Goal: Task Accomplishment & Management: Manage account settings

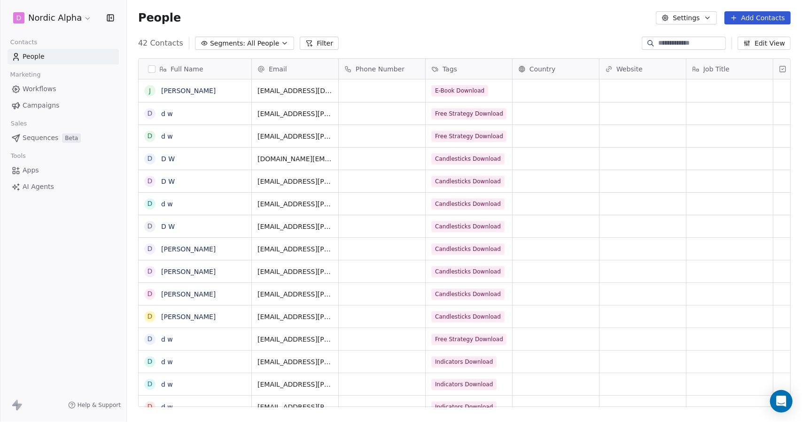
scroll to position [364, 668]
click at [38, 89] on span "Workflows" at bounding box center [40, 89] width 34 height 10
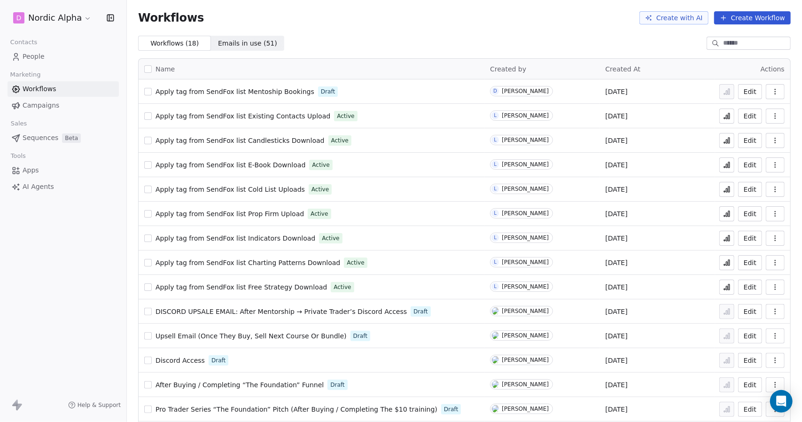
click at [38, 100] on link "Campaigns" at bounding box center [63, 106] width 111 height 16
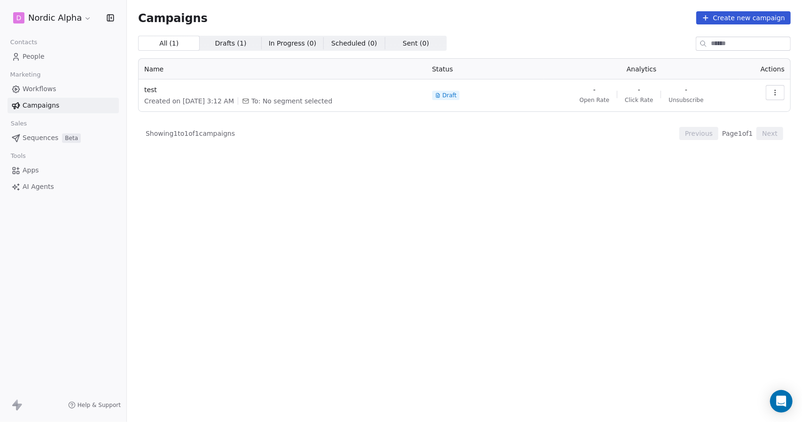
click at [46, 89] on span "Workflows" at bounding box center [40, 89] width 34 height 10
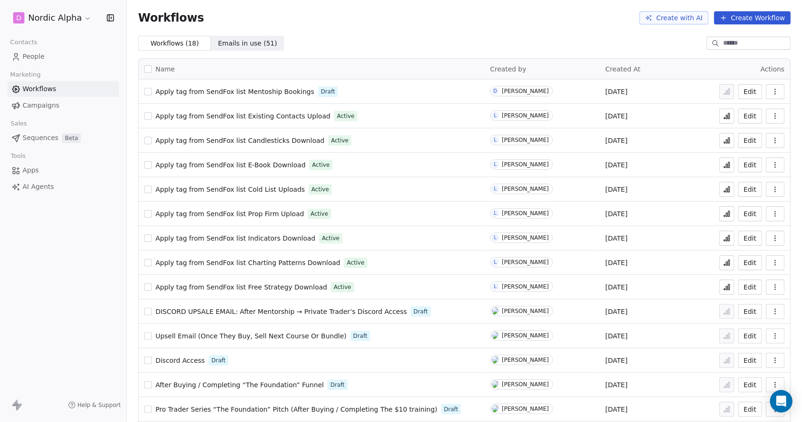
click at [758, 21] on button "Create Workflow" at bounding box center [752, 17] width 77 height 13
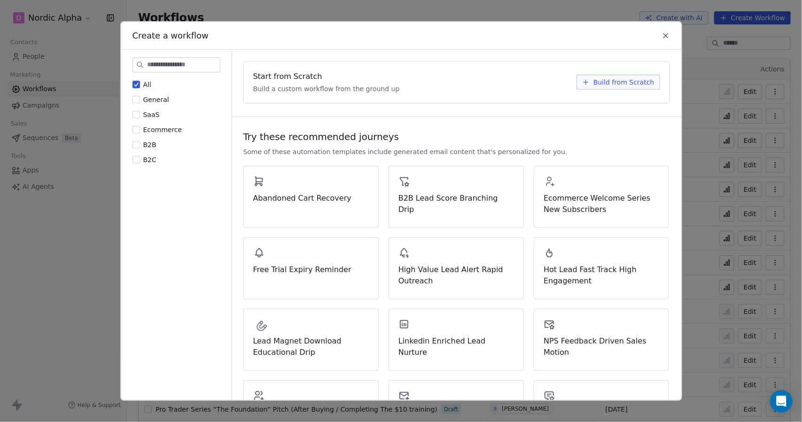
click at [78, 144] on div "Create a workflow All General SaaS Ecommerce B2B B2C Start from Scratch Build a…" at bounding box center [401, 211] width 802 height 422
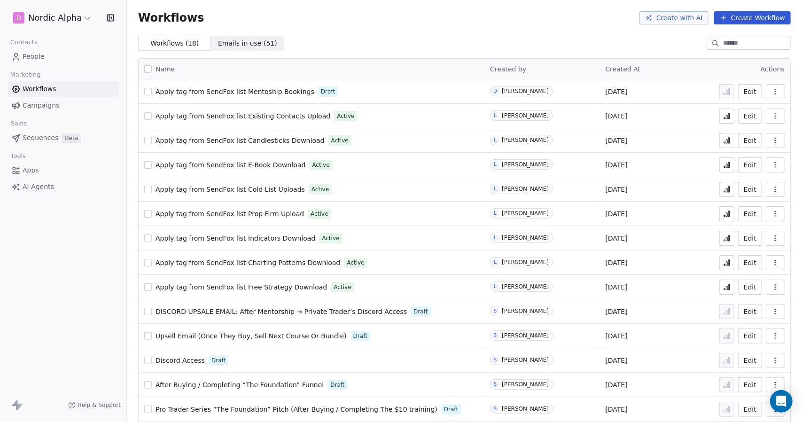
click at [39, 174] on link "Apps" at bounding box center [63, 171] width 111 height 16
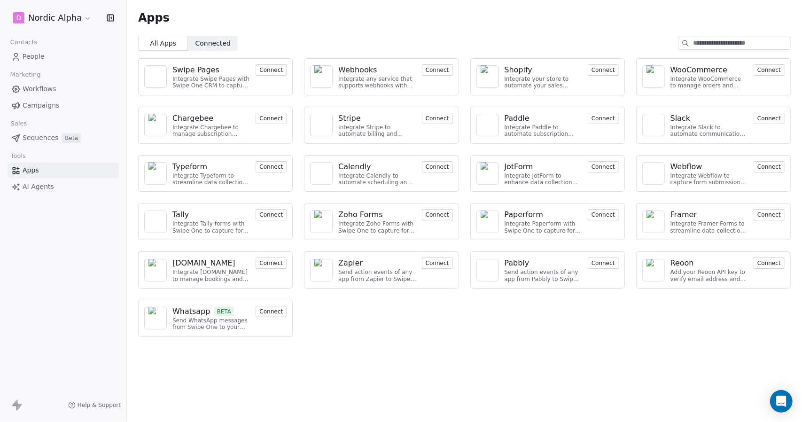
click at [41, 140] on span "Sequences" at bounding box center [41, 138] width 36 height 10
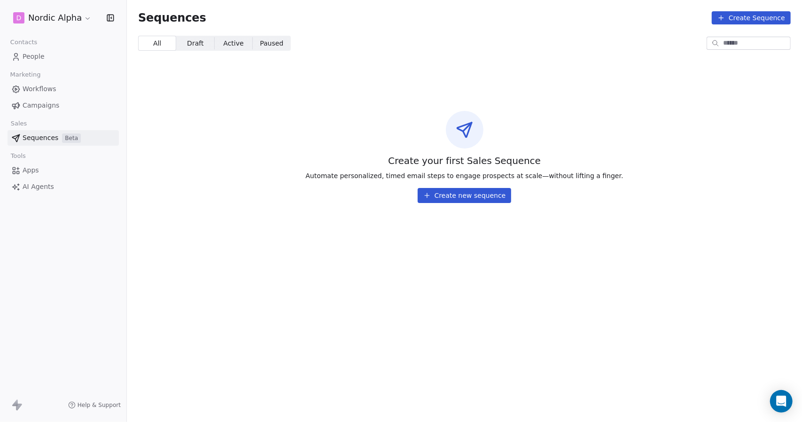
click at [28, 111] on link "Campaigns" at bounding box center [63, 106] width 111 height 16
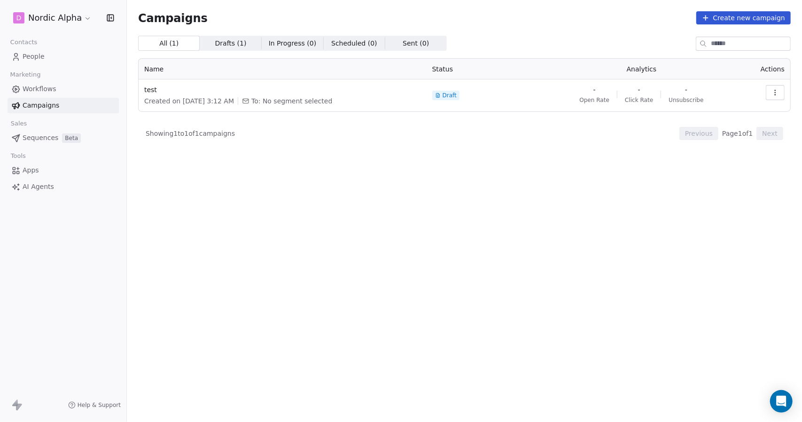
click at [38, 86] on span "Workflows" at bounding box center [40, 89] width 34 height 10
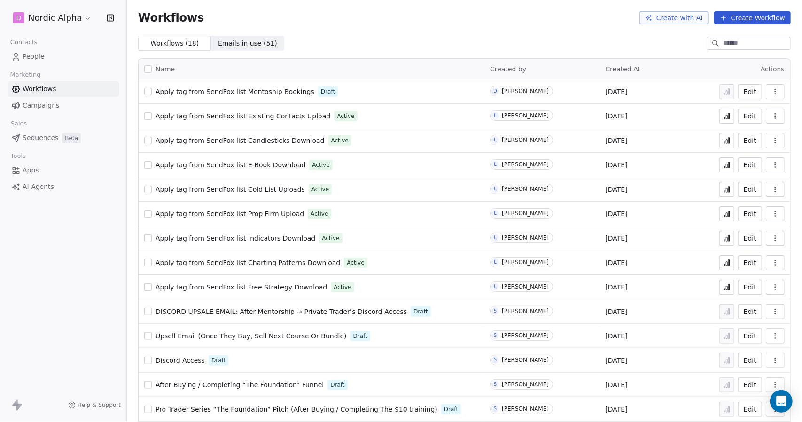
click at [37, 54] on span "People" at bounding box center [34, 57] width 22 height 10
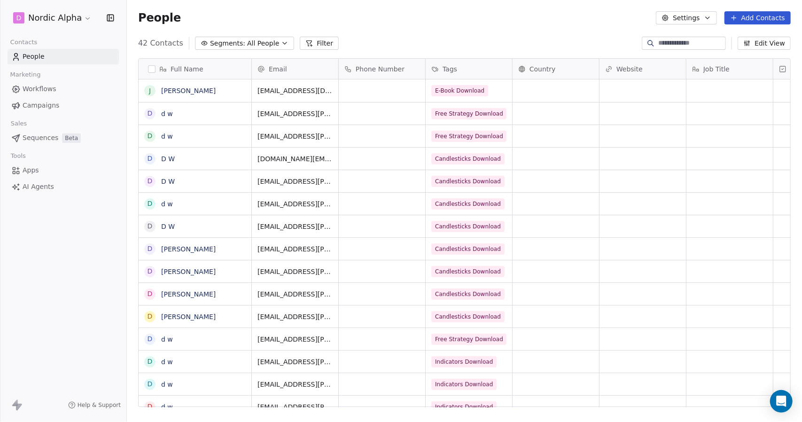
scroll to position [364, 668]
click at [443, 70] on span "Tags" at bounding box center [450, 68] width 15 height 9
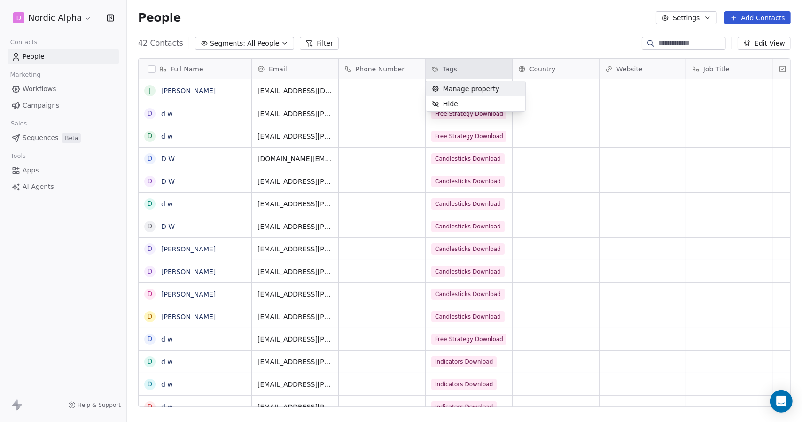
click at [456, 89] on span "Manage property" at bounding box center [471, 88] width 56 height 9
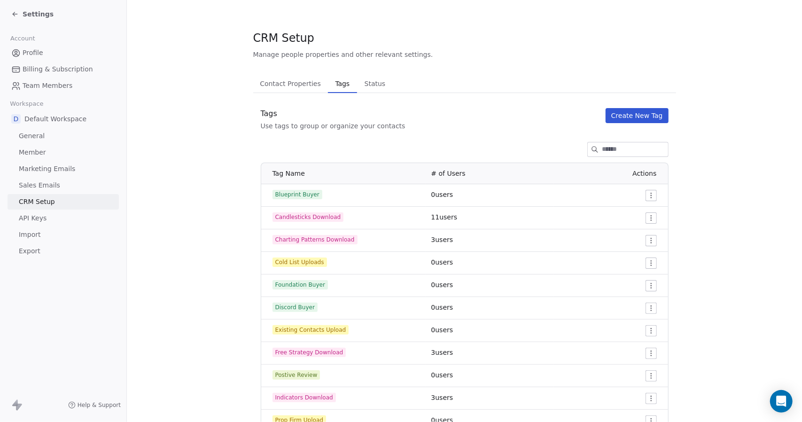
click at [623, 114] on button "Create New Tag" at bounding box center [637, 115] width 63 height 15
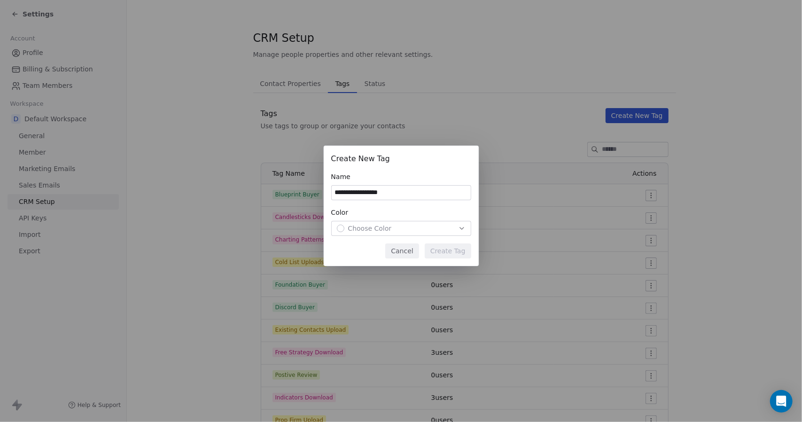
type input "**********"
click at [386, 226] on span "Choose Color" at bounding box center [370, 228] width 44 height 9
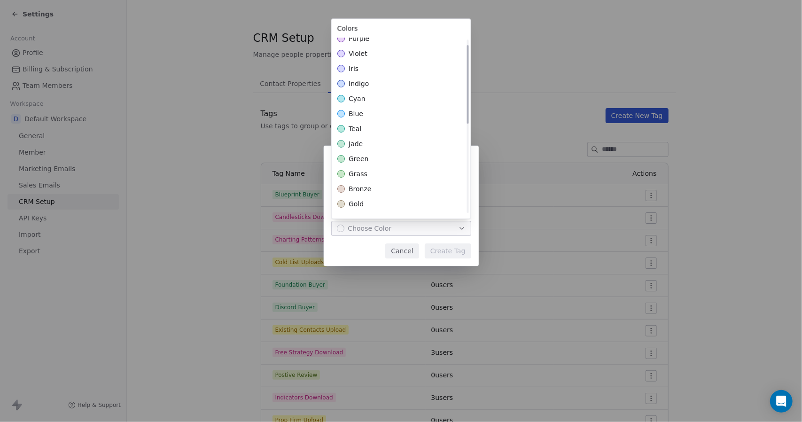
scroll to position [141, 0]
click at [369, 132] on div "green" at bounding box center [401, 129] width 139 height 15
click at [456, 256] on div "**********" at bounding box center [401, 211] width 802 height 161
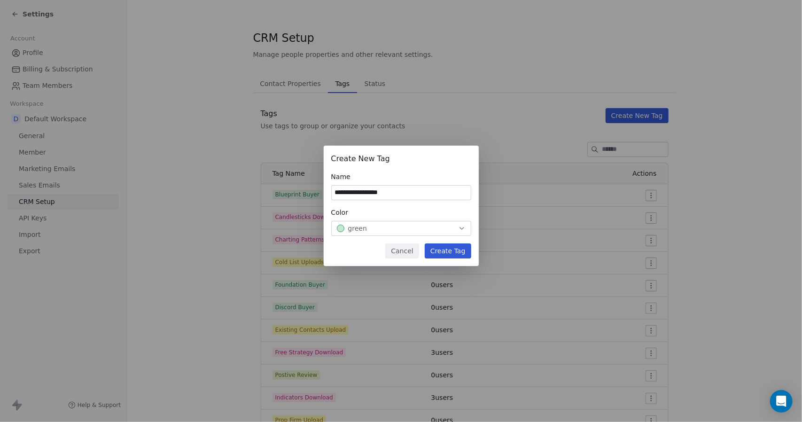
click at [454, 251] on button "Create Tag" at bounding box center [448, 250] width 47 height 15
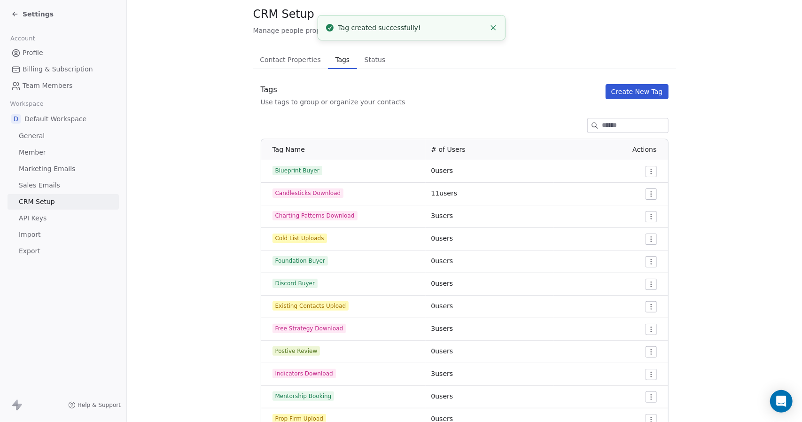
scroll to position [0, 0]
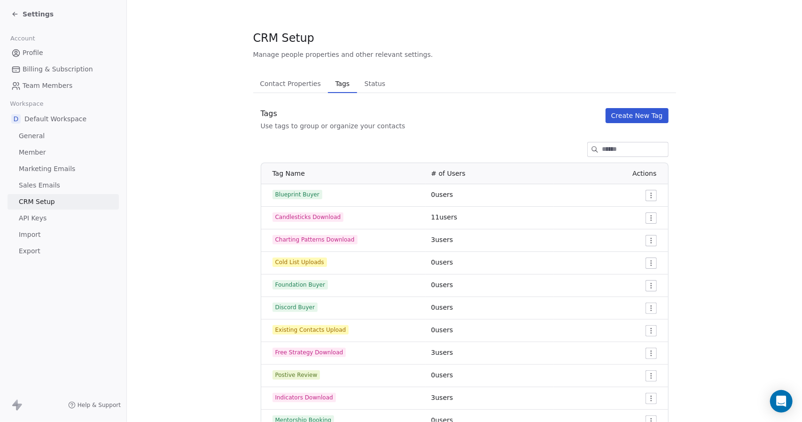
click at [36, 20] on div "Settings" at bounding box center [65, 14] width 108 height 13
click at [34, 15] on span "Settings" at bounding box center [38, 13] width 31 height 9
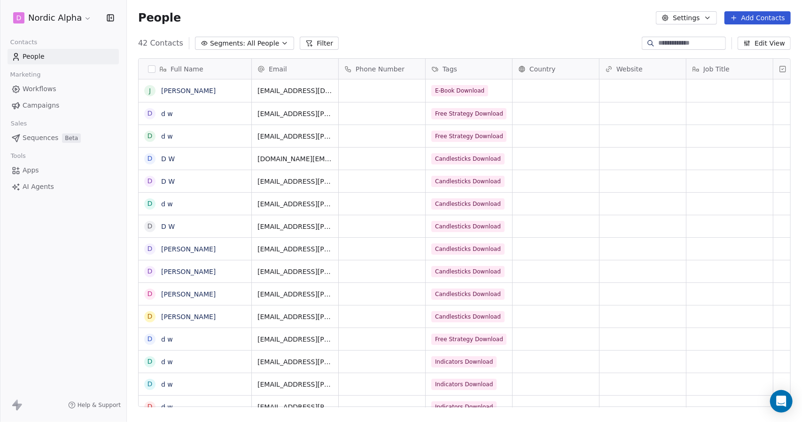
scroll to position [364, 668]
click at [37, 91] on span "Workflows" at bounding box center [40, 89] width 34 height 10
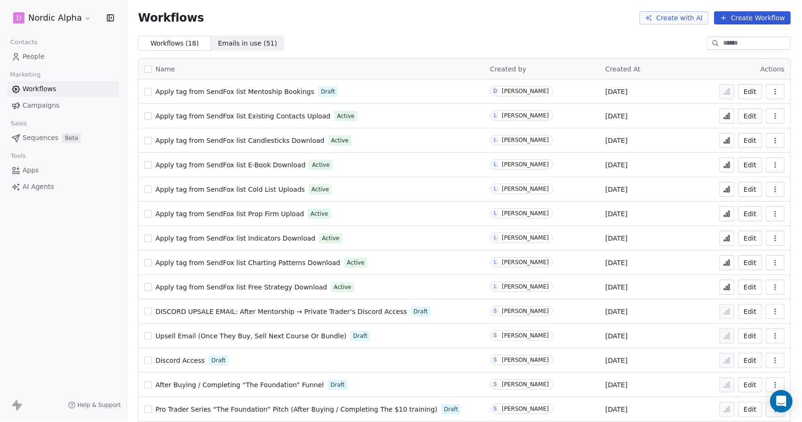
click at [752, 92] on button "Edit" at bounding box center [750, 91] width 24 height 15
click at [30, 47] on span "Contacts" at bounding box center [23, 42] width 35 height 14
click at [34, 54] on span "People" at bounding box center [34, 57] width 22 height 10
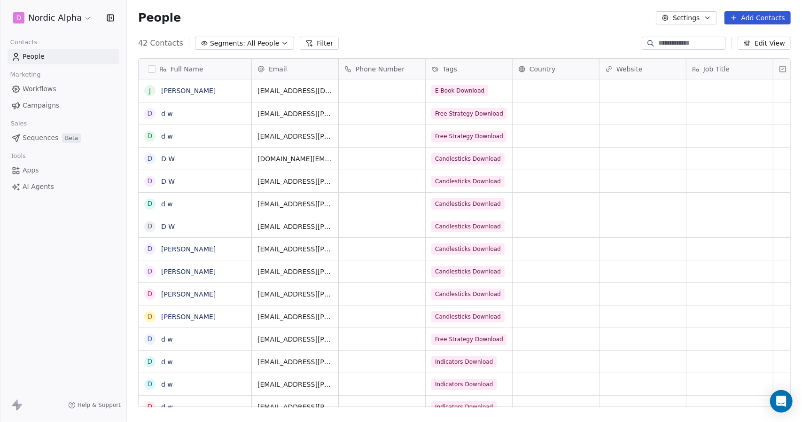
click at [151, 69] on button "button" at bounding box center [152, 69] width 8 height 8
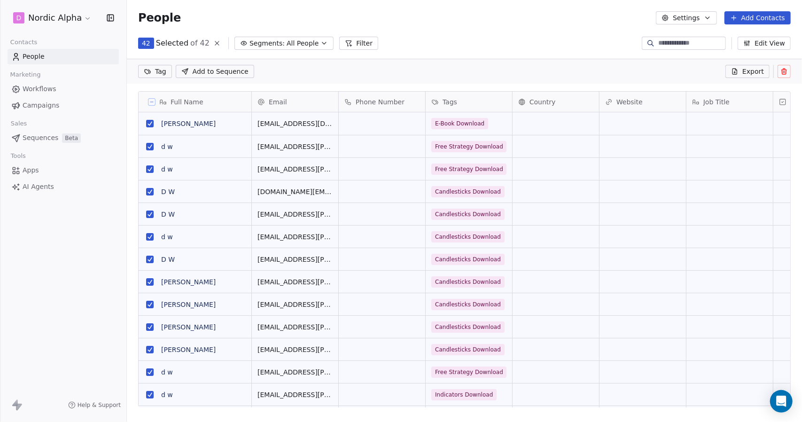
scroll to position [331, 668]
click at [786, 72] on icon at bounding box center [784, 72] width 8 height 8
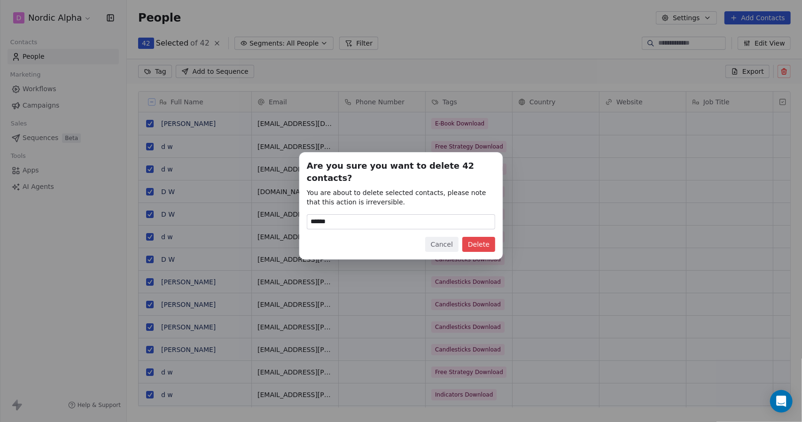
type input "******"
click at [475, 237] on button "Delete" at bounding box center [478, 244] width 33 height 15
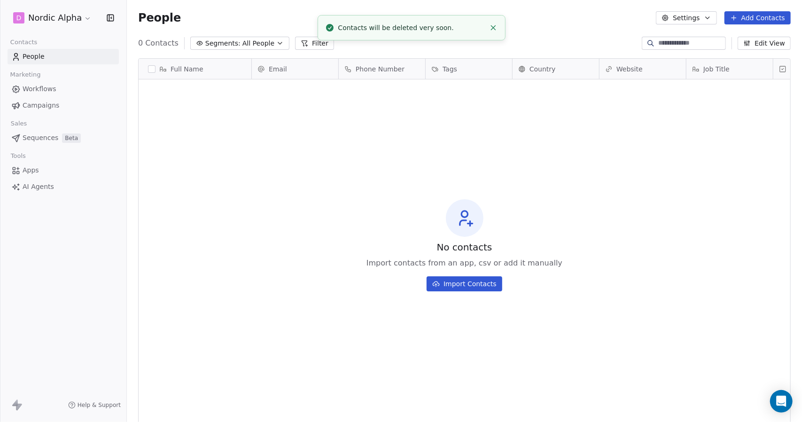
click at [151, 70] on button "button" at bounding box center [152, 69] width 8 height 8
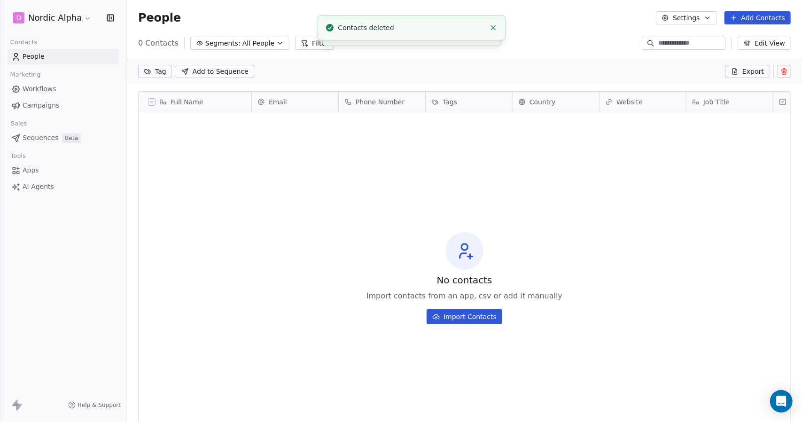
click at [291, 78] on div "Tag Add to Sequence Export" at bounding box center [464, 71] width 675 height 25
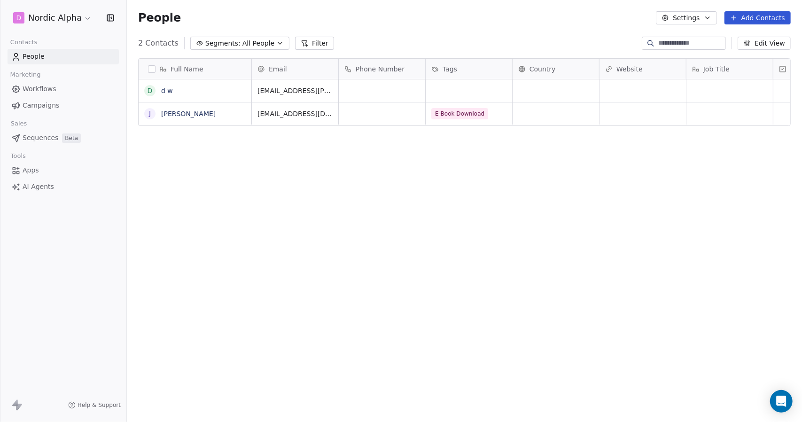
scroll to position [364, 668]
click at [460, 40] on div "2 Contacts Segments: All People Filter Edit View" at bounding box center [464, 43] width 675 height 15
click at [43, 89] on span "Workflows" at bounding box center [40, 89] width 34 height 10
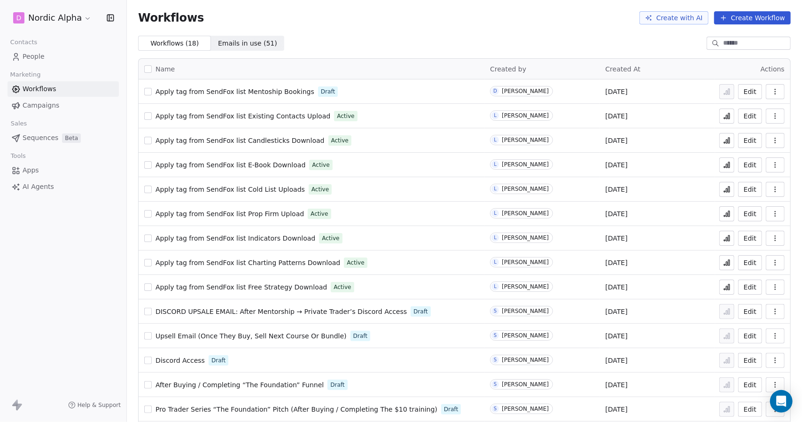
click at [771, 92] on icon "button" at bounding box center [775, 92] width 8 height 8
click at [744, 92] on button "Edit" at bounding box center [750, 91] width 24 height 15
click at [34, 57] on span "People" at bounding box center [34, 57] width 22 height 10
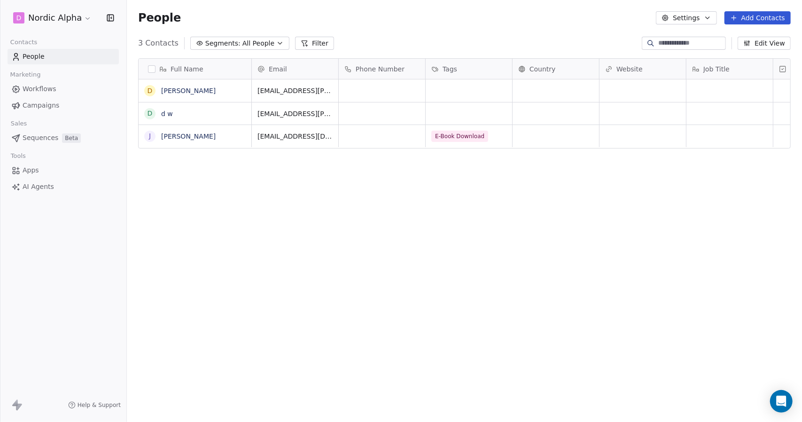
scroll to position [364, 668]
click at [291, 92] on span "[EMAIL_ADDRESS][PERSON_NAME][DOMAIN_NAME]" at bounding box center [314, 93] width 112 height 19
click at [204, 86] on html "**********" at bounding box center [401, 211] width 802 height 422
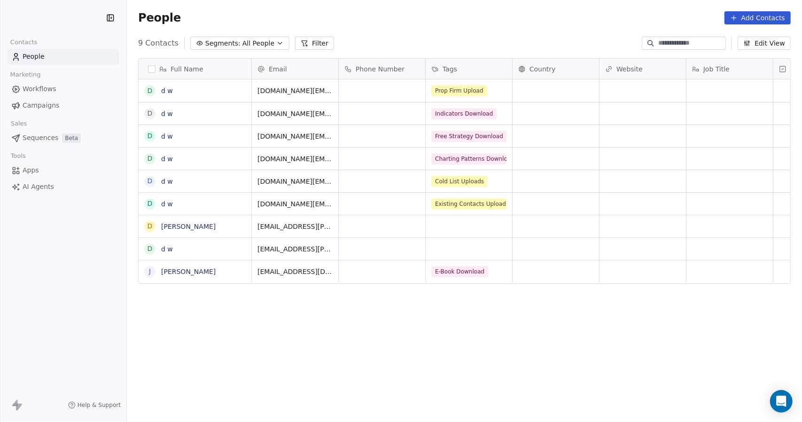
scroll to position [364, 668]
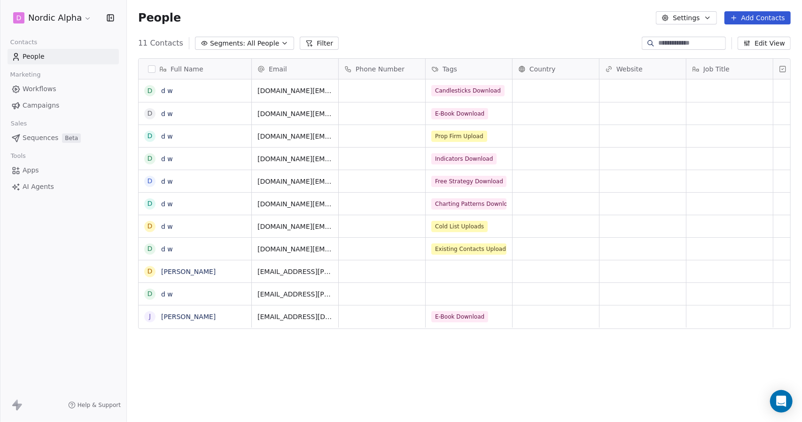
click at [694, 16] on button "Settings" at bounding box center [686, 17] width 61 height 13
click at [692, 52] on span "Tags" at bounding box center [689, 53] width 15 height 10
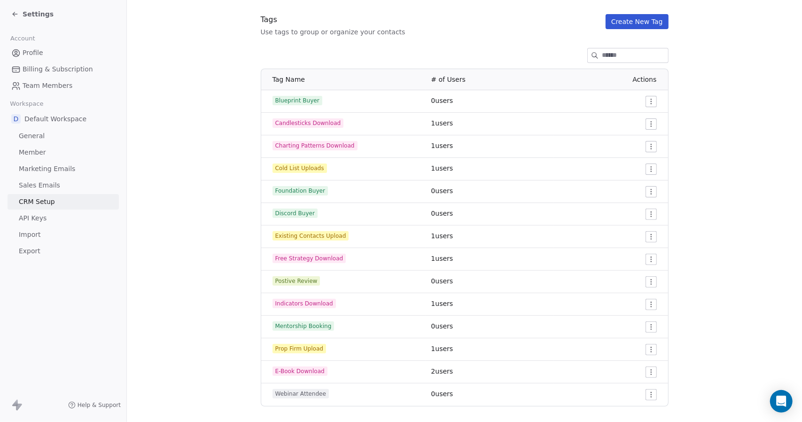
scroll to position [108, 0]
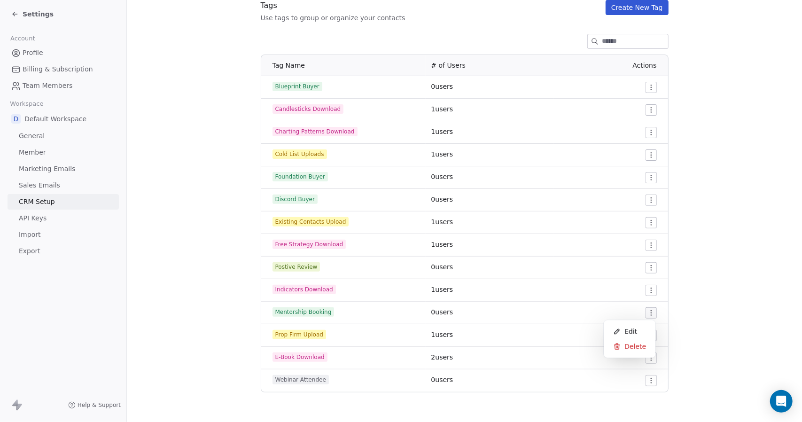
click at [646, 313] on html "Settings Account Profile Billing & Subscription Team Members Workspace D Defaul…" at bounding box center [401, 211] width 802 height 422
click at [623, 329] on div "Edit" at bounding box center [629, 331] width 44 height 15
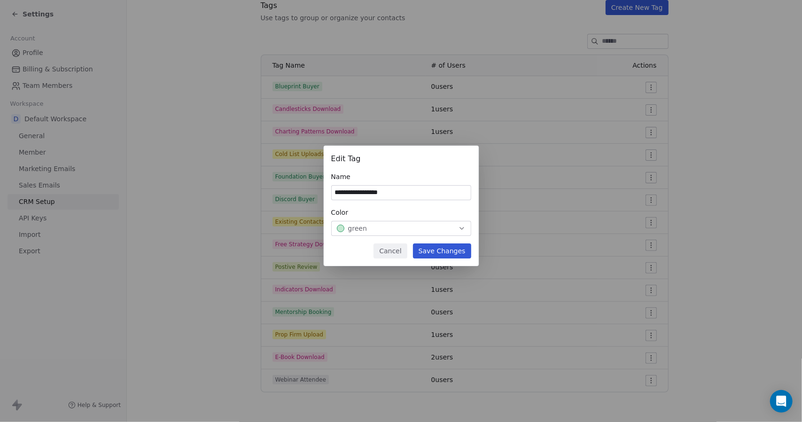
click at [412, 197] on input "**********" at bounding box center [401, 193] width 139 height 14
type input "*"
type input "**********"
click at [443, 248] on button "Save Changes" at bounding box center [442, 250] width 58 height 15
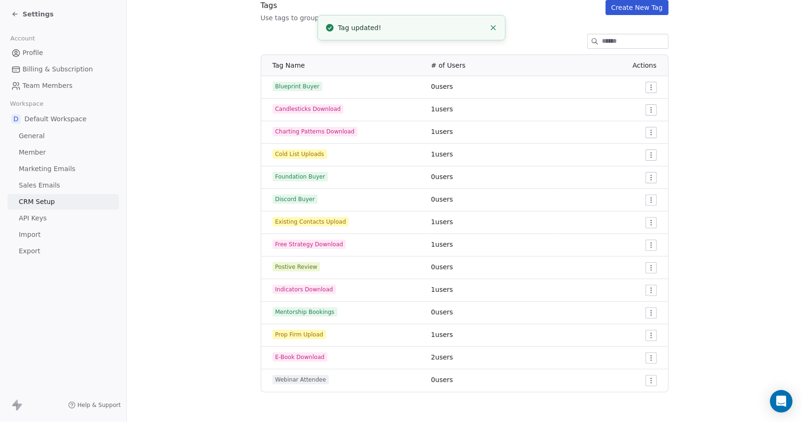
click at [27, 17] on span "Settings" at bounding box center [38, 13] width 31 height 9
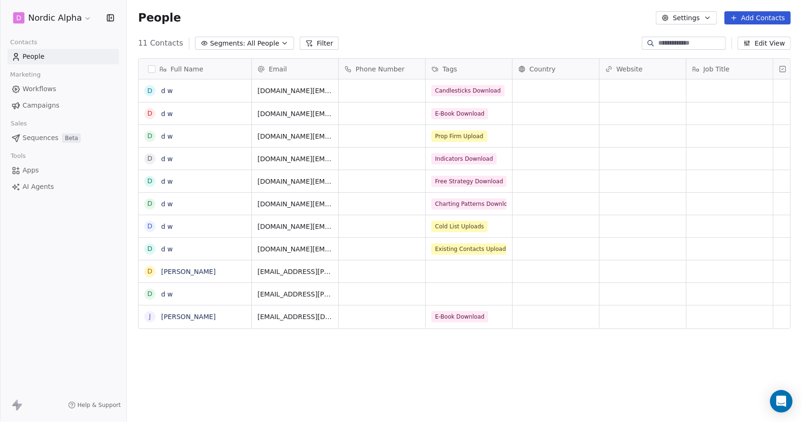
scroll to position [364, 668]
click at [33, 82] on link "Workflows" at bounding box center [63, 89] width 111 height 16
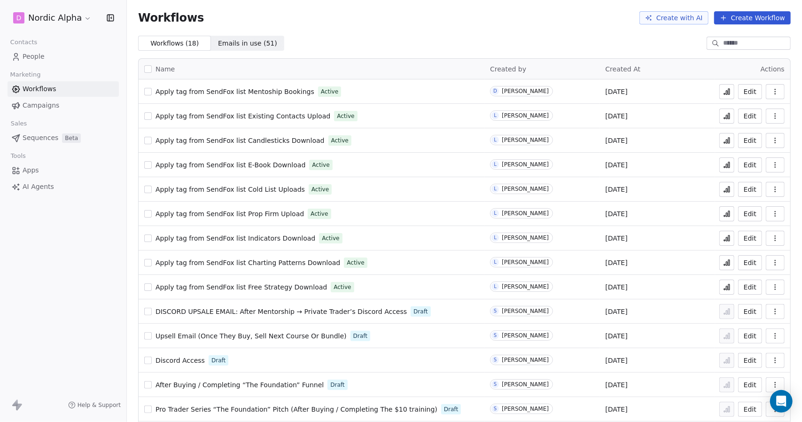
click at [743, 93] on button "Edit" at bounding box center [750, 91] width 24 height 15
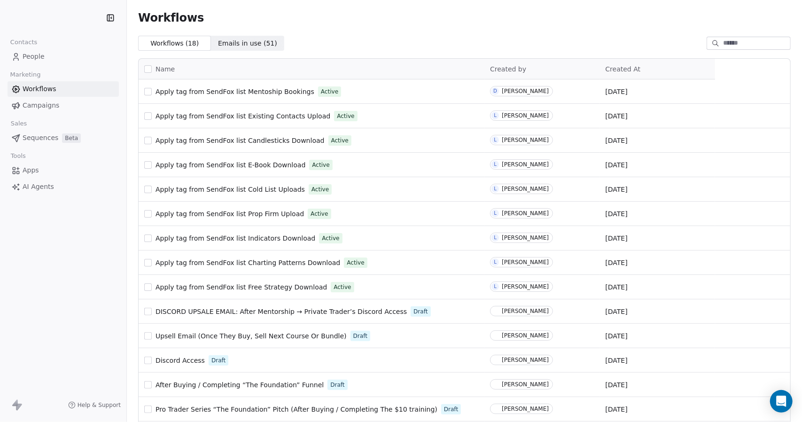
click at [37, 59] on span "People" at bounding box center [34, 57] width 22 height 10
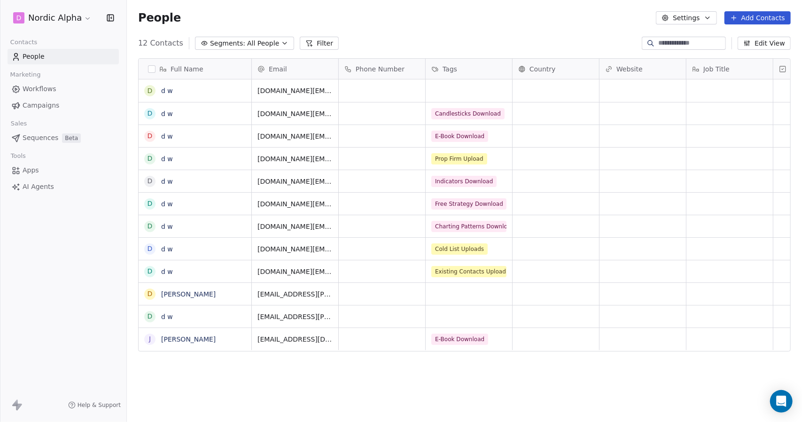
scroll to position [364, 668]
click at [39, 92] on span "Workflows" at bounding box center [40, 89] width 34 height 10
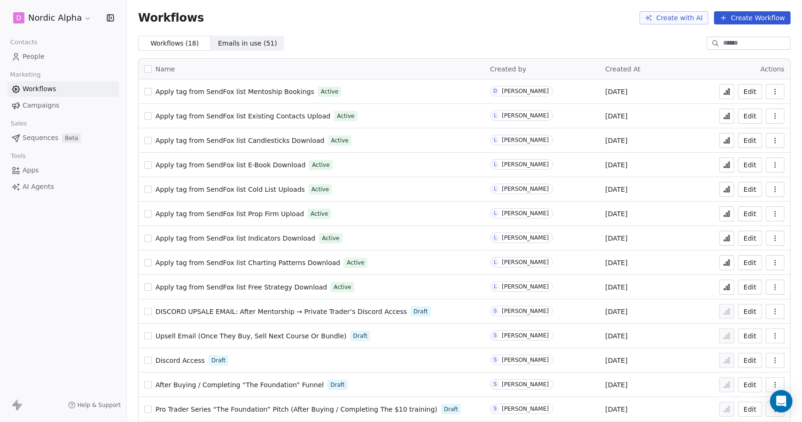
click at [745, 93] on button "Edit" at bounding box center [750, 91] width 24 height 15
click at [771, 91] on icon "button" at bounding box center [775, 92] width 8 height 8
click at [744, 155] on span "Delete" at bounding box center [740, 159] width 22 height 9
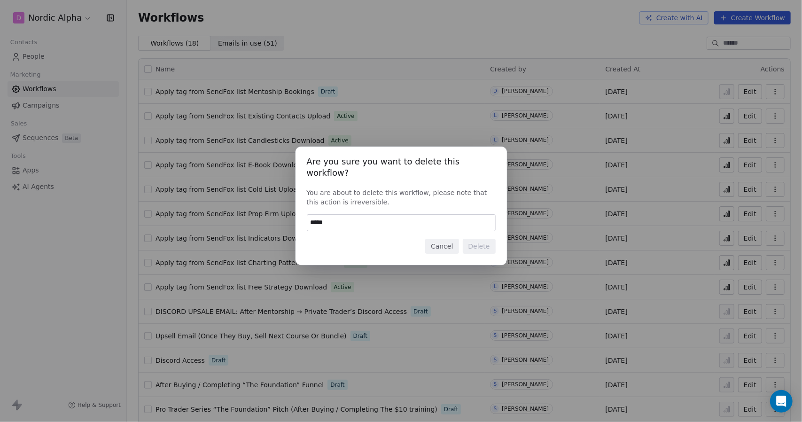
type input "******"
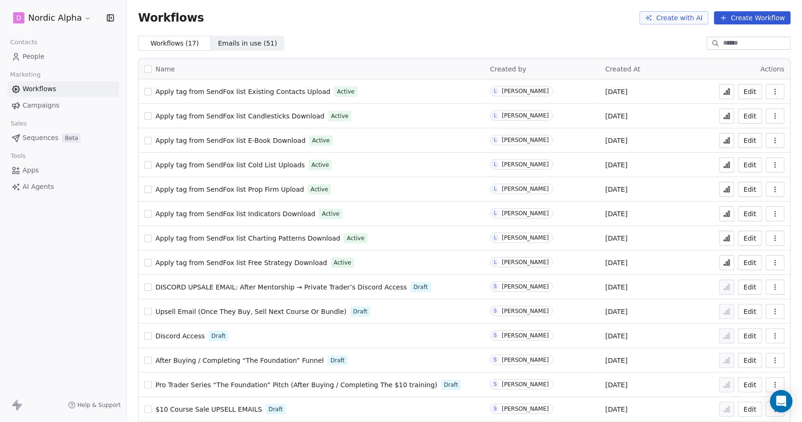
click at [771, 92] on icon "button" at bounding box center [775, 92] width 8 height 8
click at [740, 127] on span "Duplicate" at bounding box center [744, 128] width 31 height 9
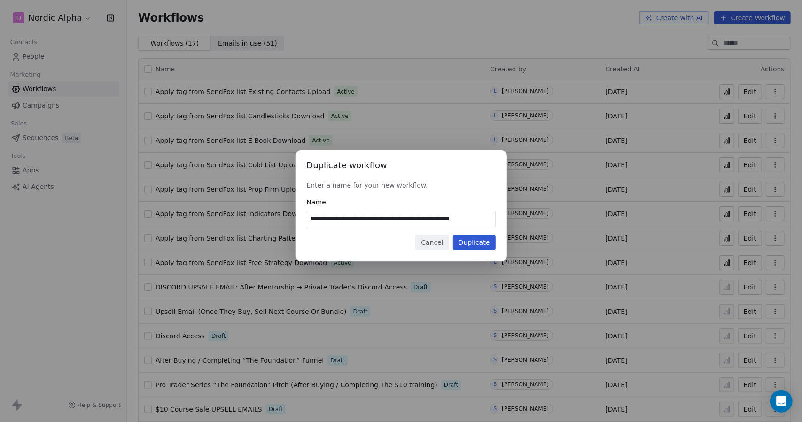
drag, startPoint x: 396, startPoint y: 219, endPoint x: 496, endPoint y: 220, distance: 100.5
click at [496, 220] on div "**********" at bounding box center [400, 205] width 211 height 111
type input "**********"
click at [482, 242] on button "Duplicate" at bounding box center [474, 242] width 43 height 15
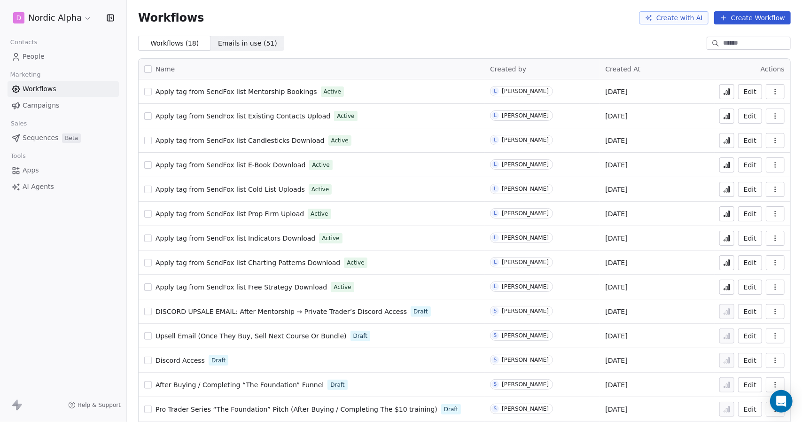
click at [35, 50] on link "People" at bounding box center [63, 57] width 111 height 16
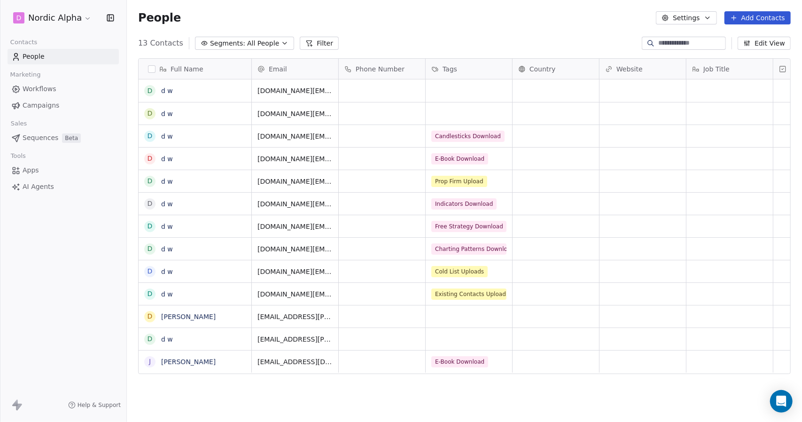
scroll to position [364, 668]
click at [54, 88] on span "Workflows" at bounding box center [40, 89] width 34 height 10
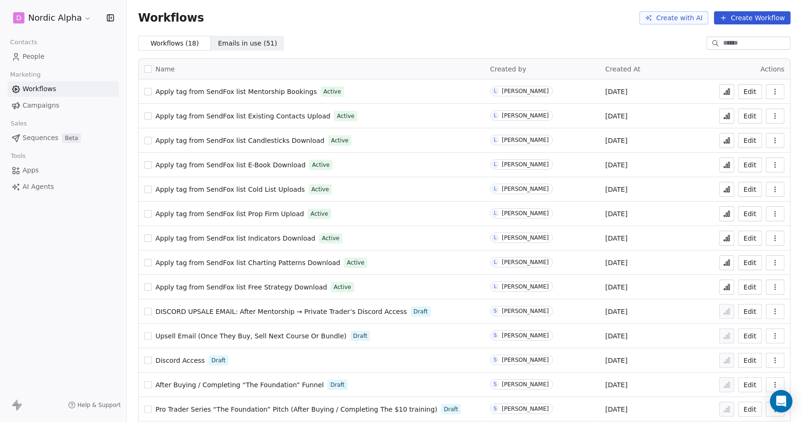
click at [746, 91] on button "Edit" at bounding box center [750, 91] width 24 height 15
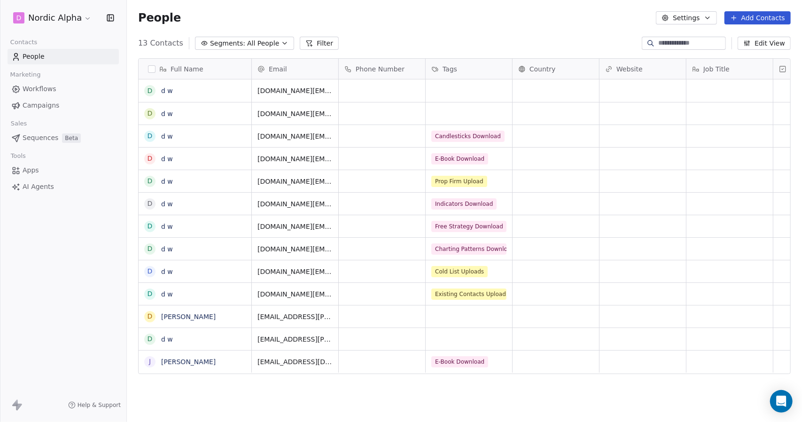
scroll to position [364, 668]
click at [43, 92] on span "Workflows" at bounding box center [40, 89] width 34 height 10
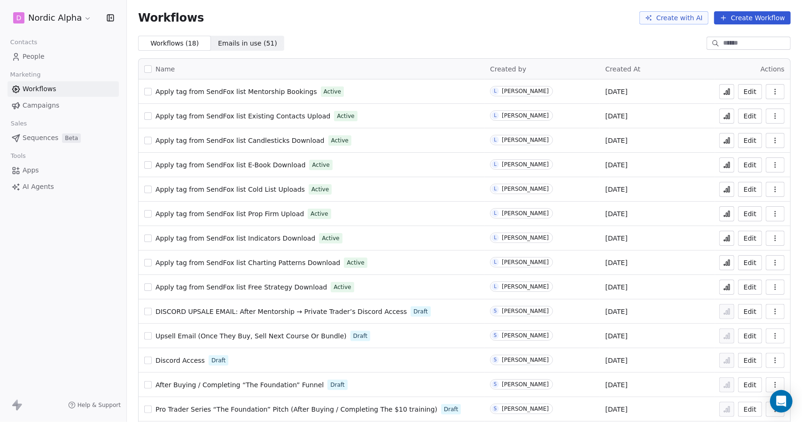
click at [745, 92] on button "Edit" at bounding box center [750, 91] width 24 height 15
click at [31, 59] on span "People" at bounding box center [34, 57] width 22 height 10
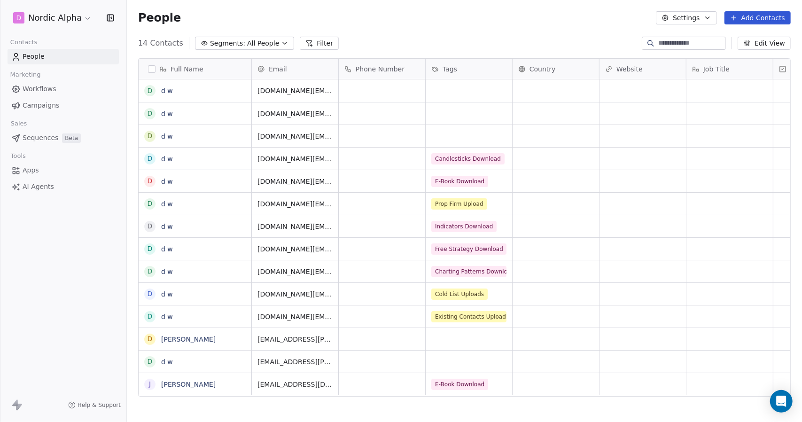
scroll to position [364, 668]
click at [302, 92] on span "[DOMAIN_NAME][EMAIL_ADDRESS][PERSON_NAME][DOMAIN_NAME]" at bounding box center [314, 98] width 112 height 28
click at [293, 110] on html "D Nordic Alpha Contacts People Marketing Workflows Campaigns Sales Sequences Be…" at bounding box center [401, 211] width 802 height 422
click at [481, 31] on div "People Settings Add Contacts" at bounding box center [464, 18] width 675 height 36
click at [37, 91] on span "Workflows" at bounding box center [40, 89] width 34 height 10
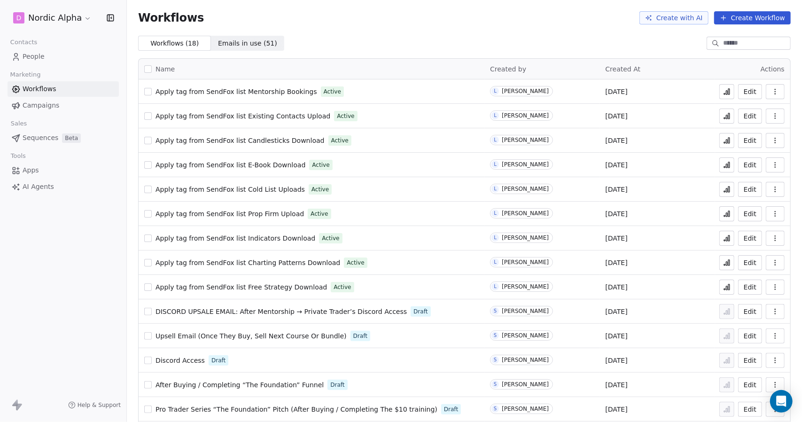
click at [745, 91] on button "Edit" at bounding box center [750, 91] width 24 height 15
click at [37, 57] on span "People" at bounding box center [34, 57] width 22 height 10
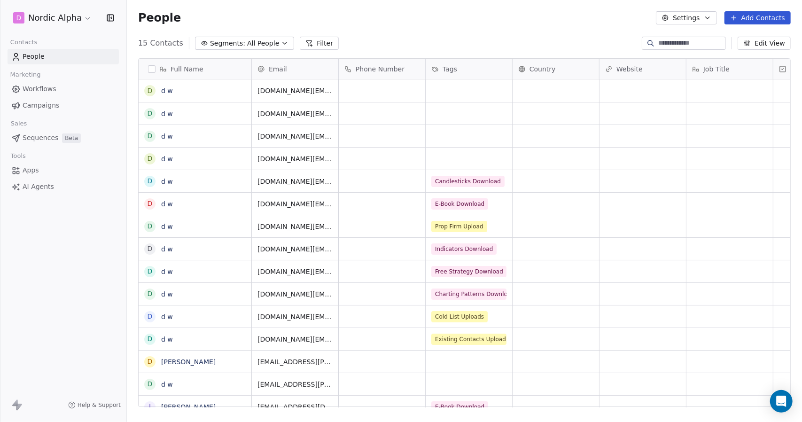
scroll to position [364, 668]
click at [149, 66] on button "button" at bounding box center [152, 69] width 8 height 8
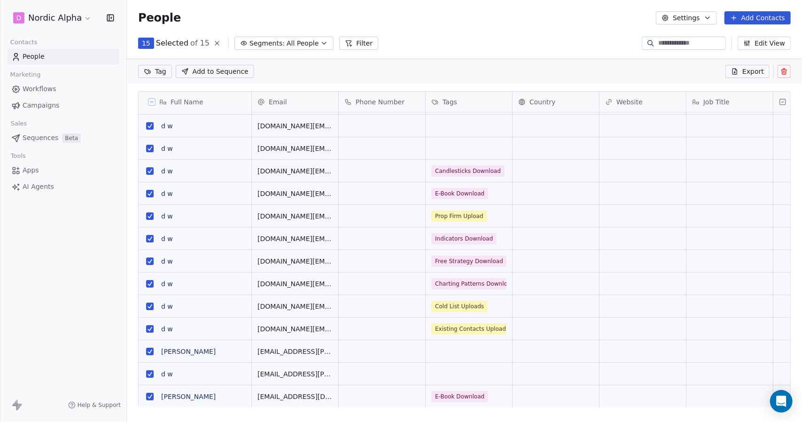
scroll to position [7, 0]
click at [148, 396] on button "grid" at bounding box center [150, 397] width 8 height 8
click at [784, 71] on icon at bounding box center [784, 72] width 8 height 8
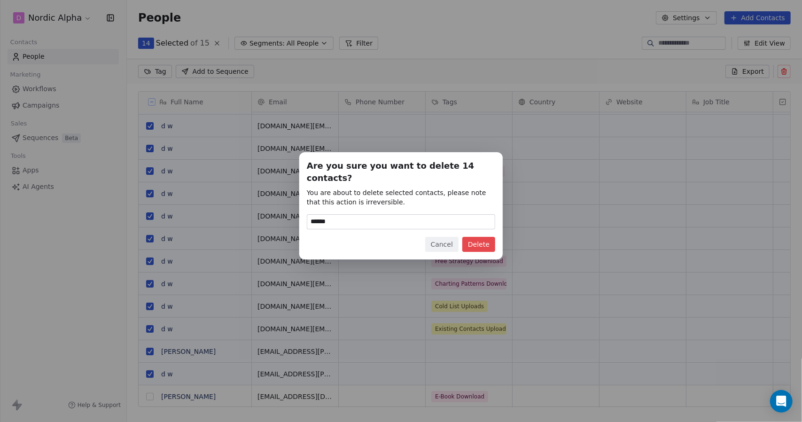
type input "******"
click at [479, 237] on button "Delete" at bounding box center [478, 244] width 33 height 15
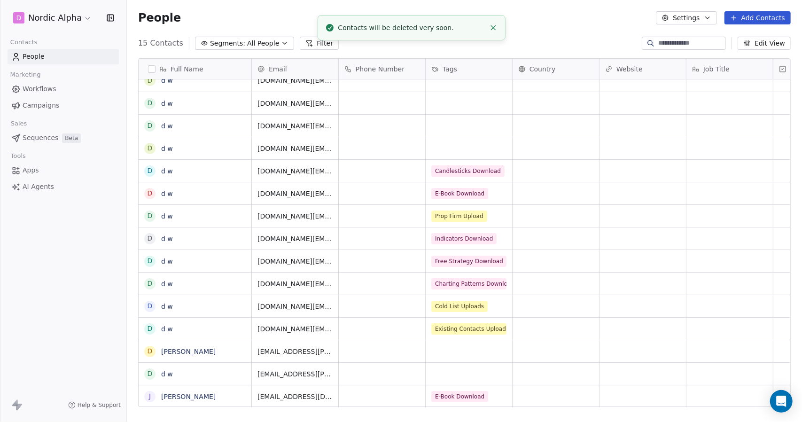
scroll to position [0, 0]
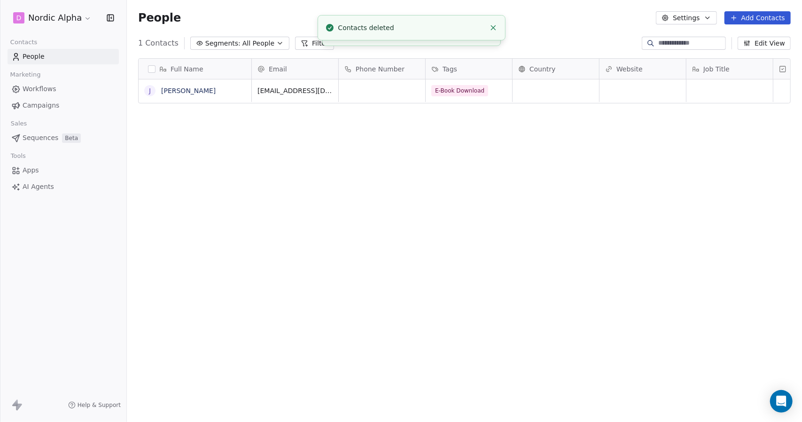
click at [46, 91] on span "Workflows" at bounding box center [40, 89] width 34 height 10
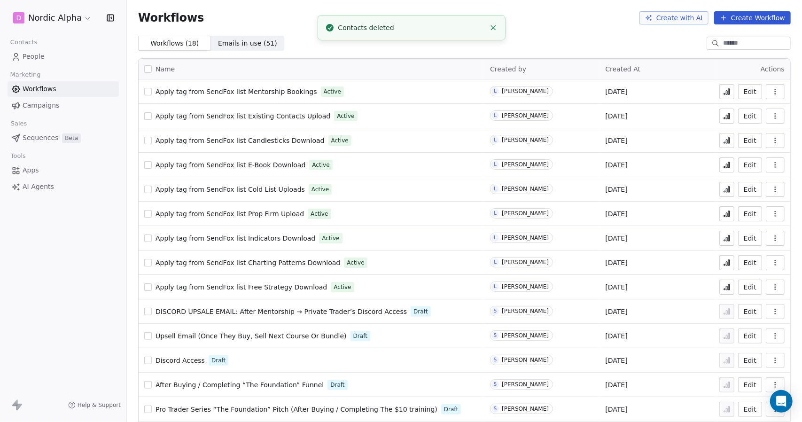
click at [266, 91] on span "Apply tag from SendFox list Mentorship Bookings" at bounding box center [236, 92] width 162 height 8
click at [84, 16] on html "D Nordic Alpha Contacts People Marketing Workflows Campaigns Sales Sequences Be…" at bounding box center [401, 211] width 802 height 422
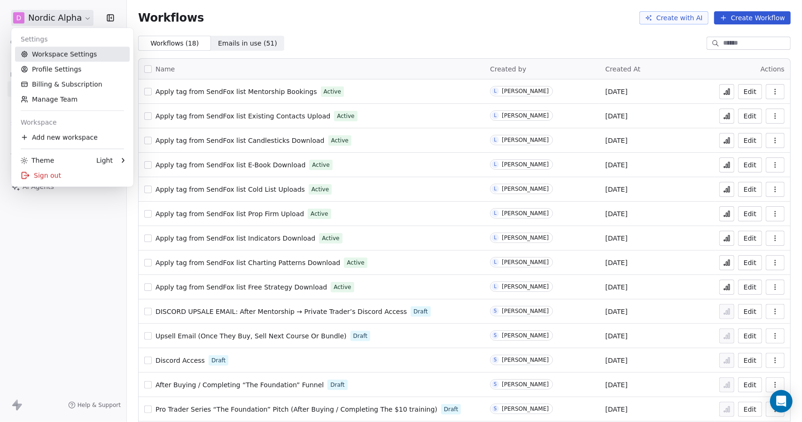
click at [61, 51] on link "Workspace Settings" at bounding box center [72, 54] width 115 height 15
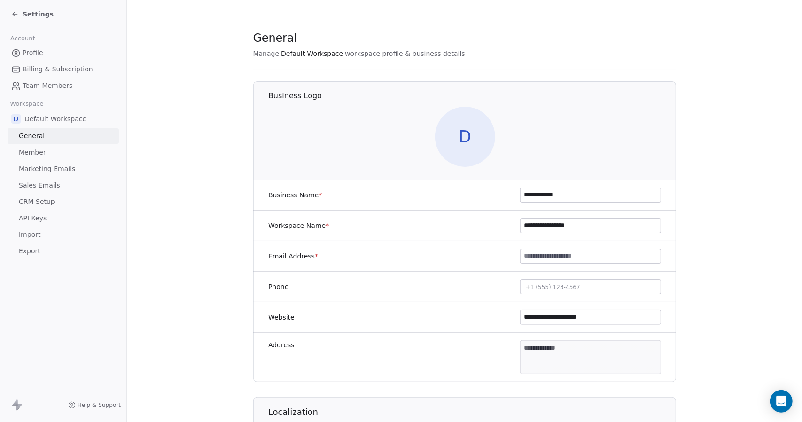
click at [42, 202] on span "CRM Setup" at bounding box center [37, 202] width 36 height 10
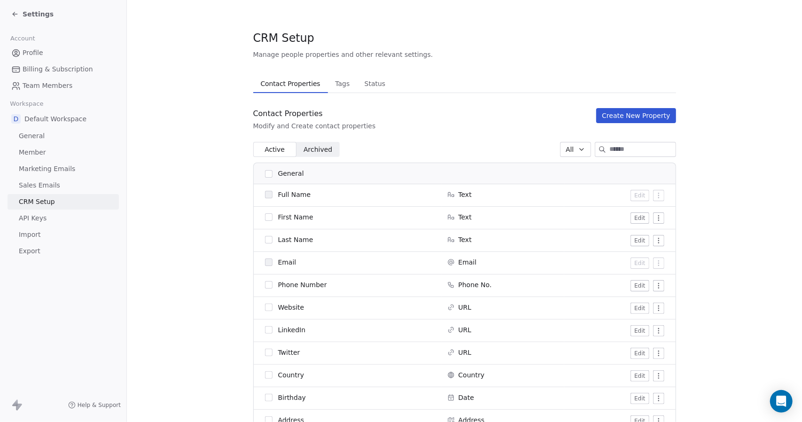
click at [332, 87] on span "Tags" at bounding box center [342, 83] width 22 height 13
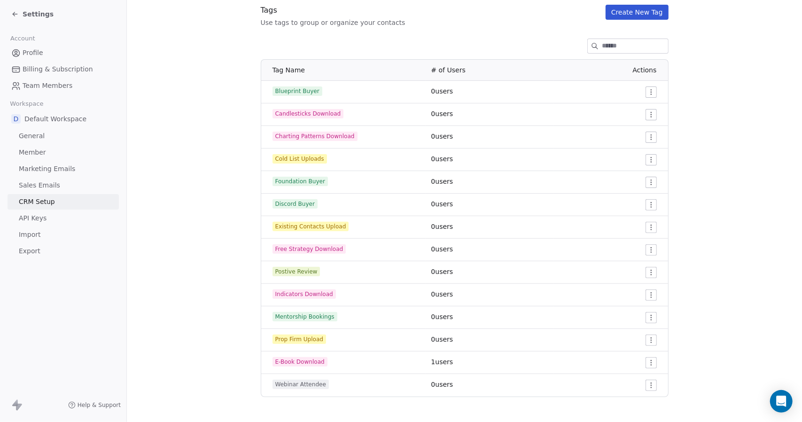
scroll to position [108, 0]
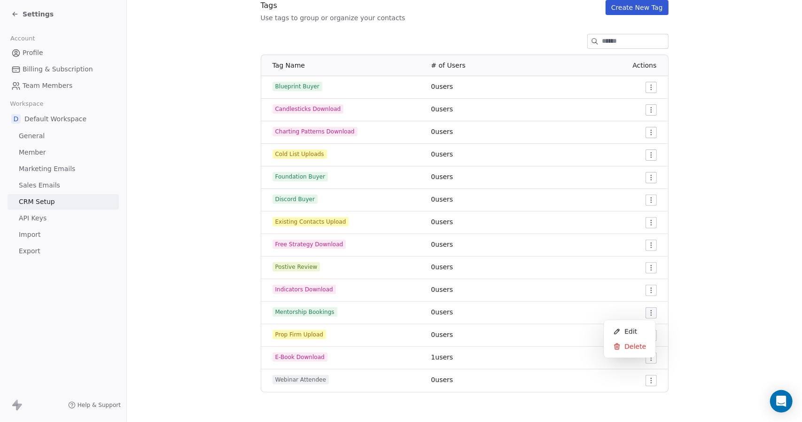
click at [644, 311] on html "Settings Account Profile Billing & Subscription Team Members Workspace D Defaul…" at bounding box center [401, 211] width 802 height 422
click at [627, 332] on span "Edit" at bounding box center [630, 330] width 13 height 9
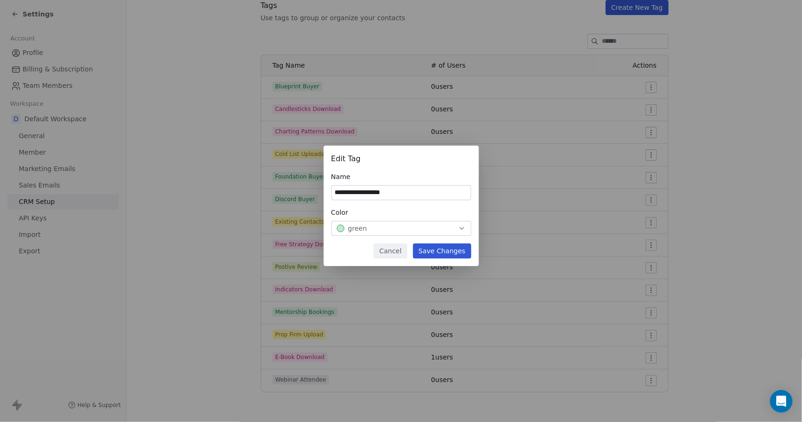
click at [412, 193] on input "**********" at bounding box center [401, 193] width 139 height 14
click at [403, 252] on button "Cancel" at bounding box center [389, 250] width 33 height 15
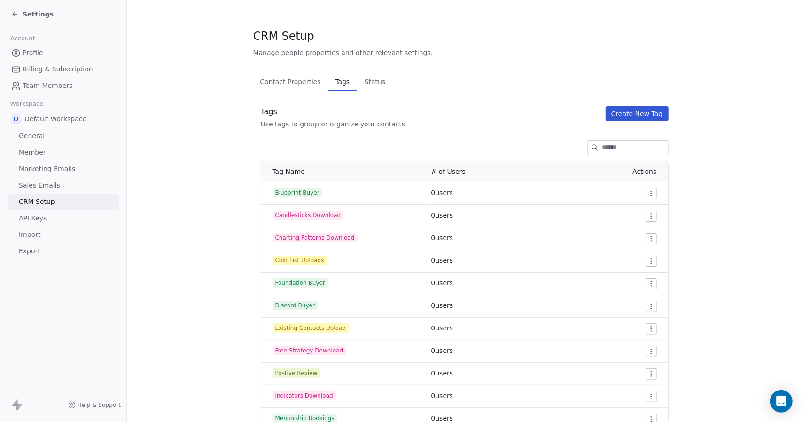
scroll to position [0, 0]
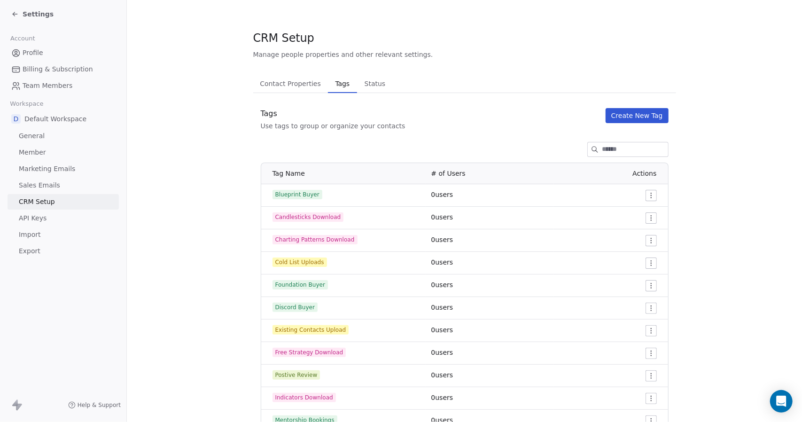
click at [361, 88] on span "Status" at bounding box center [375, 83] width 29 height 13
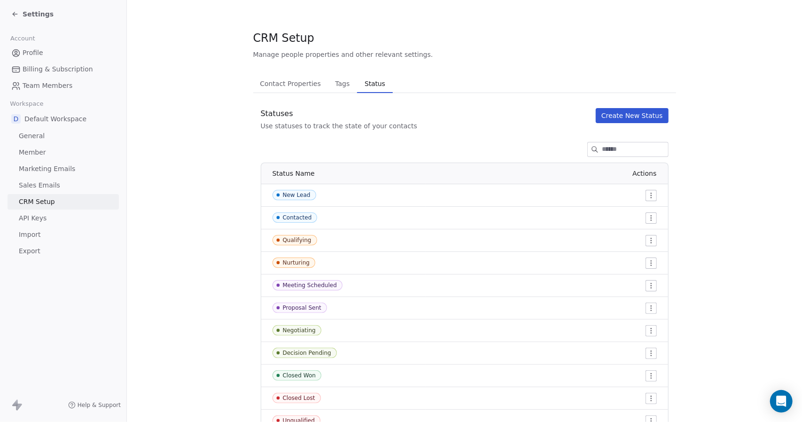
click at [297, 87] on span "Contact Properties" at bounding box center [290, 83] width 69 height 13
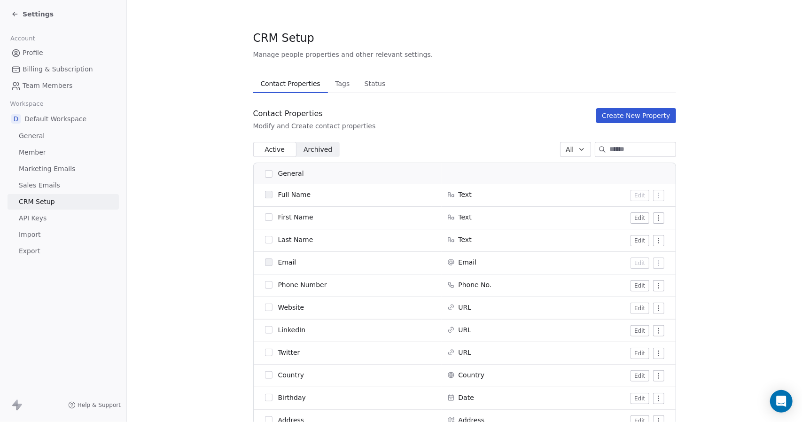
click at [571, 35] on div "CRM Setup Manage people properties and other relevant settings." at bounding box center [464, 44] width 423 height 29
click at [18, 13] on icon at bounding box center [15, 14] width 8 height 8
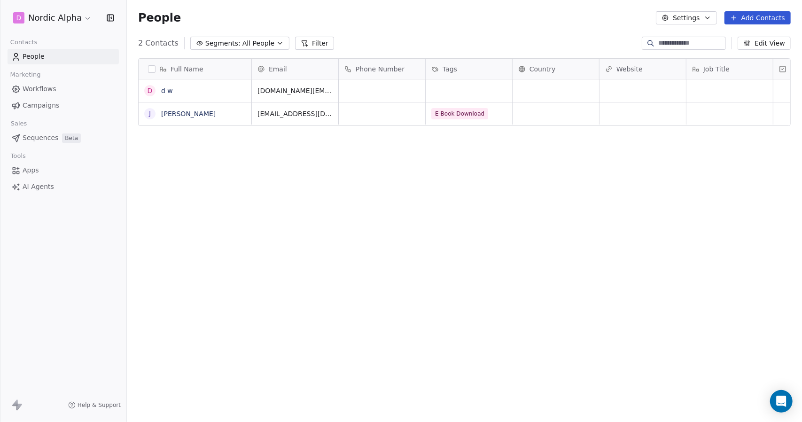
scroll to position [364, 668]
click at [50, 90] on span "Workflows" at bounding box center [40, 89] width 34 height 10
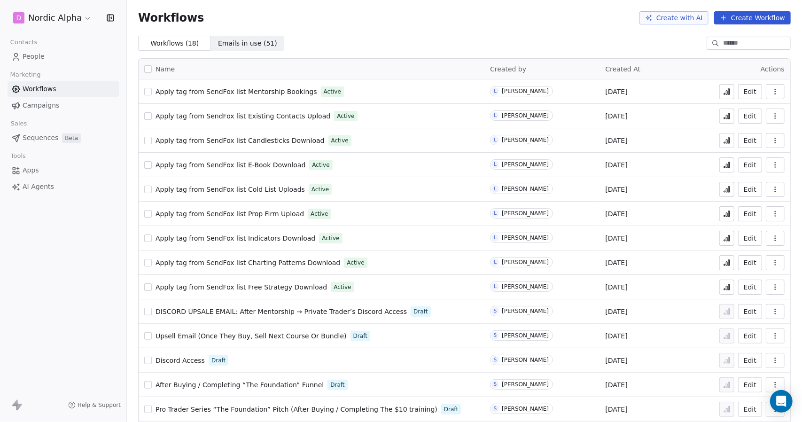
click at [775, 116] on icon "button" at bounding box center [775, 116] width 0 height 0
click at [743, 156] on span "Duplicate" at bounding box center [744, 153] width 31 height 9
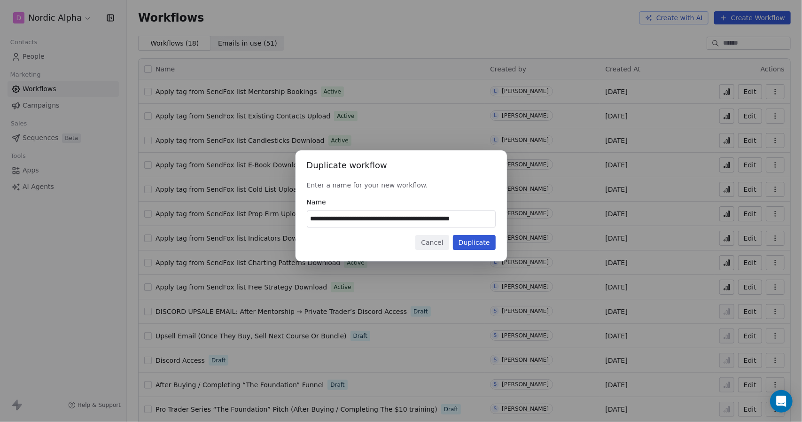
drag, startPoint x: 394, startPoint y: 219, endPoint x: 538, endPoint y: 218, distance: 144.7
click at [538, 218] on div "**********" at bounding box center [401, 210] width 802 height 151
type input "**********"
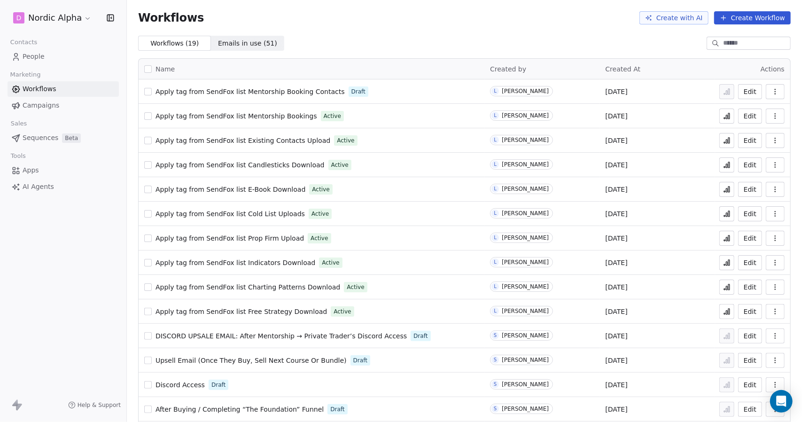
click at [746, 92] on button "Edit" at bounding box center [750, 91] width 24 height 15
click at [40, 55] on span "People" at bounding box center [34, 57] width 22 height 10
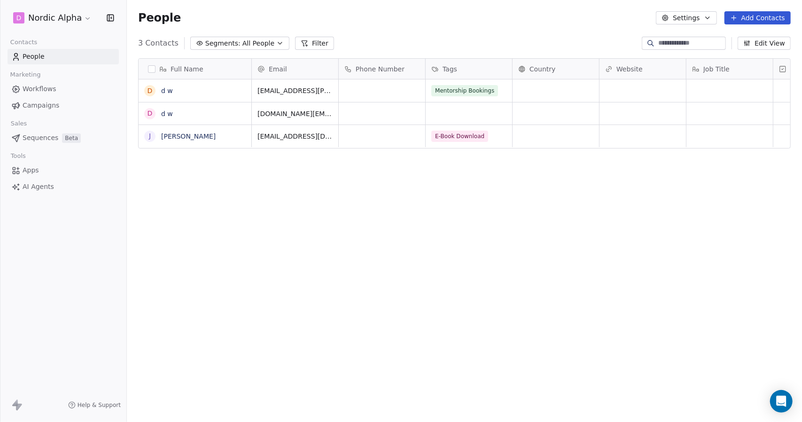
scroll to position [364, 668]
click at [484, 39] on div "3 Contacts Segments: All People Filter Edit View" at bounding box center [464, 43] width 675 height 15
click at [33, 88] on span "Workflows" at bounding box center [40, 89] width 34 height 10
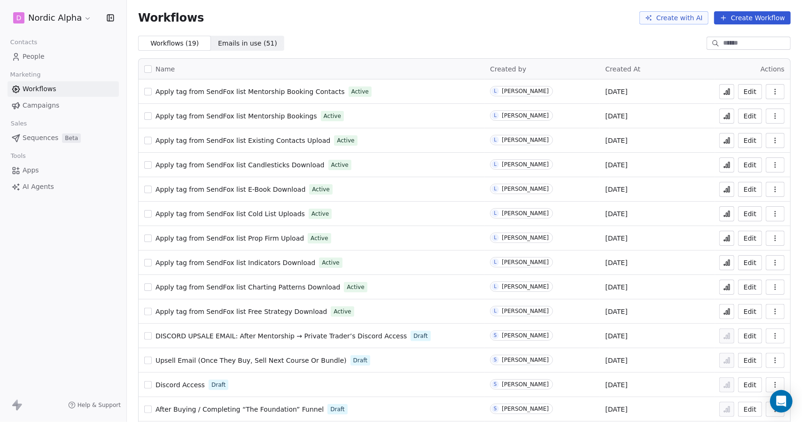
click at [744, 114] on button "Edit" at bounding box center [750, 116] width 24 height 15
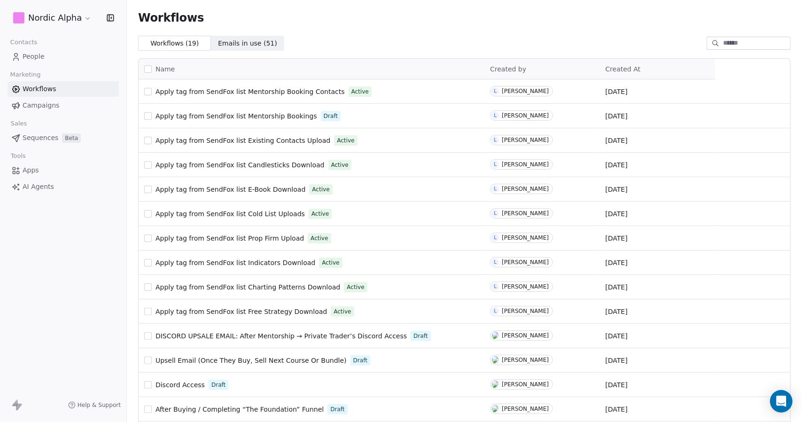
click at [40, 56] on span "People" at bounding box center [34, 57] width 22 height 10
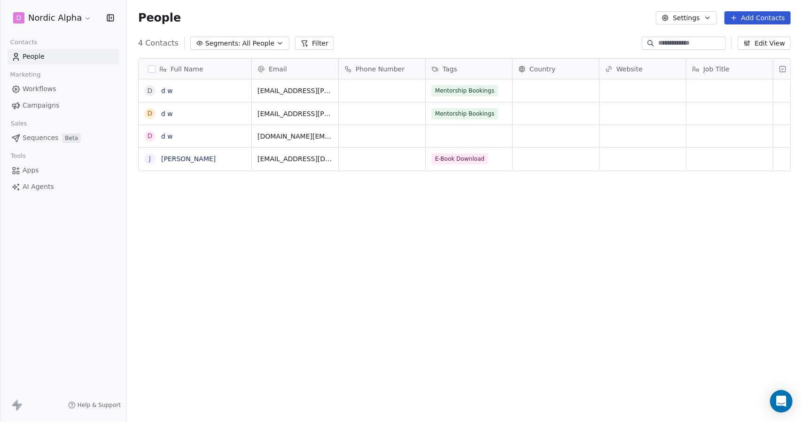
scroll to position [364, 668]
click at [59, 88] on link "Workflows" at bounding box center [63, 89] width 111 height 16
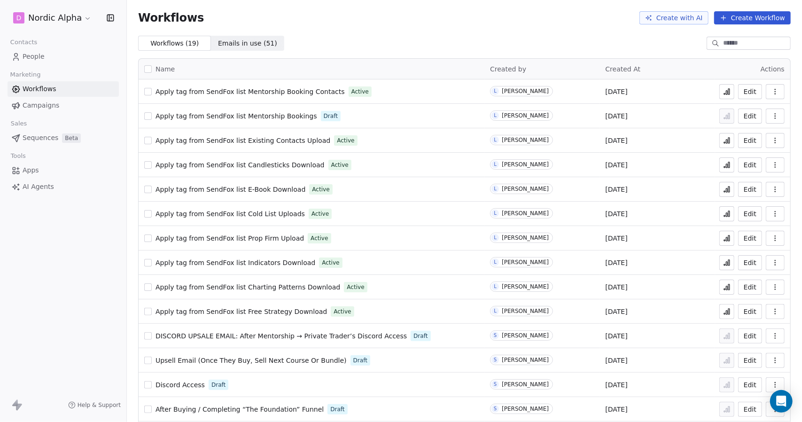
click at [771, 114] on icon "button" at bounding box center [775, 116] width 8 height 8
click at [743, 182] on span "Delete" at bounding box center [740, 183] width 22 height 9
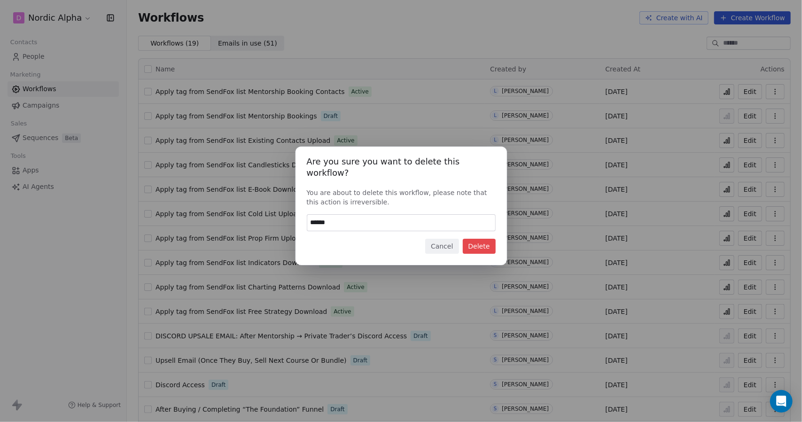
type input "******"
click at [482, 240] on button "Delete" at bounding box center [479, 246] width 33 height 15
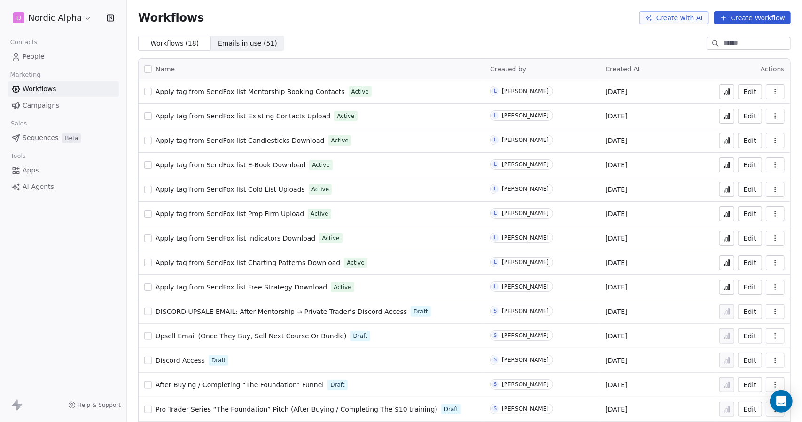
click at [409, 37] on div "Workflows ( 18 ) Workflows ( 18 ) Emails in use ( 51 ) Emails in use ( 51 )" at bounding box center [464, 43] width 675 height 15
click at [42, 55] on span "People" at bounding box center [34, 57] width 22 height 10
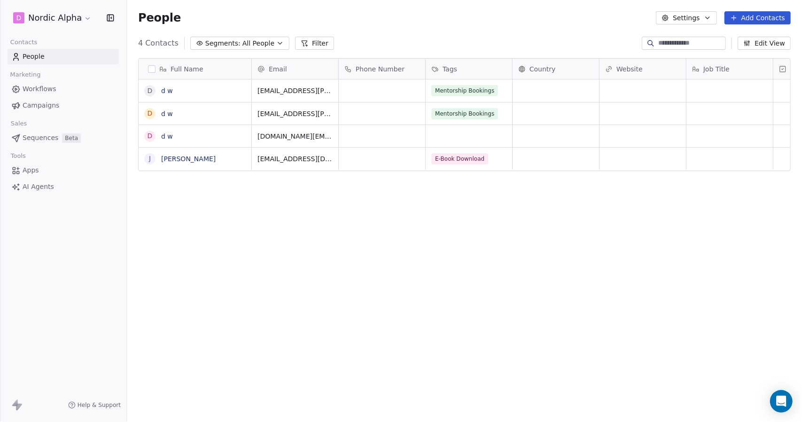
scroll to position [364, 668]
click at [704, 17] on button "Settings" at bounding box center [686, 17] width 61 height 13
click at [559, 33] on html "D Nordic Alpha Contacts People Marketing Workflows Campaigns Sales Sequences Be…" at bounding box center [401, 211] width 802 height 422
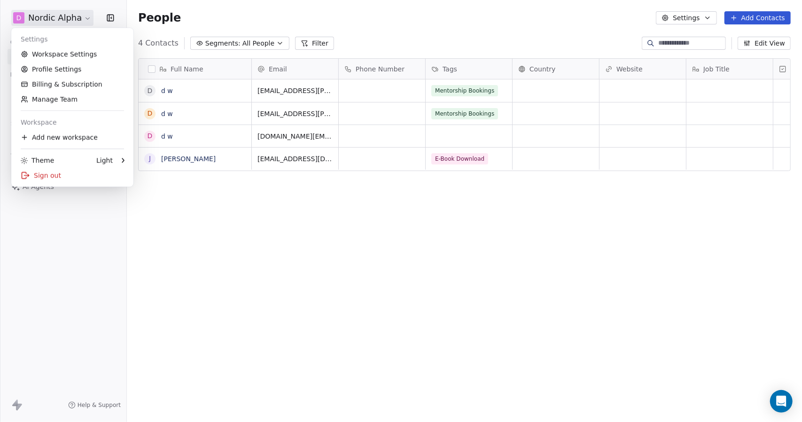
click at [55, 17] on html "D Nordic Alpha Contacts People Marketing Workflows Campaigns Sales Sequences Be…" at bounding box center [401, 211] width 802 height 422
click at [62, 54] on link "Workspace Settings" at bounding box center [72, 54] width 115 height 15
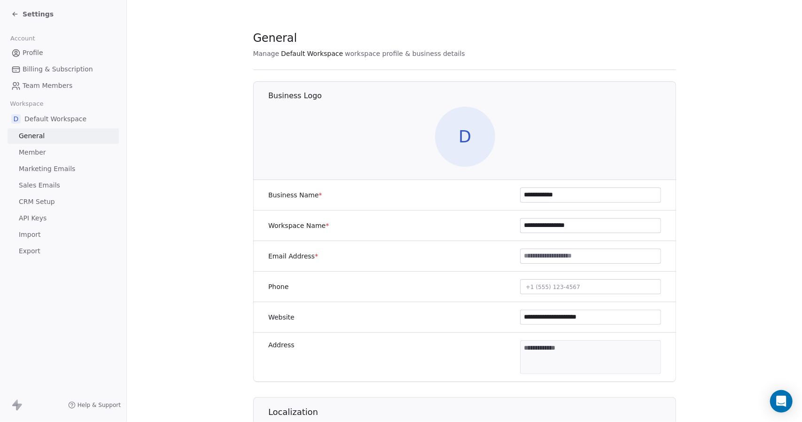
click at [39, 220] on span "API Keys" at bounding box center [33, 218] width 28 height 10
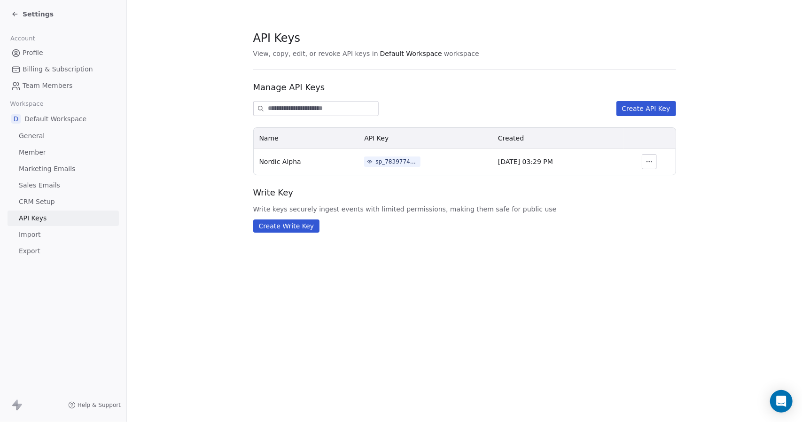
click at [645, 109] on button "Create API Key" at bounding box center [646, 108] width 60 height 15
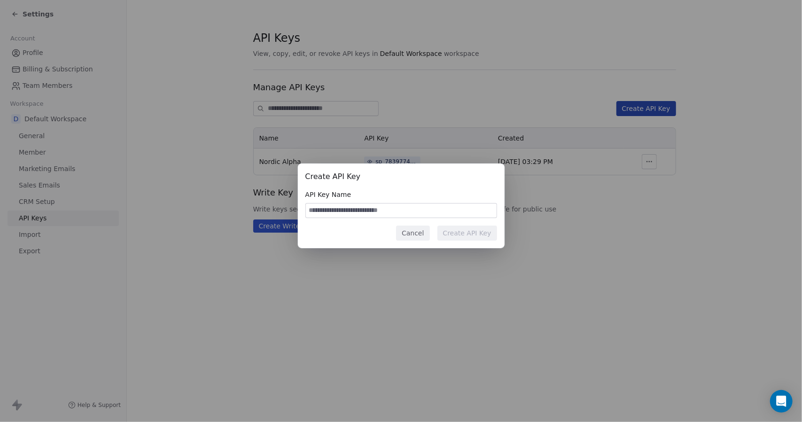
click at [381, 212] on input at bounding box center [401, 210] width 191 height 14
type input "**********"
click at [490, 235] on button "Create API Key" at bounding box center [467, 232] width 60 height 15
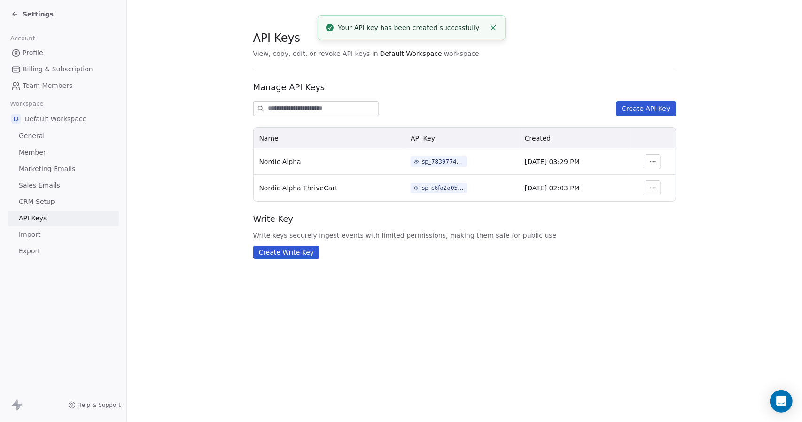
click at [654, 187] on icon "button" at bounding box center [653, 188] width 8 height 8
click at [422, 188] on div "sp_c6fa2a05ced74ef88819c98b7fc04f55" at bounding box center [443, 188] width 42 height 8
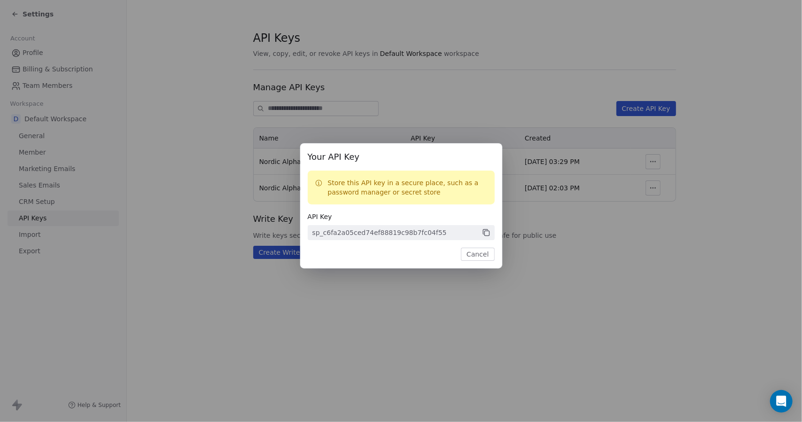
click at [485, 231] on icon at bounding box center [486, 233] width 5 height 5
click at [484, 254] on button "Cancel" at bounding box center [477, 254] width 33 height 13
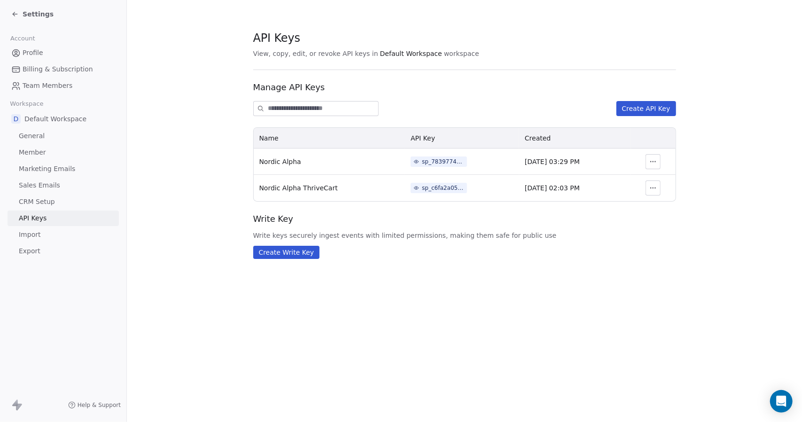
click at [26, 14] on span "Settings" at bounding box center [38, 13] width 31 height 9
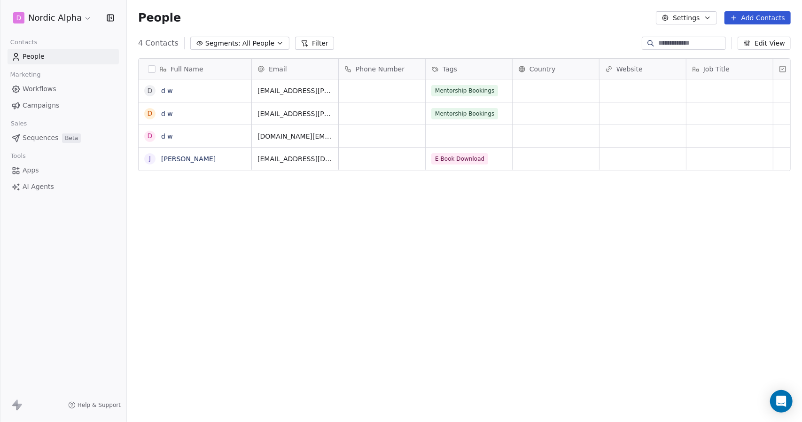
scroll to position [364, 668]
click at [35, 89] on span "Workflows" at bounding box center [40, 89] width 34 height 10
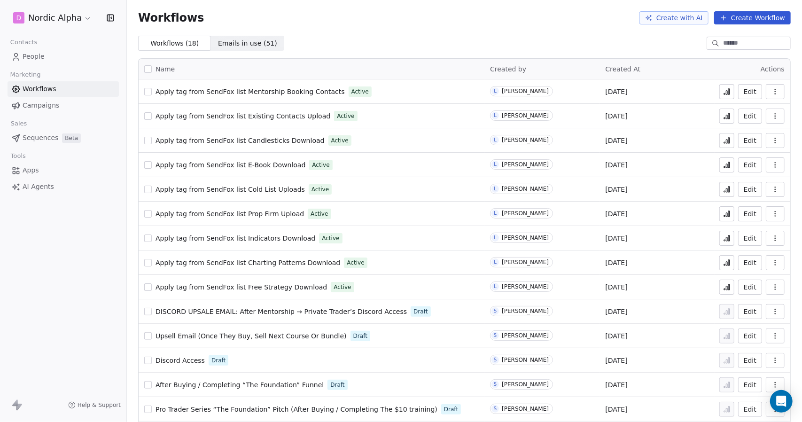
click at [82, 17] on html "D Nordic Alpha Contacts People Marketing Workflows Campaigns Sales Sequences Be…" at bounding box center [401, 211] width 802 height 422
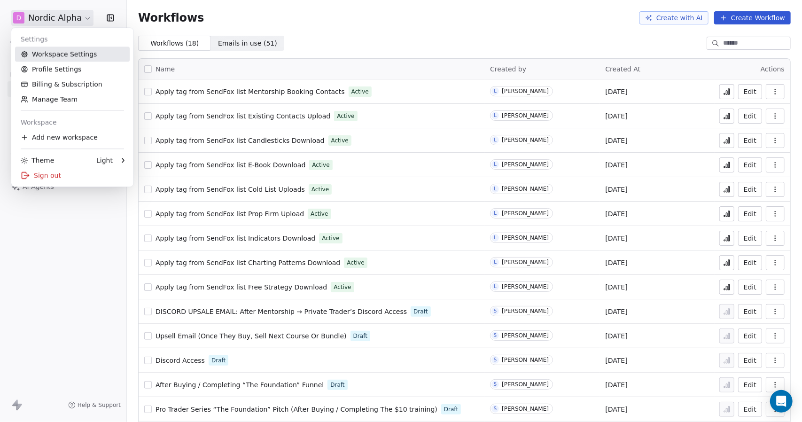
click at [54, 53] on link "Workspace Settings" at bounding box center [72, 54] width 115 height 15
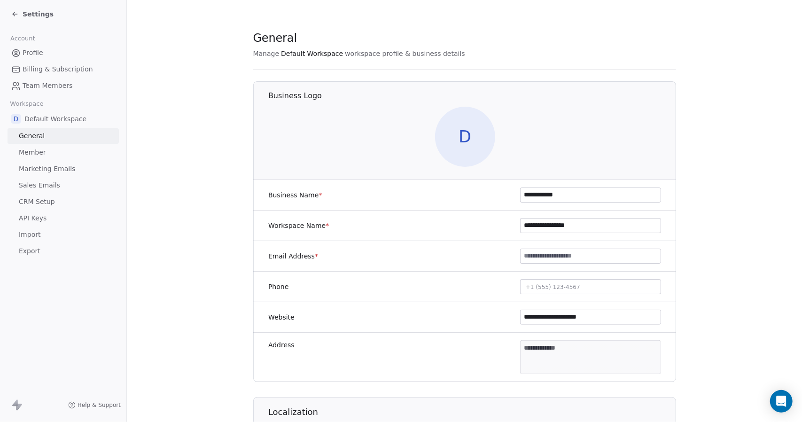
click at [38, 201] on span "CRM Setup" at bounding box center [37, 202] width 36 height 10
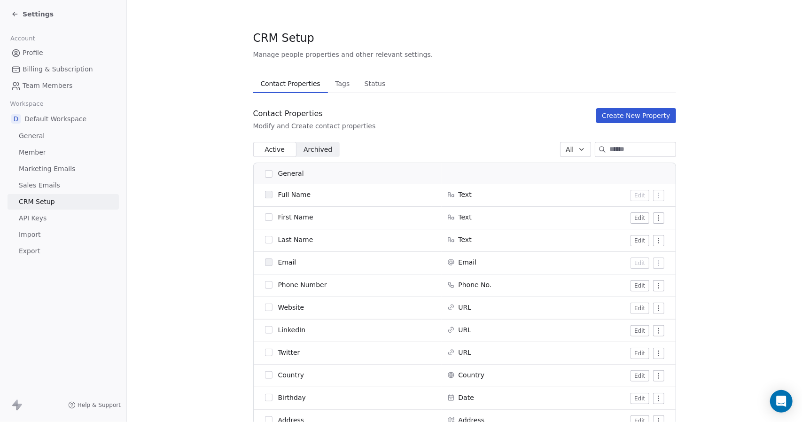
click at [334, 84] on span "Tags" at bounding box center [342, 83] width 22 height 13
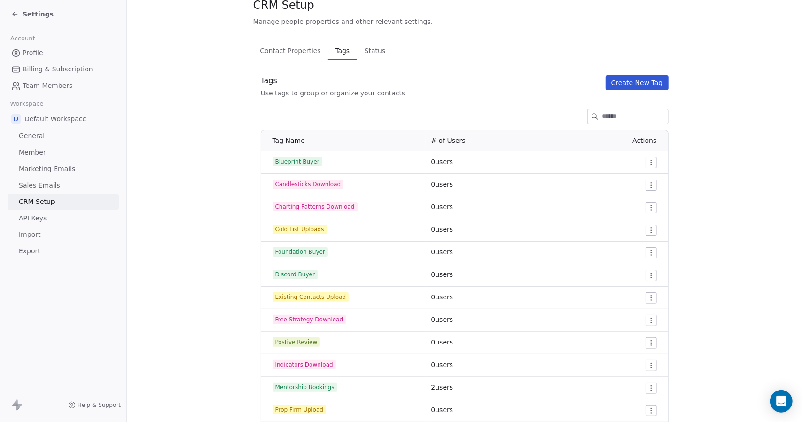
scroll to position [47, 0]
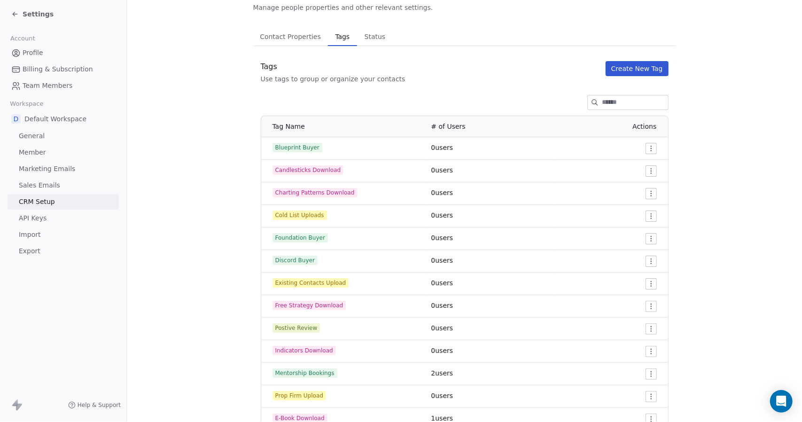
click at [646, 148] on html "Settings Account Profile Billing & Subscription Team Members Workspace D Defaul…" at bounding box center [401, 211] width 802 height 422
click at [627, 169] on span "Edit" at bounding box center [630, 167] width 13 height 9
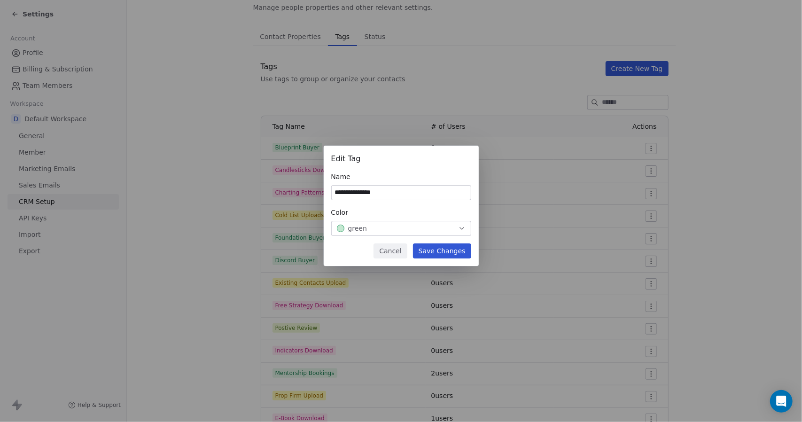
click at [390, 191] on input "**********" at bounding box center [401, 193] width 139 height 14
type input "*********"
click at [457, 249] on button "Save Changes" at bounding box center [442, 250] width 58 height 15
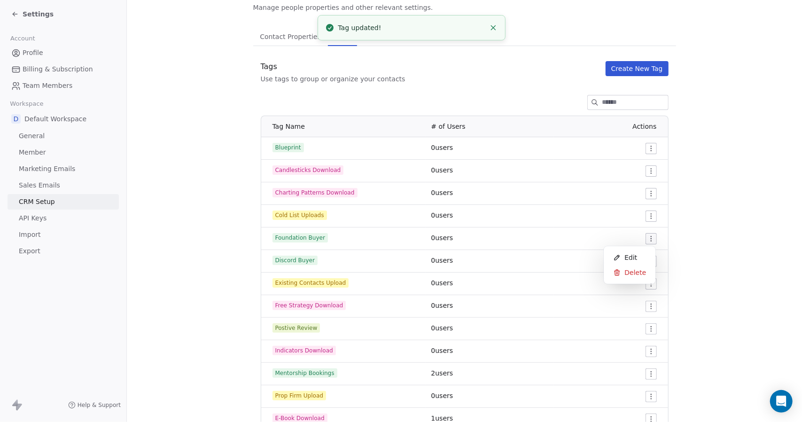
click at [650, 238] on html "Settings Account Profile Billing & Subscription Team Members Workspace D Defaul…" at bounding box center [401, 211] width 802 height 422
click at [632, 254] on span "Edit" at bounding box center [630, 257] width 13 height 9
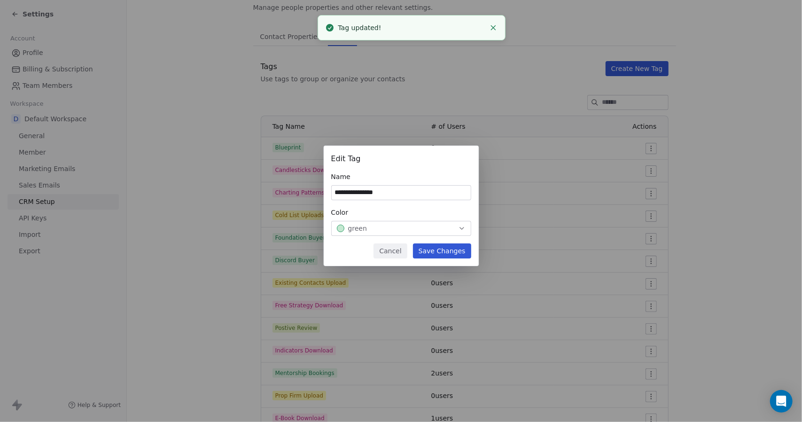
click at [402, 194] on input "**********" at bounding box center [401, 193] width 139 height 14
drag, startPoint x: 406, startPoint y: 192, endPoint x: 369, endPoint y: 194, distance: 37.2
click at [369, 194] on input "**********" at bounding box center [401, 193] width 139 height 14
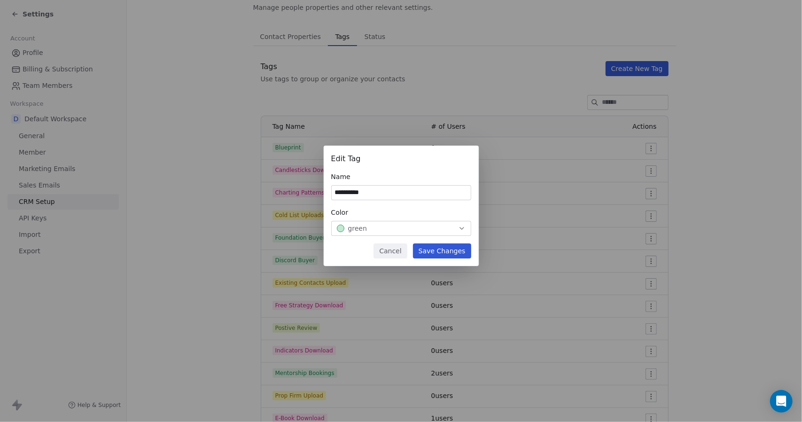
type input "**********"
click at [452, 253] on button "Save Changes" at bounding box center [442, 250] width 58 height 15
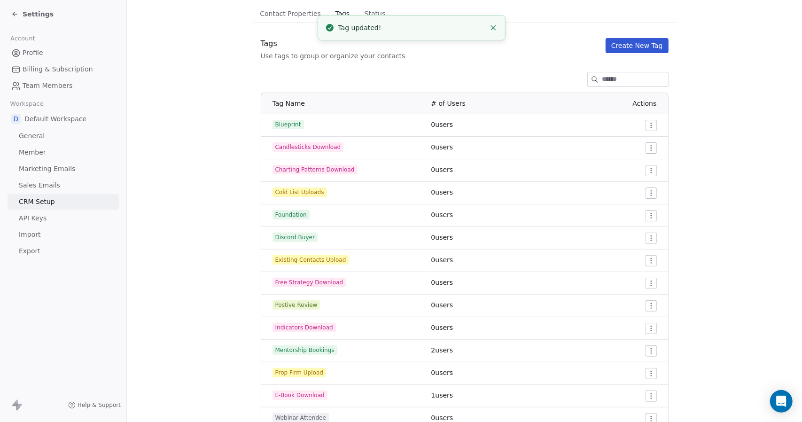
scroll to position [61, 0]
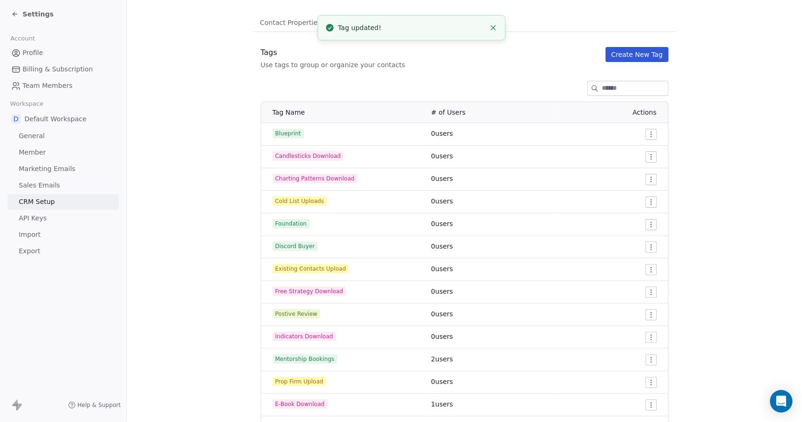
click at [636, 53] on button "Create New Tag" at bounding box center [637, 54] width 63 height 15
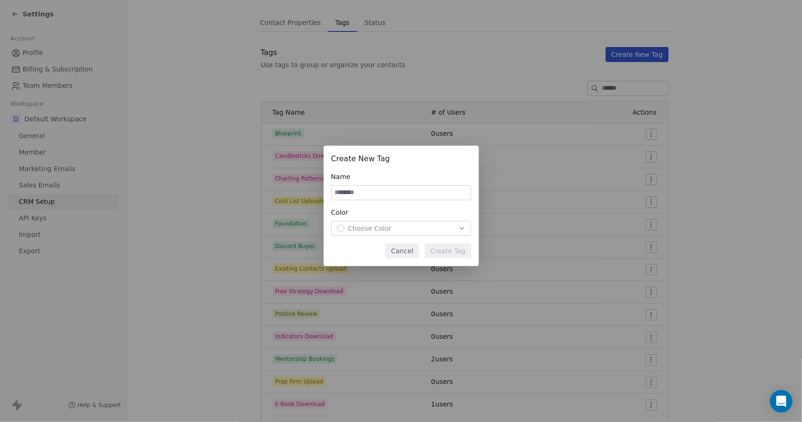
type input "*"
click at [407, 192] on input "*" at bounding box center [401, 193] width 139 height 14
type input "****"
click at [382, 229] on span "Choose Color" at bounding box center [370, 228] width 44 height 9
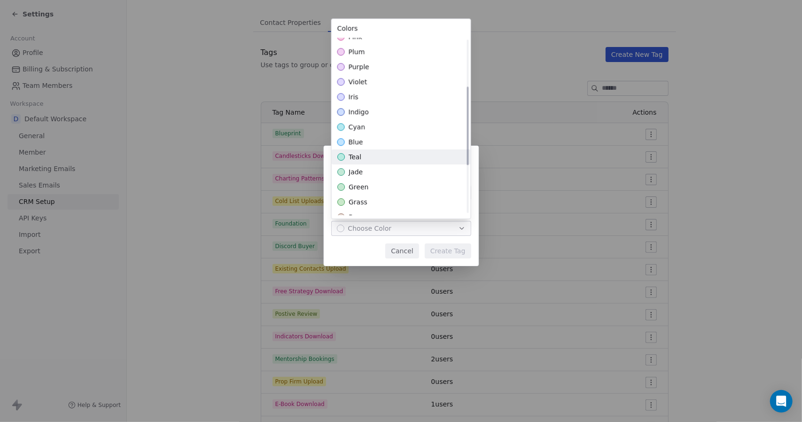
scroll to position [141, 0]
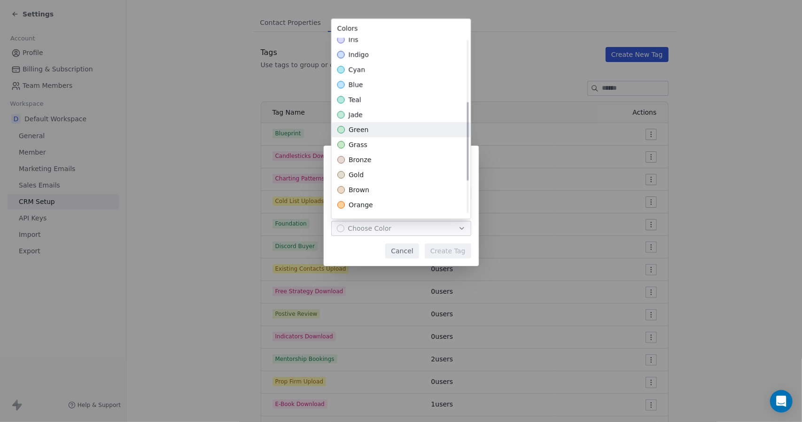
click at [374, 127] on div "green" at bounding box center [401, 129] width 139 height 15
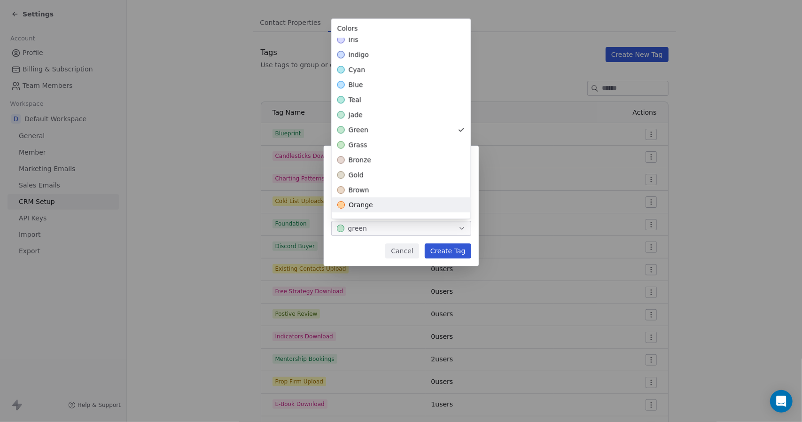
click at [453, 250] on div "Create New Tag Name **** Color green Cancel Create Tag" at bounding box center [401, 211] width 802 height 161
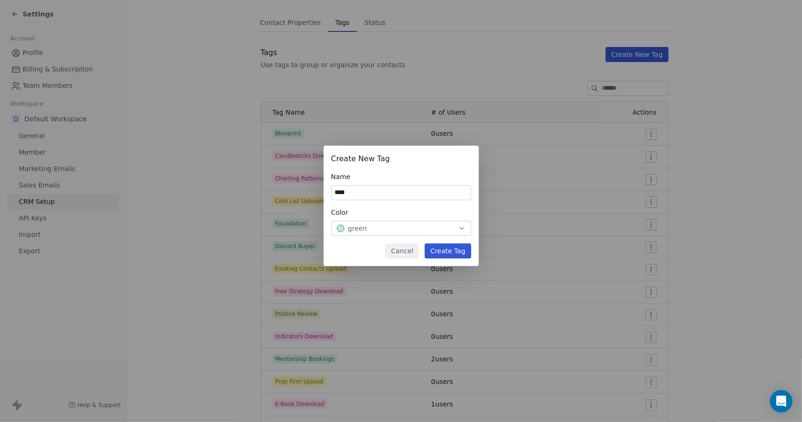
click at [453, 250] on button "Create Tag" at bounding box center [448, 250] width 47 height 15
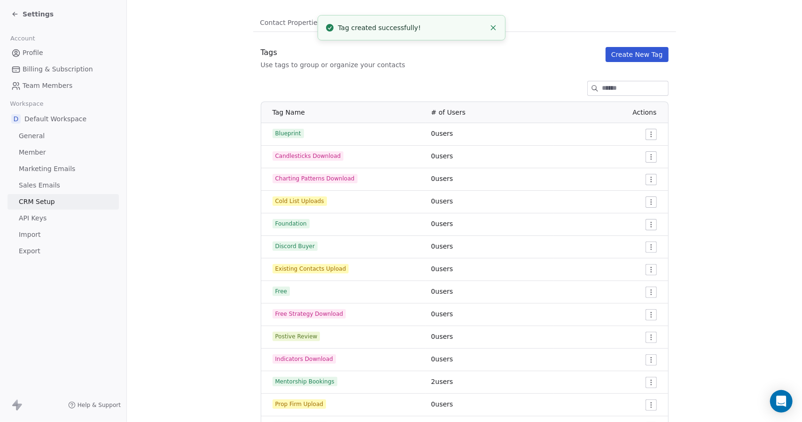
click at [632, 56] on button "Create New Tag" at bounding box center [637, 54] width 63 height 15
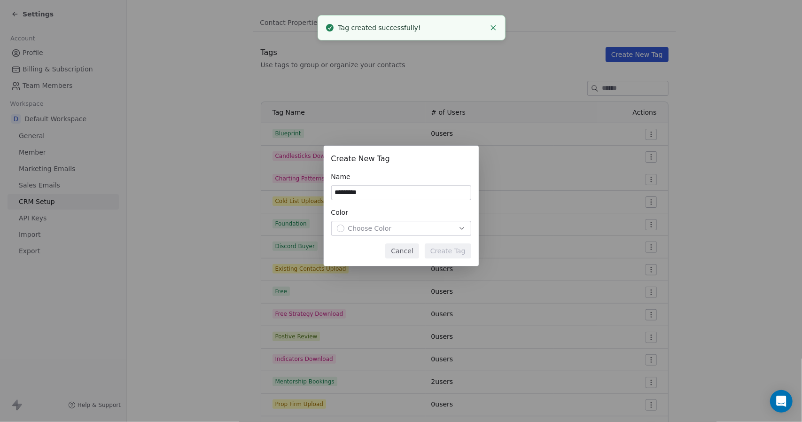
type input "*********"
click at [405, 231] on div "Choose Color" at bounding box center [401, 228] width 129 height 9
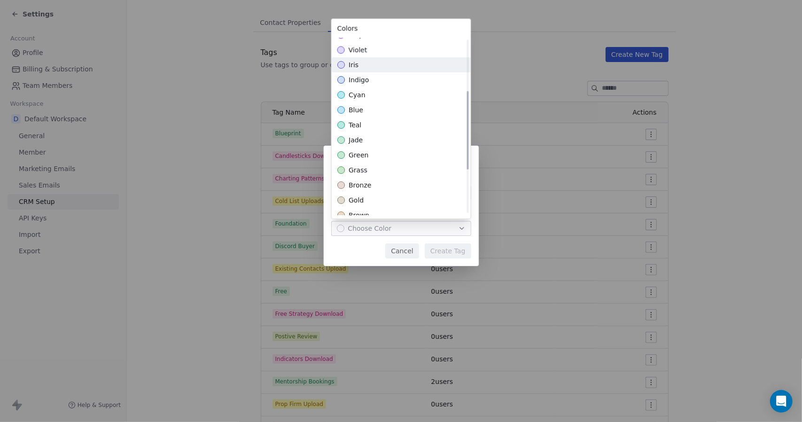
scroll to position [130, 0]
click at [381, 140] on div "green" at bounding box center [401, 140] width 139 height 15
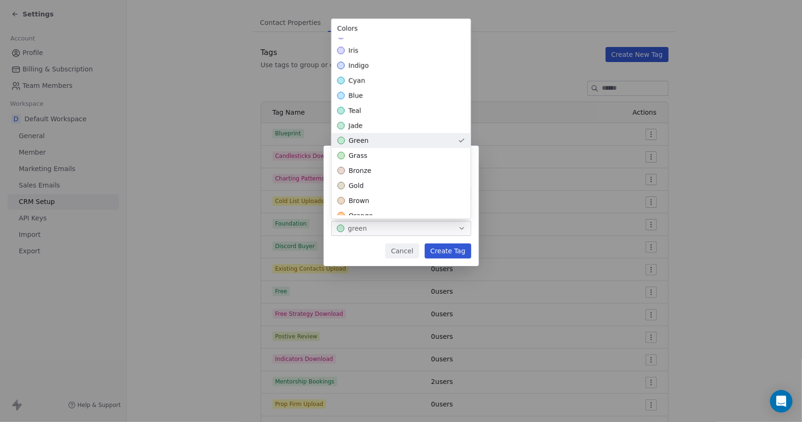
click at [447, 250] on div "Create New Tag Name ********* Color green Cancel Create Tag" at bounding box center [401, 211] width 802 height 161
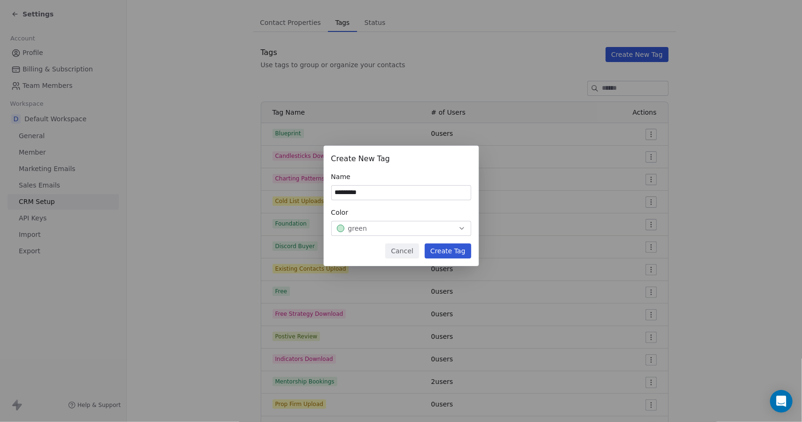
click at [457, 247] on button "Create Tag" at bounding box center [448, 250] width 47 height 15
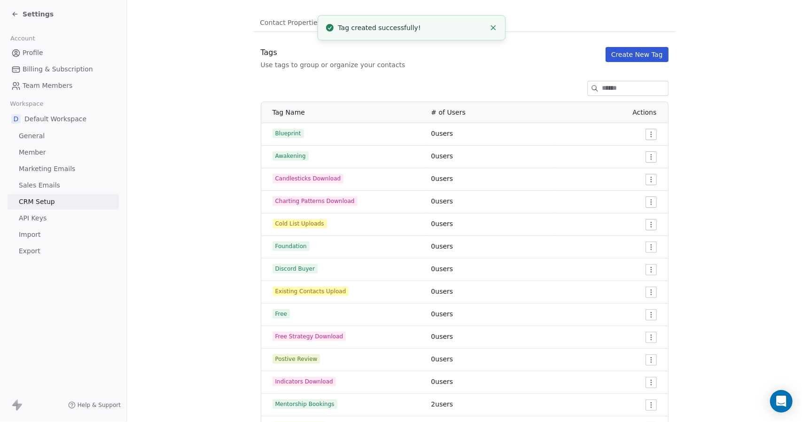
click at [642, 55] on button "Create New Tag" at bounding box center [637, 54] width 63 height 15
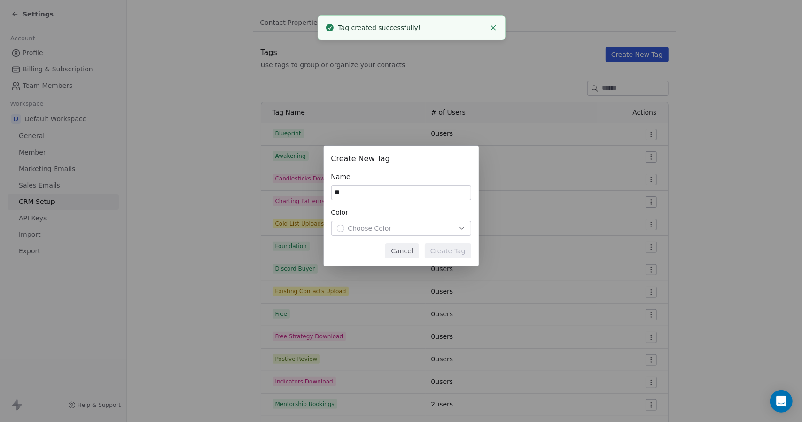
type input "*"
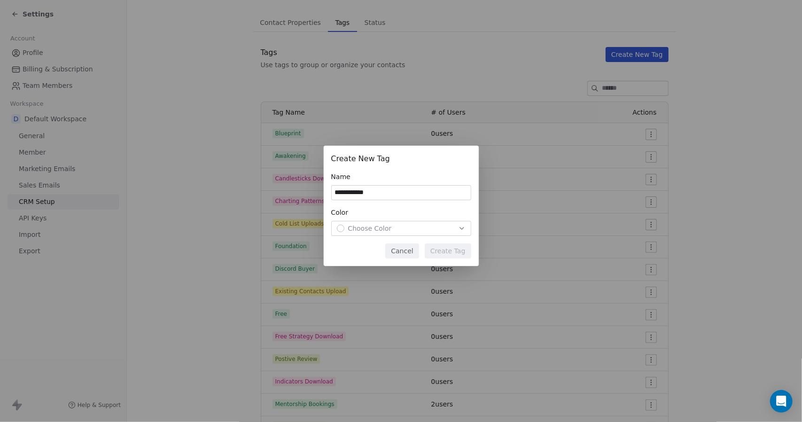
type input "**********"
click at [381, 225] on span "Choose Color" at bounding box center [370, 228] width 44 height 9
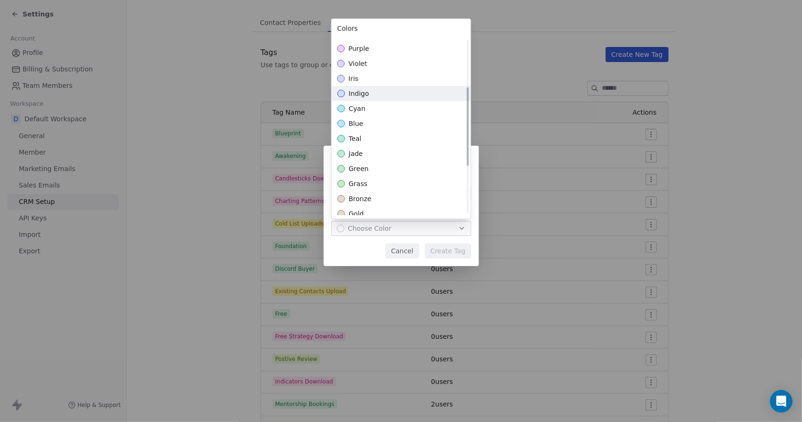
scroll to position [108, 0]
click at [372, 164] on div "green" at bounding box center [401, 162] width 139 height 15
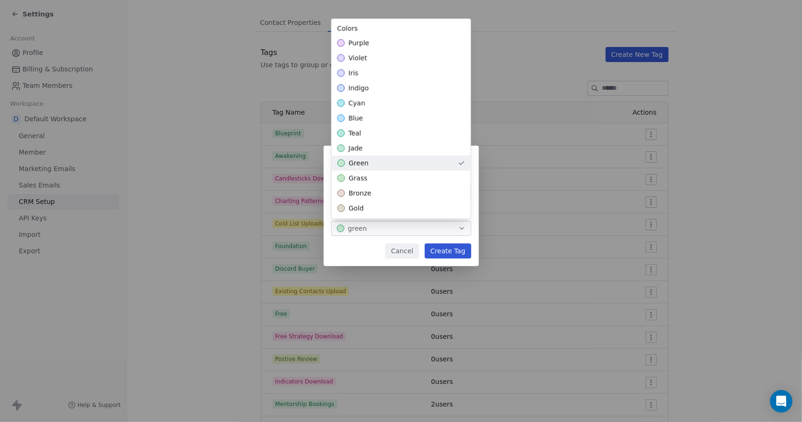
click at [447, 255] on div "**********" at bounding box center [401, 211] width 802 height 161
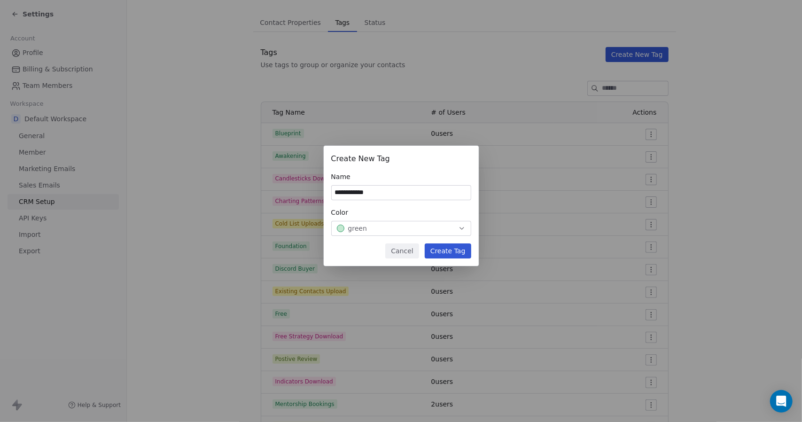
click at [453, 253] on button "Create Tag" at bounding box center [448, 250] width 47 height 15
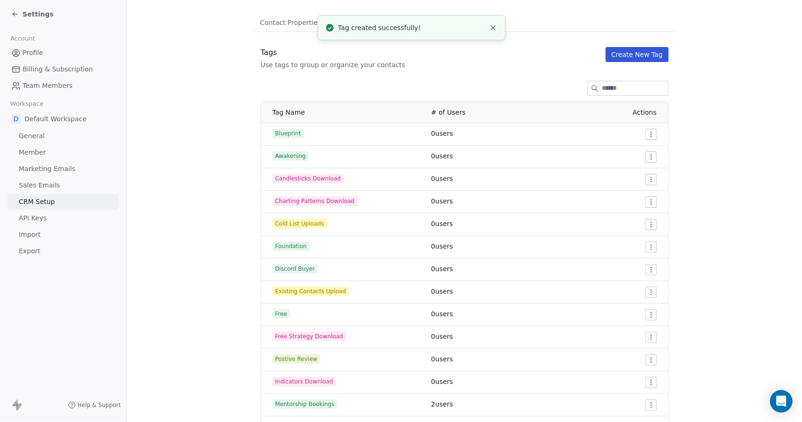
click at [637, 55] on button "Create New Tag" at bounding box center [637, 54] width 63 height 15
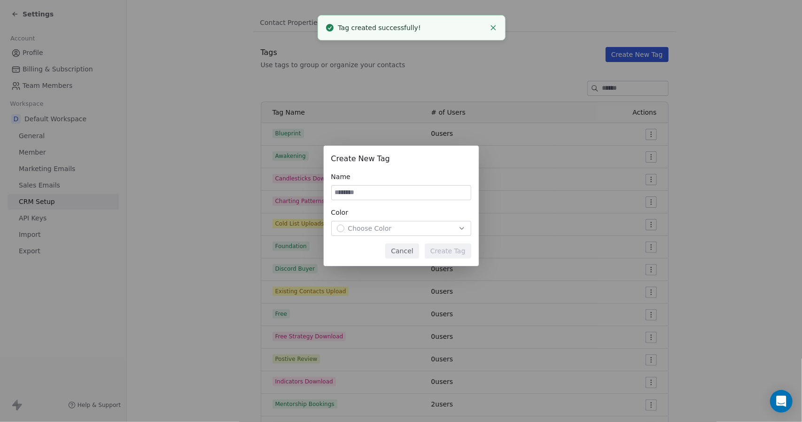
click at [407, 192] on input at bounding box center [401, 193] width 139 height 14
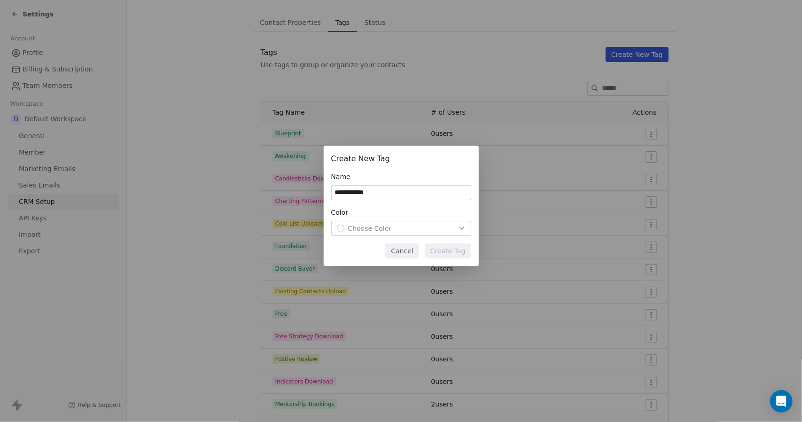
type input "**********"
click at [428, 230] on div "Choose Color" at bounding box center [401, 228] width 129 height 9
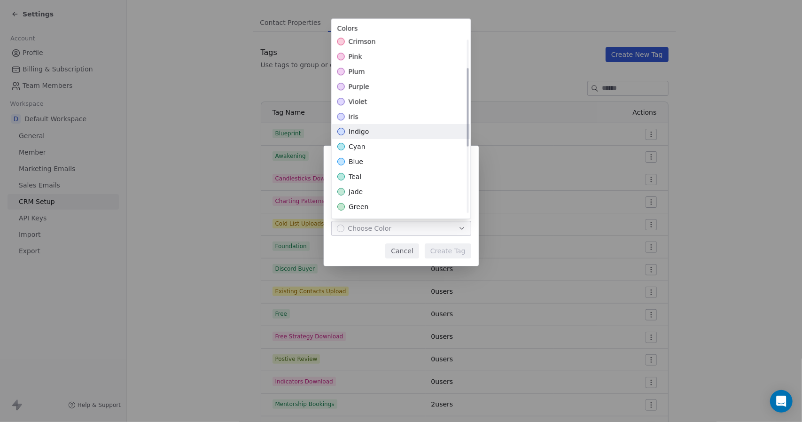
scroll to position [85, 0]
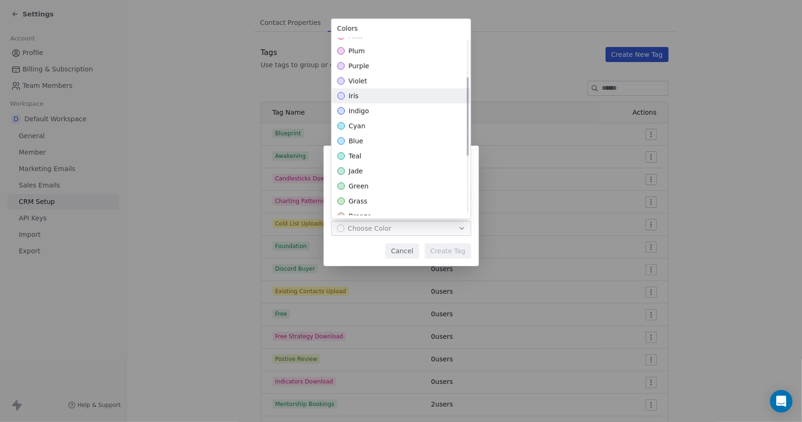
click at [377, 188] on div "green" at bounding box center [401, 186] width 139 height 15
click at [450, 249] on div "**********" at bounding box center [401, 211] width 802 height 161
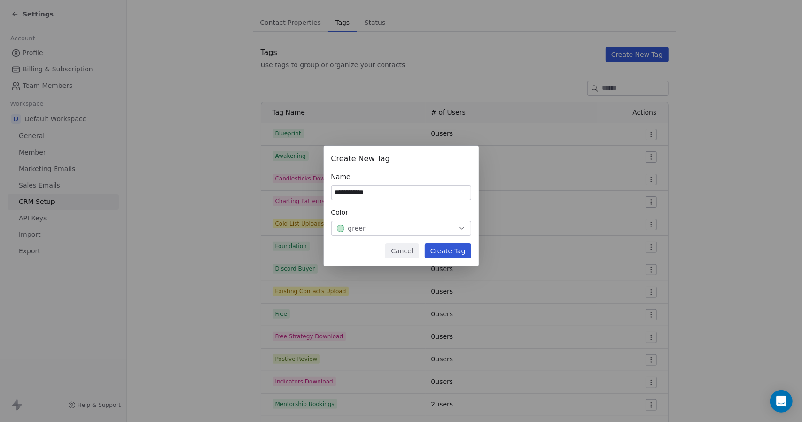
click at [449, 252] on button "Create Tag" at bounding box center [448, 250] width 47 height 15
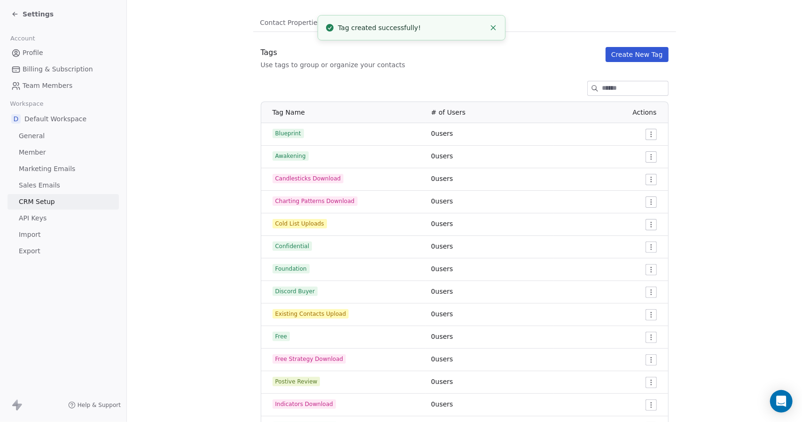
click at [632, 54] on button "Create New Tag" at bounding box center [637, 54] width 63 height 15
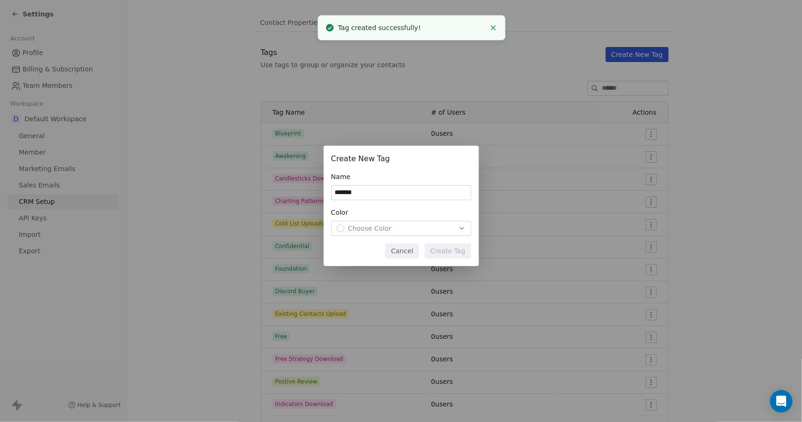
type input "*******"
click at [389, 227] on div "Choose Color" at bounding box center [401, 228] width 129 height 9
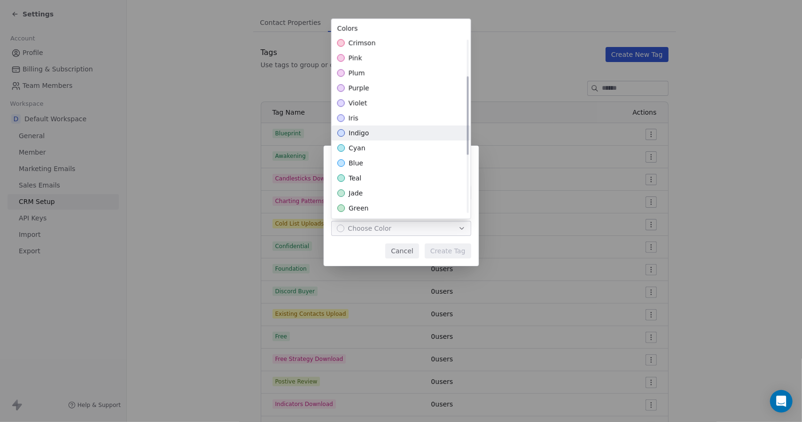
scroll to position [108, 0]
click at [375, 163] on div "green" at bounding box center [401, 162] width 139 height 15
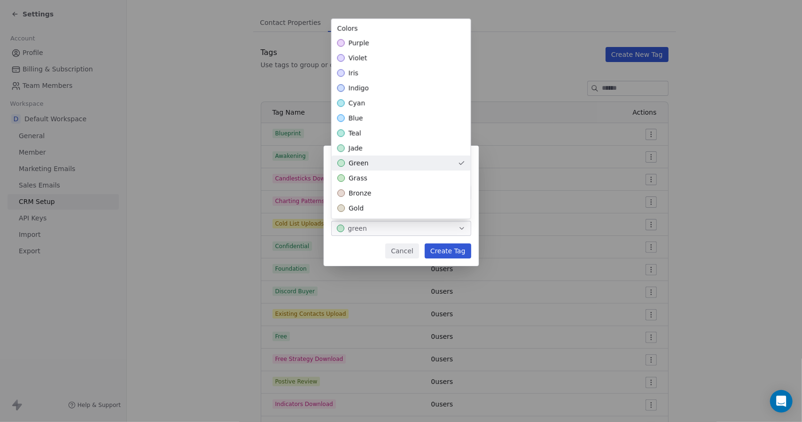
click at [450, 249] on div "Create New Tag Name ******* Color green Cancel Create Tag" at bounding box center [401, 211] width 802 height 161
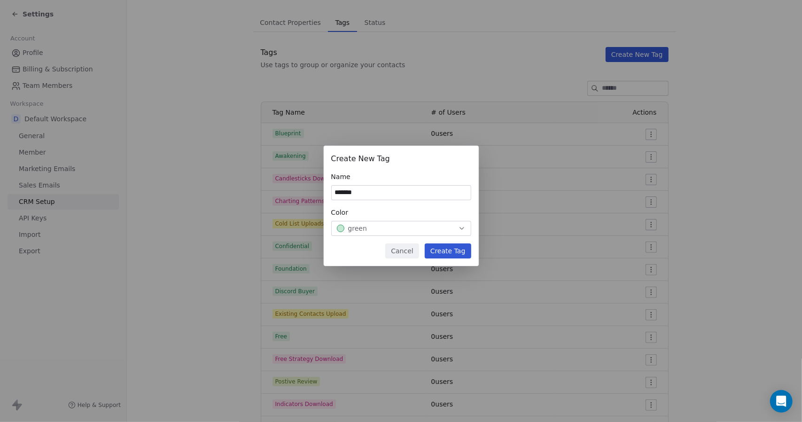
click at [450, 248] on button "Create Tag" at bounding box center [448, 250] width 47 height 15
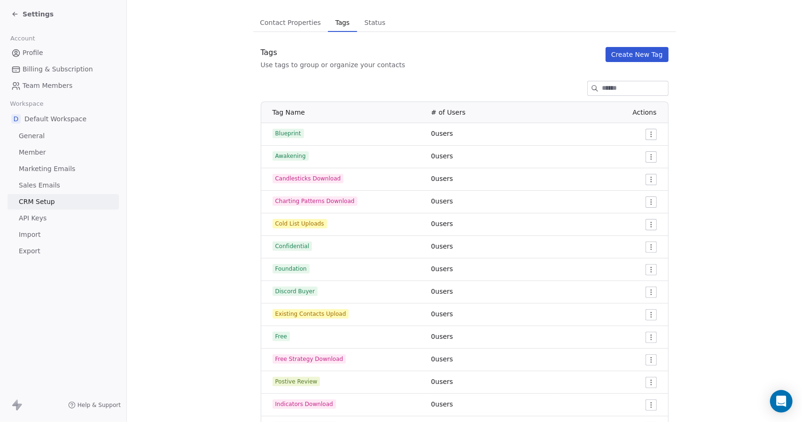
click at [626, 55] on button "Create New Tag" at bounding box center [637, 54] width 63 height 15
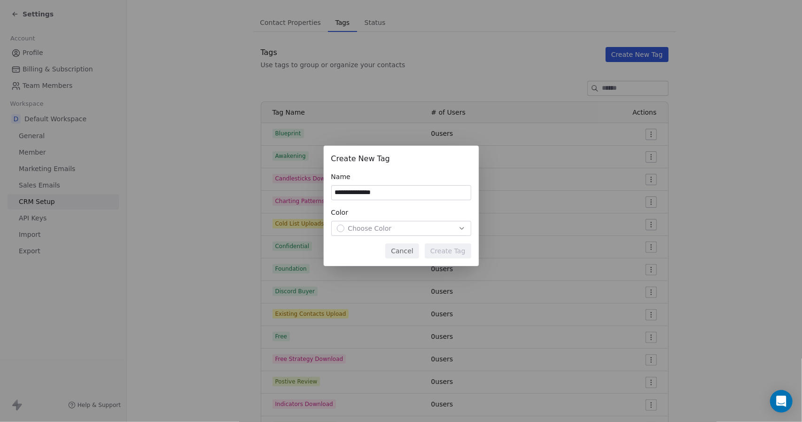
type input "**********"
click at [409, 233] on div "Choose Color" at bounding box center [401, 228] width 129 height 9
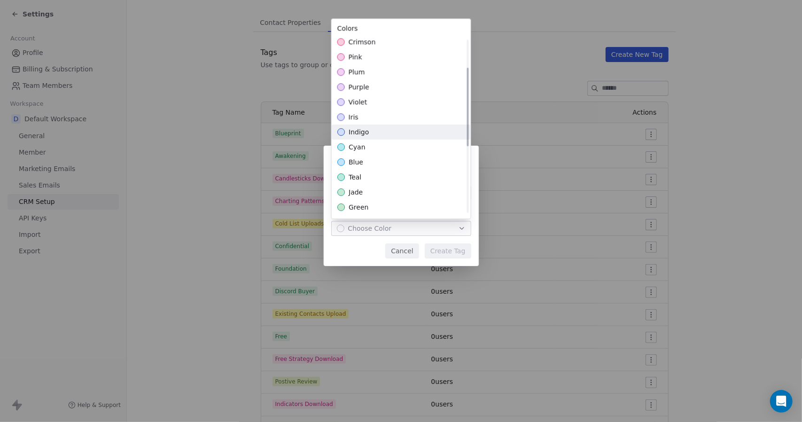
scroll to position [90, 0]
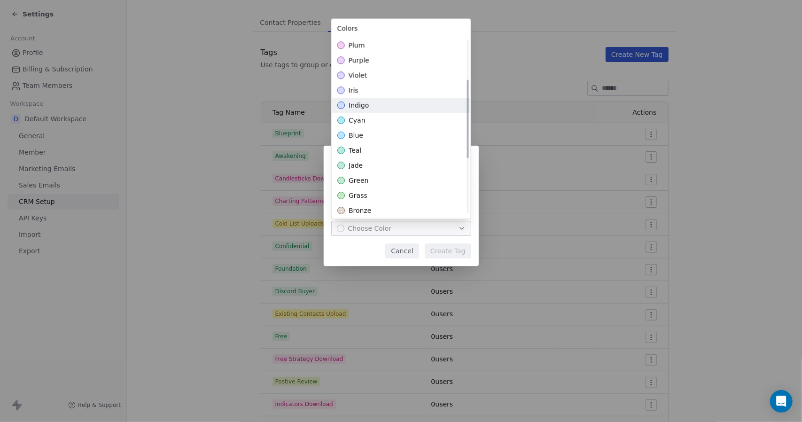
click at [378, 179] on div "green" at bounding box center [401, 180] width 139 height 15
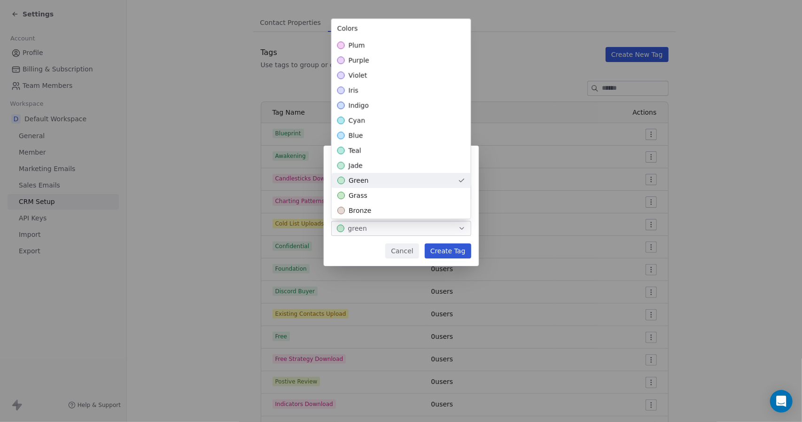
click at [449, 247] on div "**********" at bounding box center [401, 211] width 802 height 161
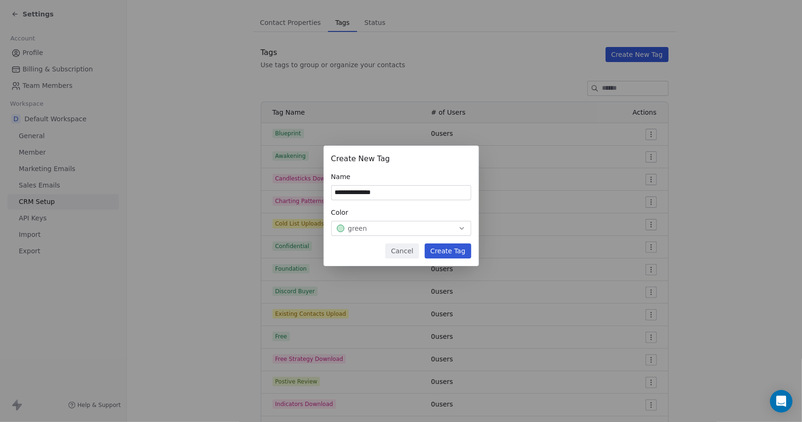
click at [454, 249] on button "Create Tag" at bounding box center [448, 250] width 47 height 15
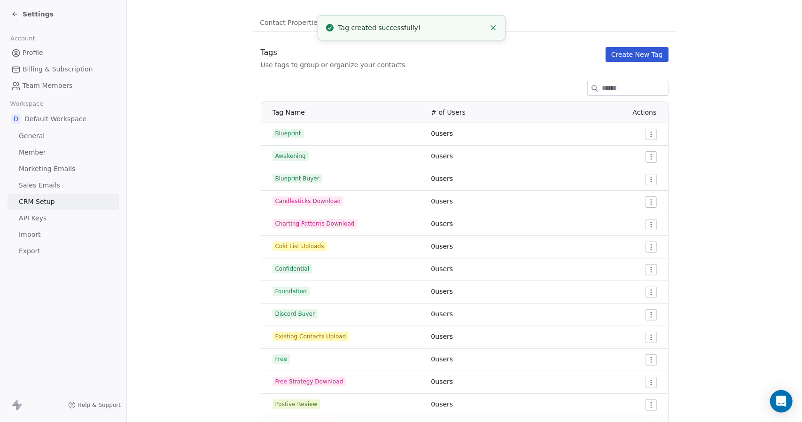
click at [646, 55] on button "Create New Tag" at bounding box center [637, 54] width 63 height 15
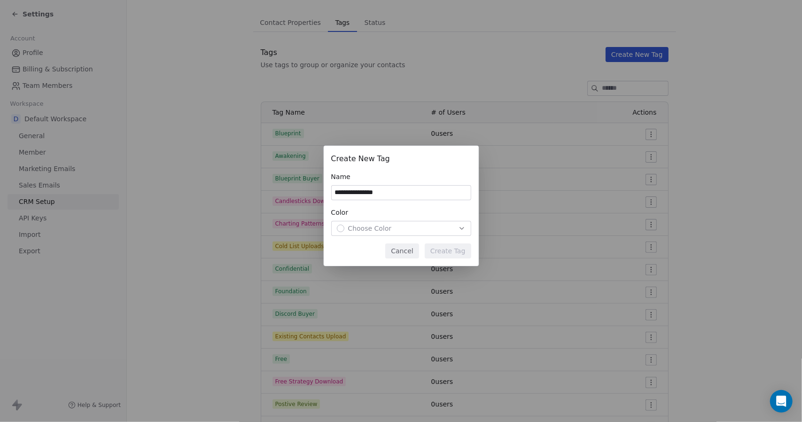
type input "**********"
click at [443, 229] on div "Choose Color" at bounding box center [401, 228] width 129 height 9
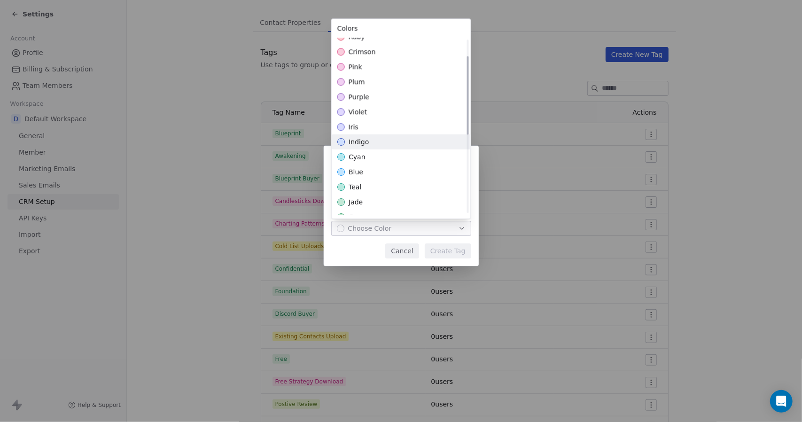
scroll to position [86, 0]
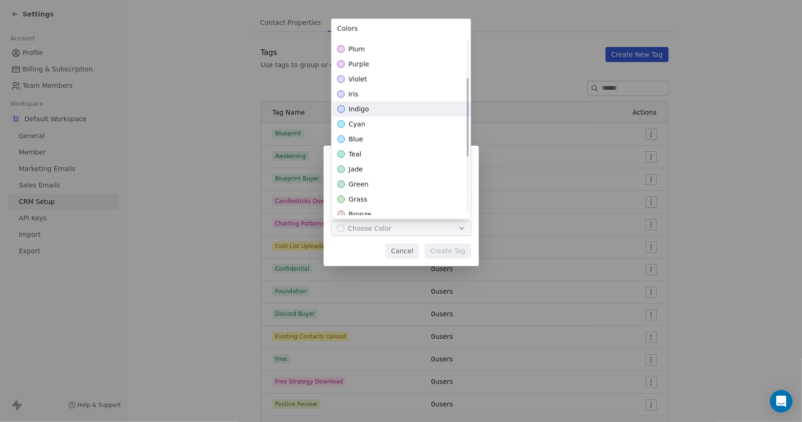
click at [375, 181] on div "green" at bounding box center [401, 184] width 139 height 15
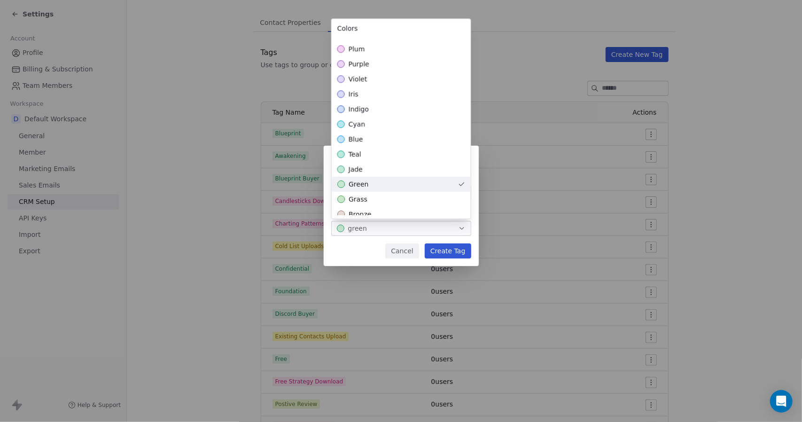
click at [447, 255] on div "**********" at bounding box center [401, 211] width 802 height 161
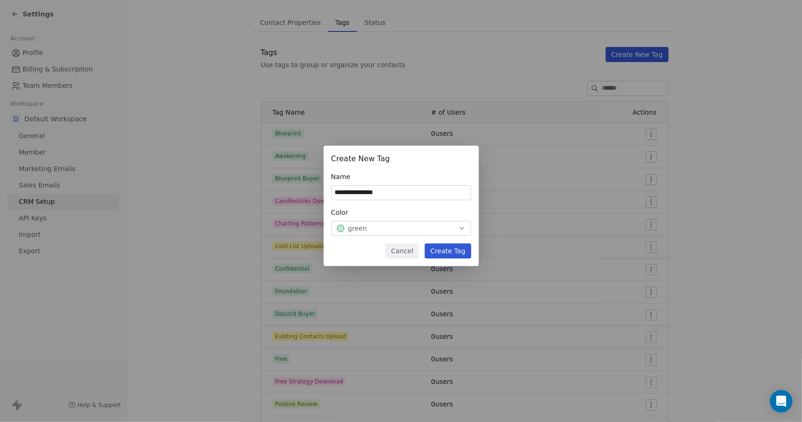
click at [457, 249] on button "Create Tag" at bounding box center [448, 250] width 47 height 15
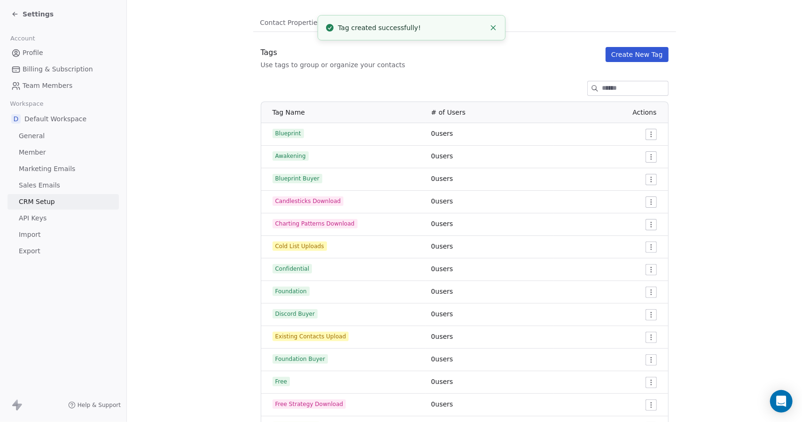
click at [635, 55] on button "Create New Tag" at bounding box center [637, 54] width 63 height 15
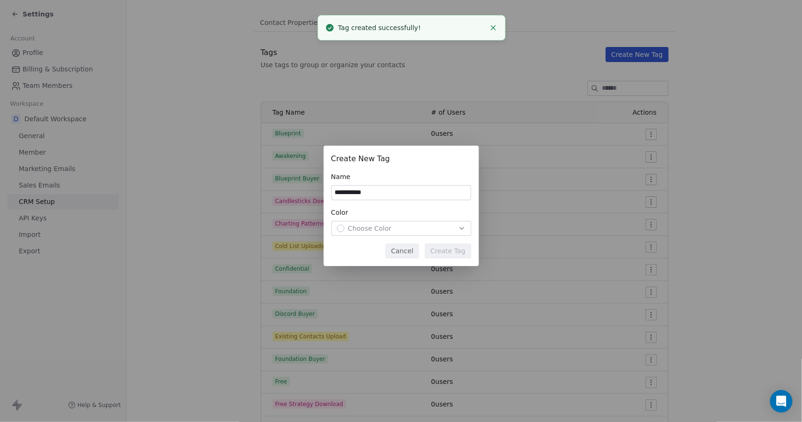
type input "**********"
click at [417, 226] on div "Choose Color" at bounding box center [401, 228] width 129 height 9
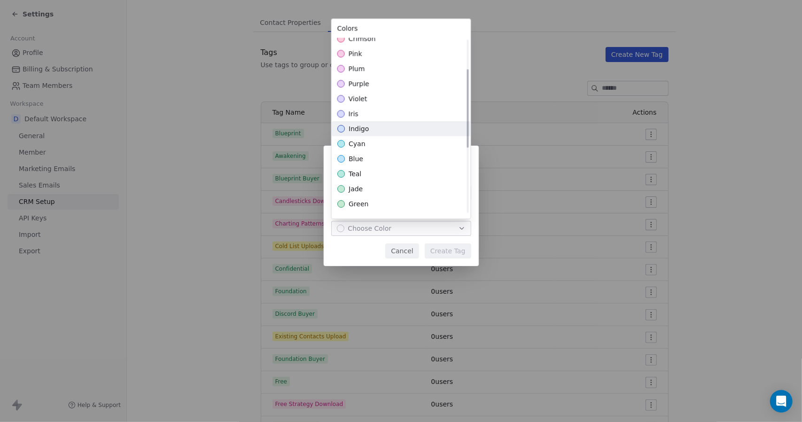
scroll to position [90, 0]
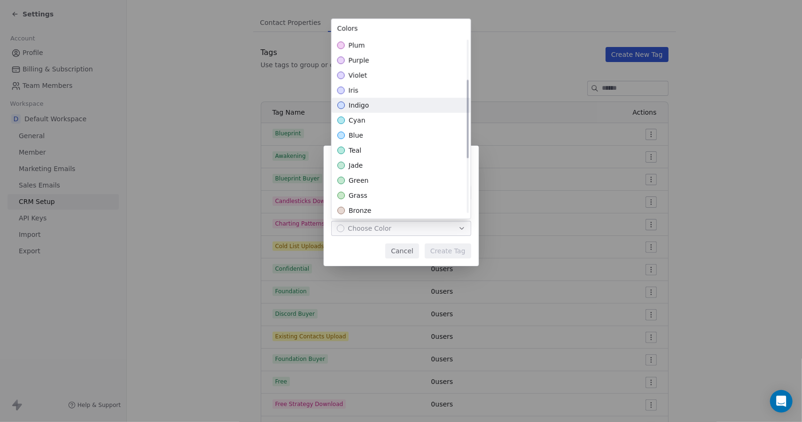
click at [374, 181] on div "green" at bounding box center [401, 180] width 139 height 15
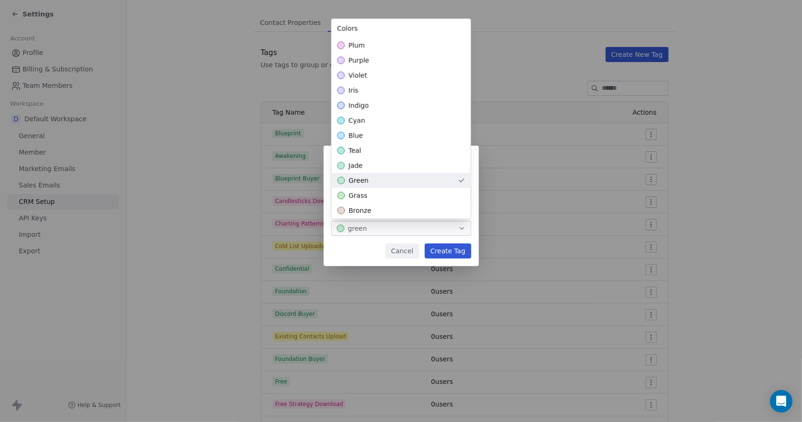
click at [451, 250] on div "**********" at bounding box center [401, 211] width 802 height 161
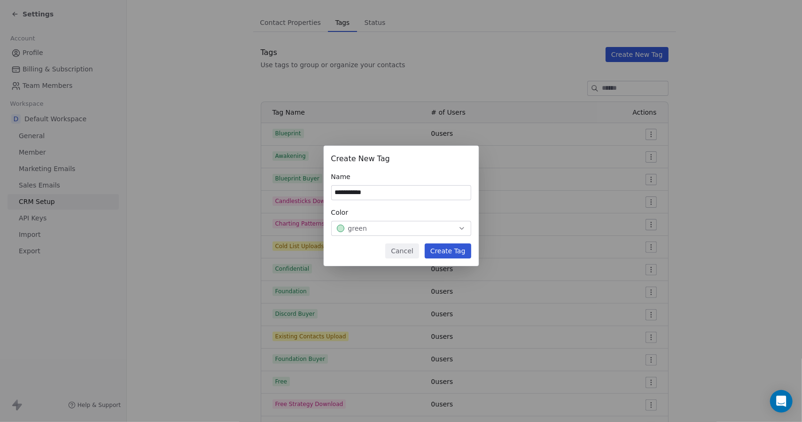
click at [450, 249] on button "Create Tag" at bounding box center [448, 250] width 47 height 15
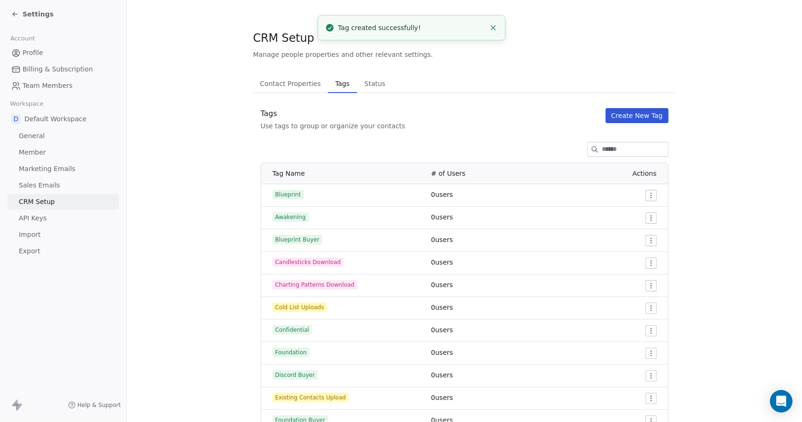
scroll to position [0, 0]
click at [27, 50] on span "Profile" at bounding box center [33, 53] width 21 height 10
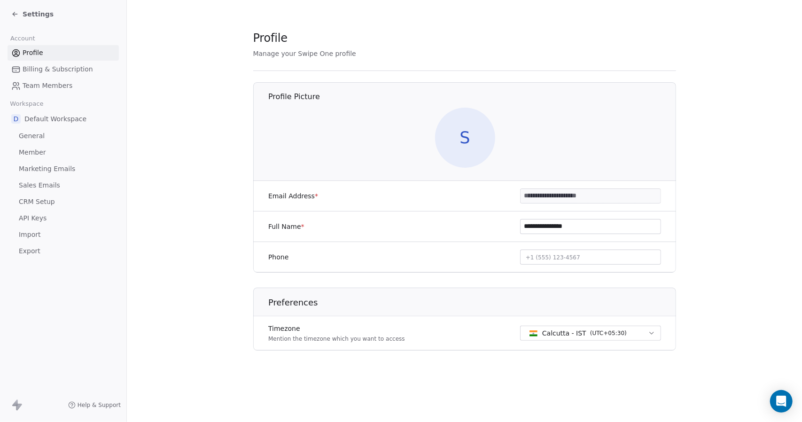
click at [37, 16] on span "Settings" at bounding box center [38, 13] width 31 height 9
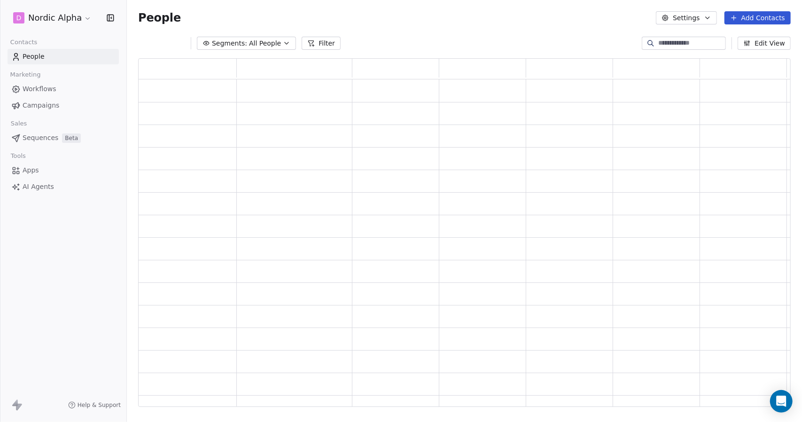
scroll to position [342, 645]
click at [52, 55] on link "People" at bounding box center [63, 57] width 111 height 16
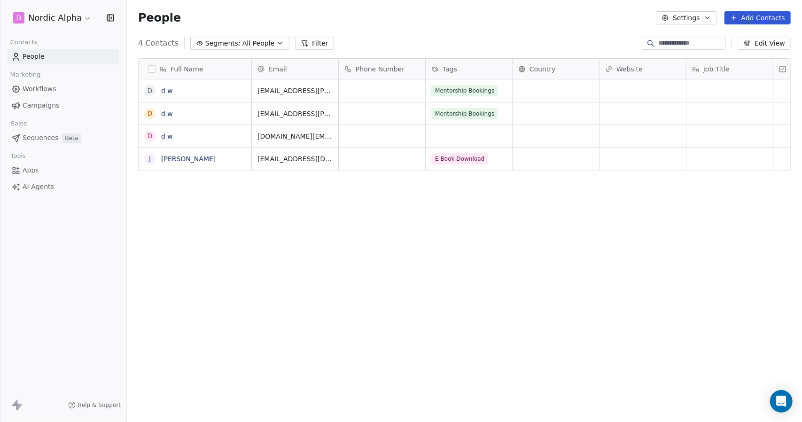
scroll to position [364, 668]
click at [338, 234] on div "Full Name d d w d d w d d w J Jonathan Pailet Email Phone Number Tags Country W…" at bounding box center [464, 236] width 675 height 371
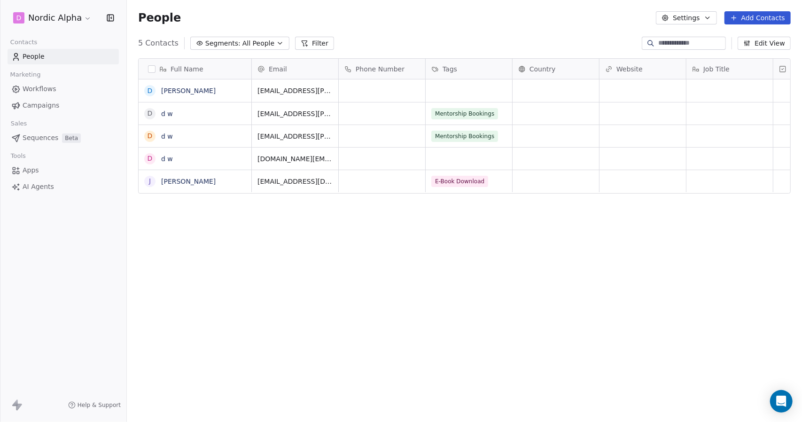
scroll to position [364, 668]
click at [485, 216] on div "Full Name D [PERSON_NAME] d d w d d w d d w J [PERSON_NAME] Email Phone Number …" at bounding box center [464, 236] width 675 height 371
click at [530, 31] on div "People Settings Add Contacts" at bounding box center [464, 18] width 675 height 36
click at [185, 89] on link "[PERSON_NAME]" at bounding box center [188, 91] width 54 height 8
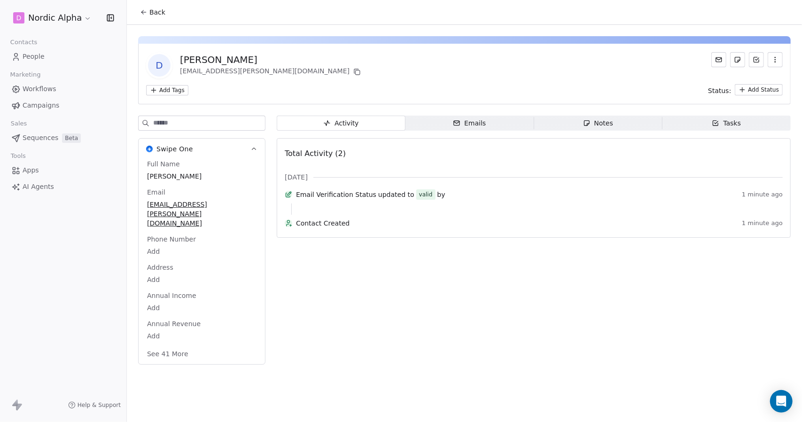
click at [155, 10] on span "Back" at bounding box center [157, 12] width 16 height 9
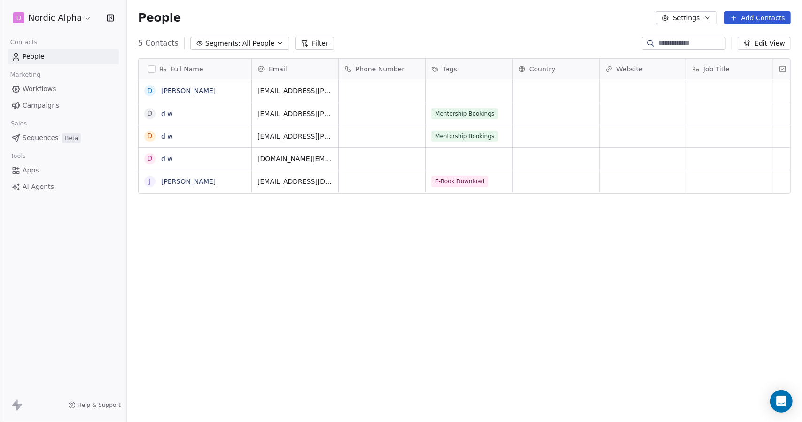
scroll to position [364, 668]
click at [152, 68] on button "button" at bounding box center [152, 69] width 8 height 8
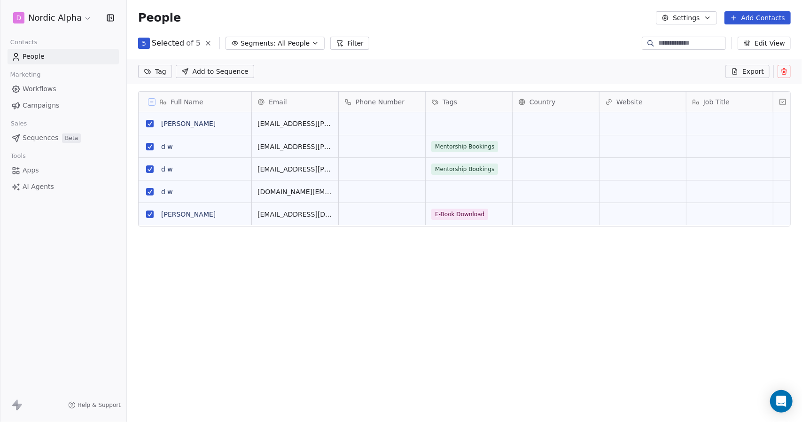
scroll to position [331, 668]
click at [151, 101] on icon at bounding box center [151, 102] width 5 height 5
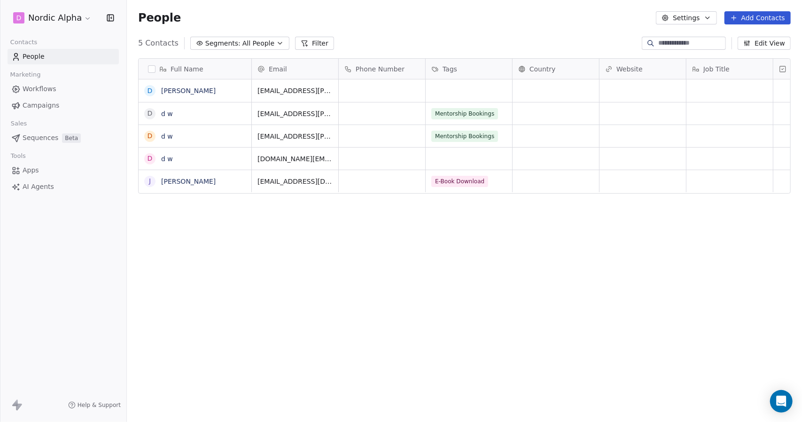
click at [408, 35] on div "People Settings Add Contacts" at bounding box center [464, 18] width 675 height 36
click at [156, 68] on div "Full Name" at bounding box center [194, 68] width 100 height 9
click at [150, 68] on html "D Nordic Alpha Contacts People Marketing Workflows Campaigns Sales Sequences Be…" at bounding box center [401, 211] width 802 height 422
click at [150, 68] on button "button" at bounding box center [152, 69] width 8 height 8
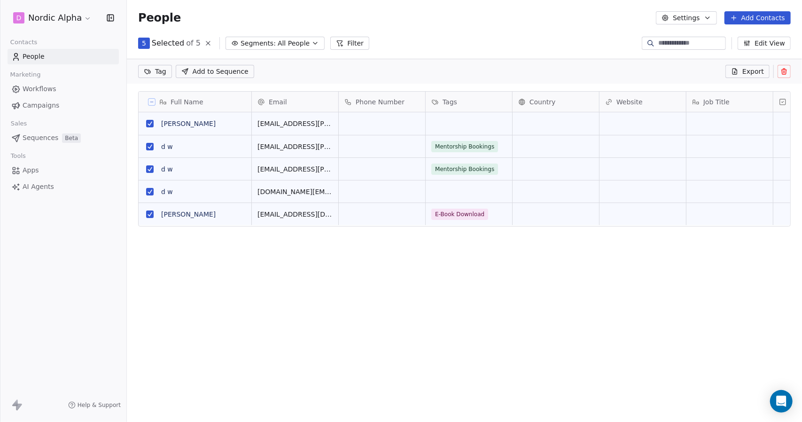
scroll to position [331, 668]
click at [148, 169] on button "grid" at bounding box center [150, 169] width 8 height 8
click at [150, 146] on button "grid" at bounding box center [150, 147] width 8 height 8
click at [150, 192] on button "grid" at bounding box center [150, 192] width 8 height 8
click at [148, 190] on button "grid" at bounding box center [150, 192] width 8 height 8
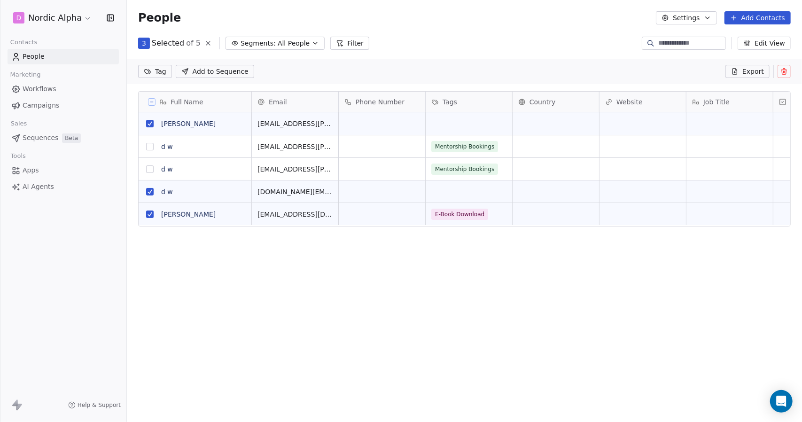
click at [149, 171] on button "grid" at bounding box center [150, 169] width 8 height 8
click at [150, 148] on button "grid" at bounding box center [150, 147] width 8 height 8
click at [148, 213] on button "grid" at bounding box center [150, 214] width 8 height 8
click at [784, 71] on icon at bounding box center [784, 72] width 0 height 2
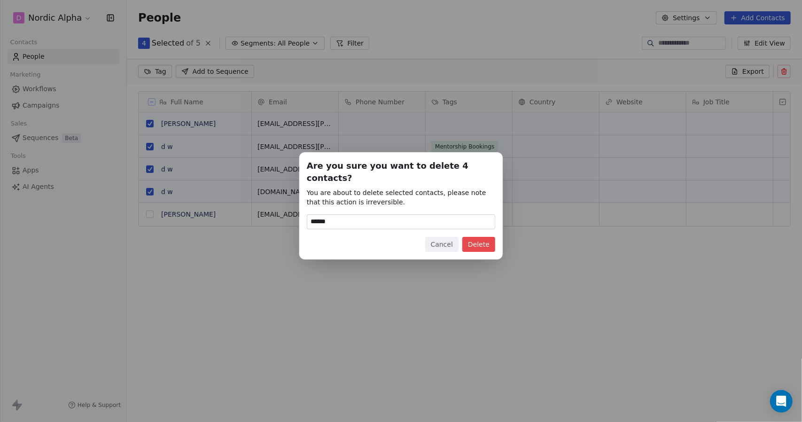
type input "******"
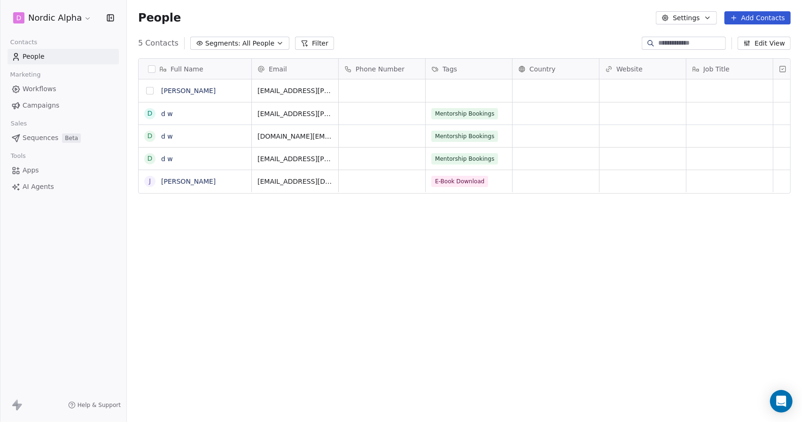
click at [148, 92] on button "grid" at bounding box center [150, 91] width 8 height 8
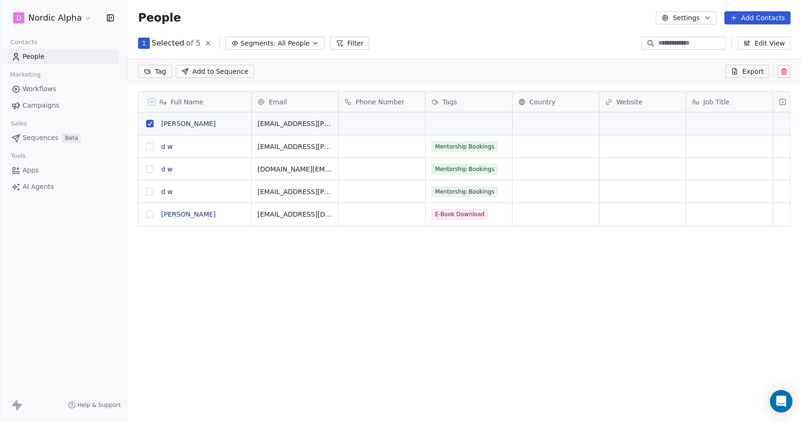
click at [147, 147] on button "grid" at bounding box center [150, 147] width 8 height 8
click at [148, 170] on button "grid" at bounding box center [150, 169] width 8 height 8
click at [148, 191] on button "grid" at bounding box center [150, 192] width 8 height 8
click at [786, 72] on icon at bounding box center [784, 72] width 4 height 4
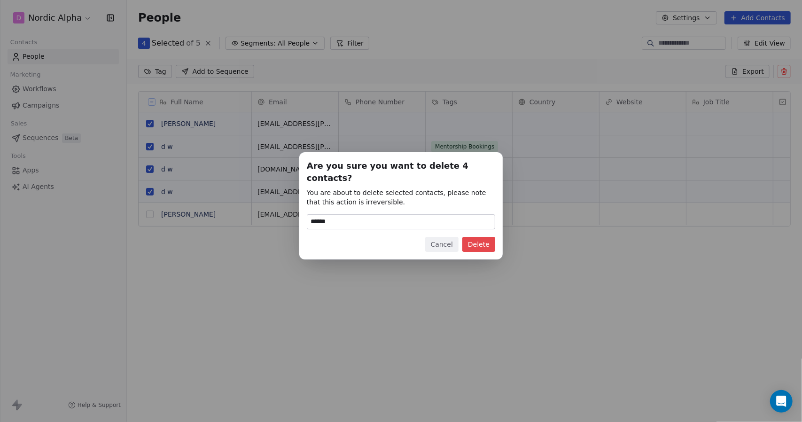
click at [479, 237] on button "Delete" at bounding box center [478, 244] width 33 height 15
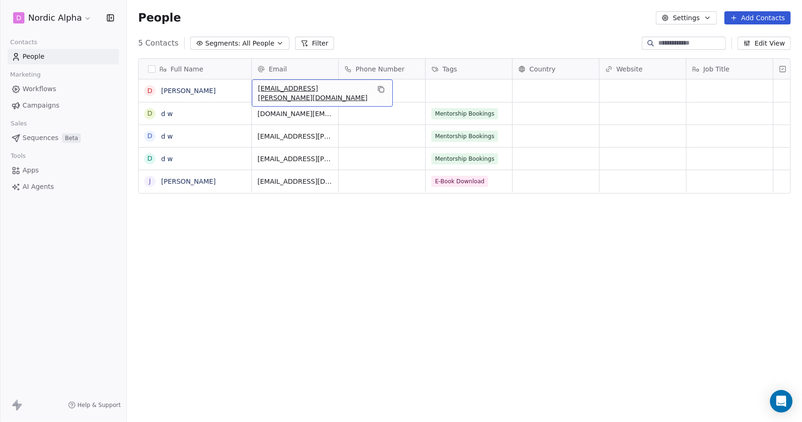
click at [303, 91] on span "drew.a.wolfer+blueprint123@gmail.com" at bounding box center [314, 93] width 112 height 19
click at [455, 89] on html "D Nordic Alpha Contacts People Marketing Workflows Campaigns Sales Sequences Be…" at bounding box center [401, 211] width 802 height 422
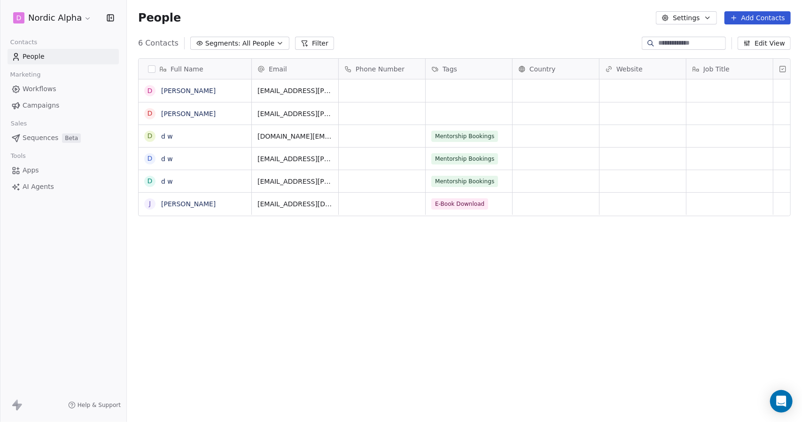
scroll to position [364, 668]
drag, startPoint x: 151, startPoint y: 70, endPoint x: 154, endPoint y: 92, distance: 21.8
click at [151, 70] on button "button" at bounding box center [152, 69] width 8 height 8
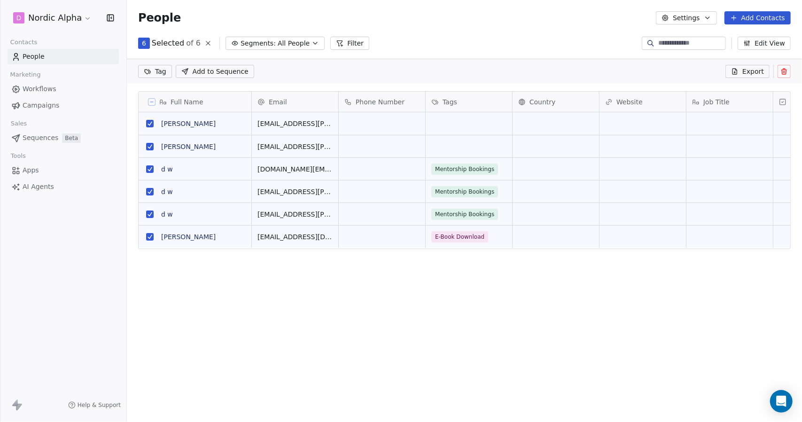
scroll to position [331, 668]
click at [148, 236] on button "grid" at bounding box center [150, 237] width 8 height 8
click at [784, 70] on icon at bounding box center [784, 72] width 8 height 8
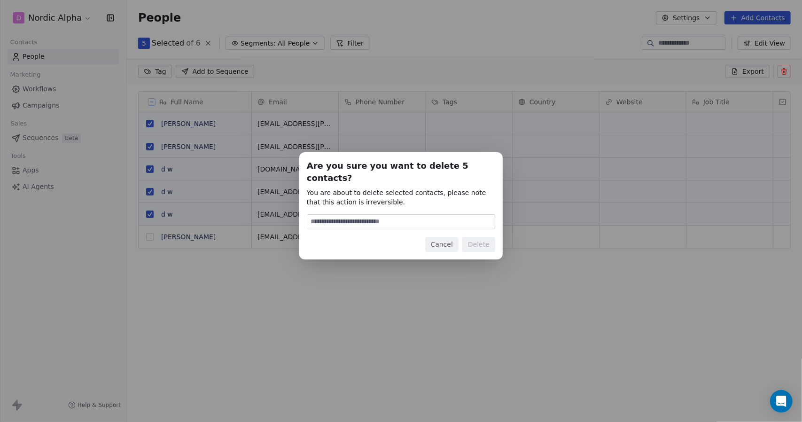
click at [365, 215] on input at bounding box center [400, 222] width 187 height 14
type input "******"
click at [477, 237] on button "Delete" at bounding box center [478, 244] width 33 height 15
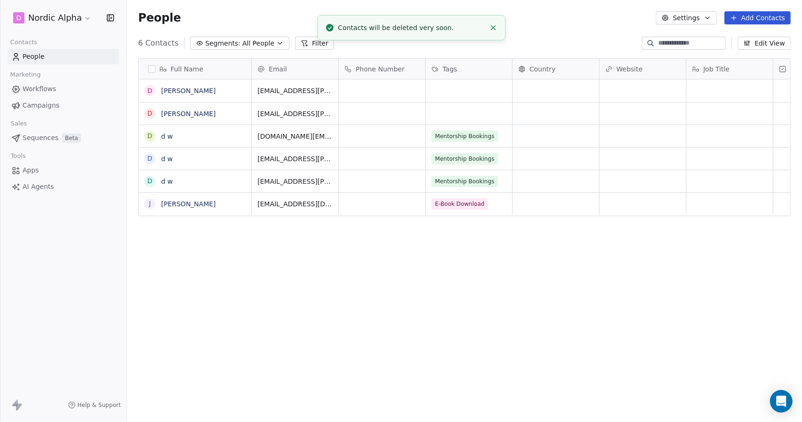
scroll to position [364, 668]
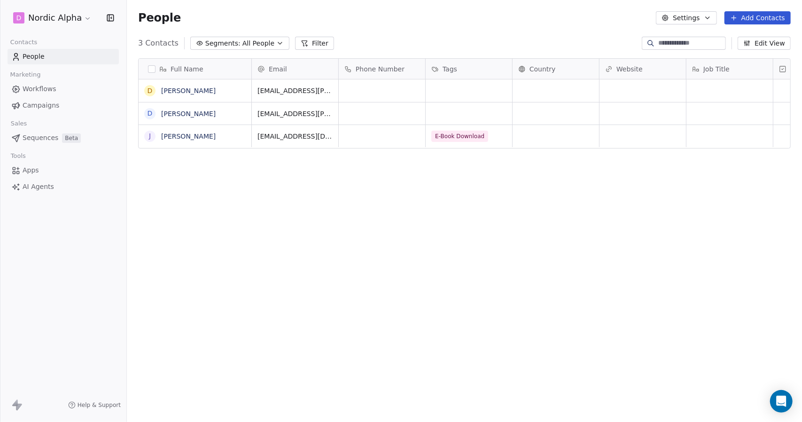
scroll to position [364, 668]
click at [505, 31] on div "People Settings Add Contacts" at bounding box center [464, 18] width 675 height 36
drag, startPoint x: 150, startPoint y: 90, endPoint x: 152, endPoint y: 102, distance: 12.8
click at [0, 0] on button "grid" at bounding box center [0, 0] width 0 height 0
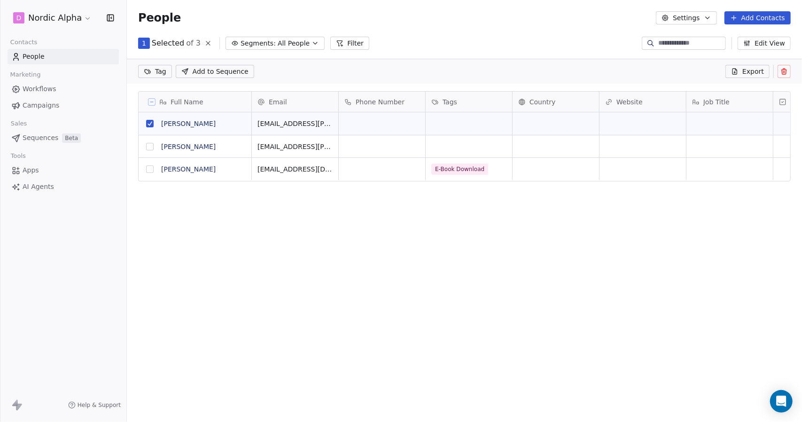
click at [152, 147] on button "grid" at bounding box center [150, 147] width 8 height 8
click at [788, 72] on button at bounding box center [783, 71] width 13 height 13
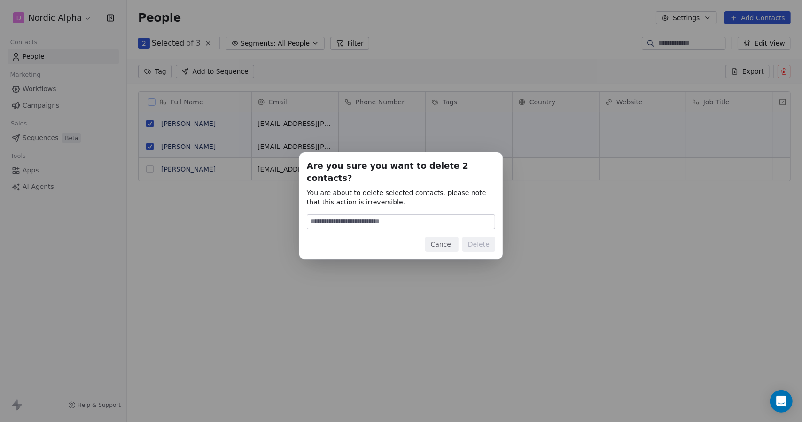
click at [430, 218] on input at bounding box center [400, 222] width 187 height 14
type input "******"
click at [474, 237] on button "Delete" at bounding box center [478, 244] width 33 height 15
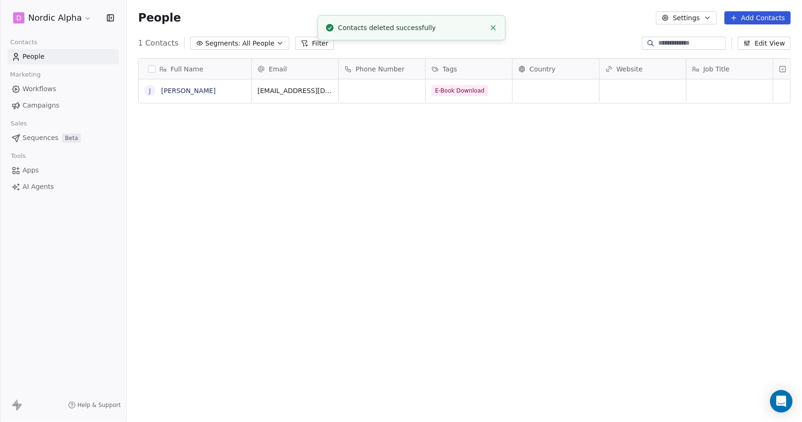
click at [77, 59] on link "People" at bounding box center [63, 57] width 111 height 16
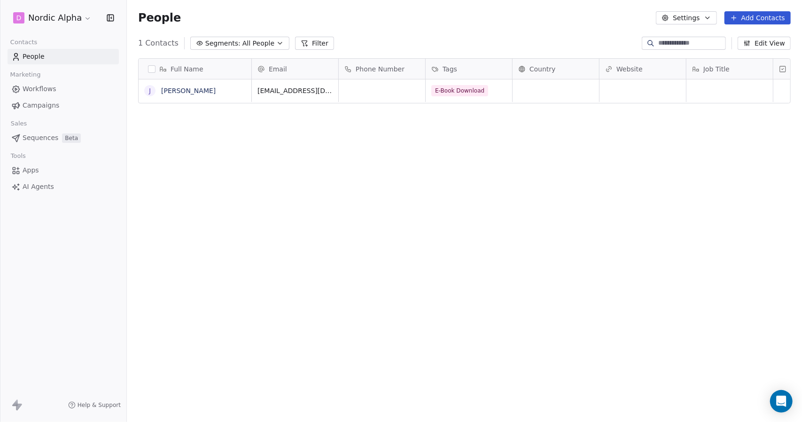
click at [480, 178] on div "Full Name J Jonathan Pailet Email Phone Number Tags Country Website Job Title S…" at bounding box center [464, 236] width 675 height 371
click at [696, 19] on button "Settings" at bounding box center [686, 17] width 61 height 13
click at [690, 53] on span "Tags" at bounding box center [689, 53] width 15 height 10
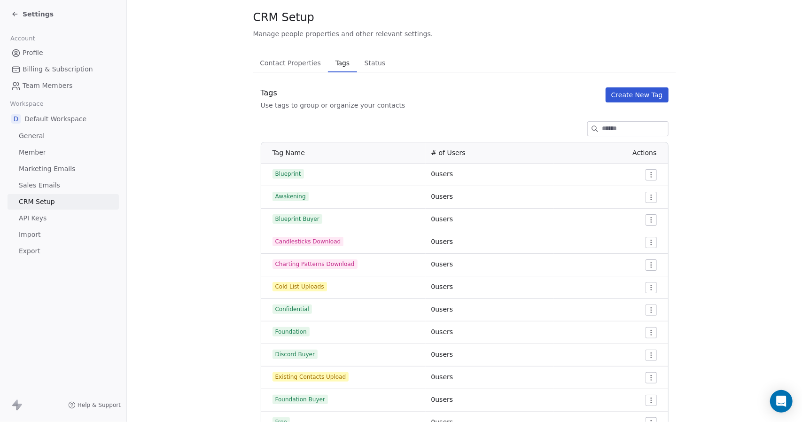
scroll to position [7, 0]
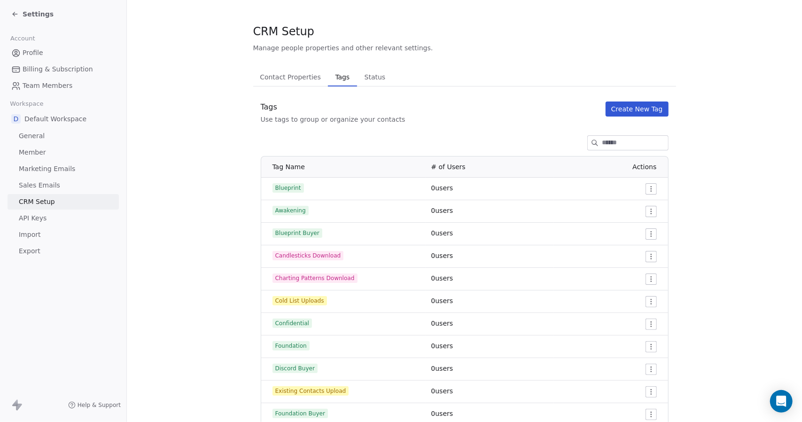
click at [38, 50] on span "Profile" at bounding box center [33, 53] width 21 height 10
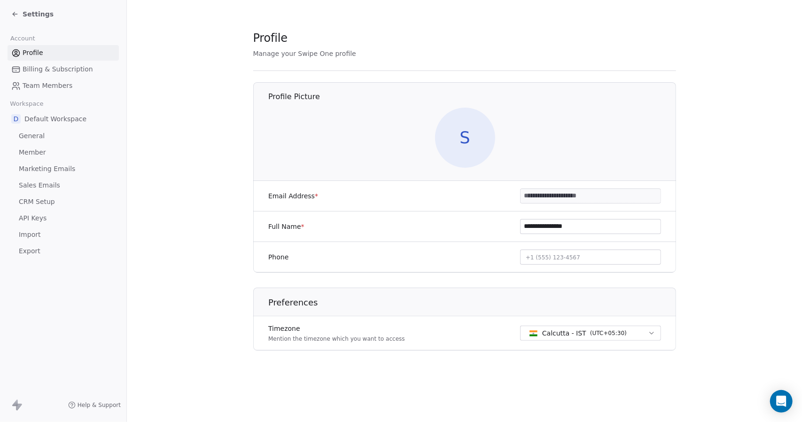
click at [31, 9] on span "Settings" at bounding box center [38, 13] width 31 height 9
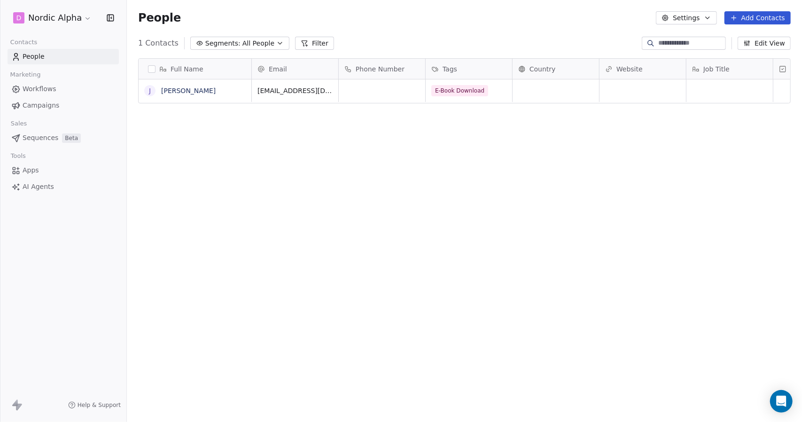
scroll to position [364, 668]
click at [147, 90] on button "grid" at bounding box center [150, 91] width 8 height 8
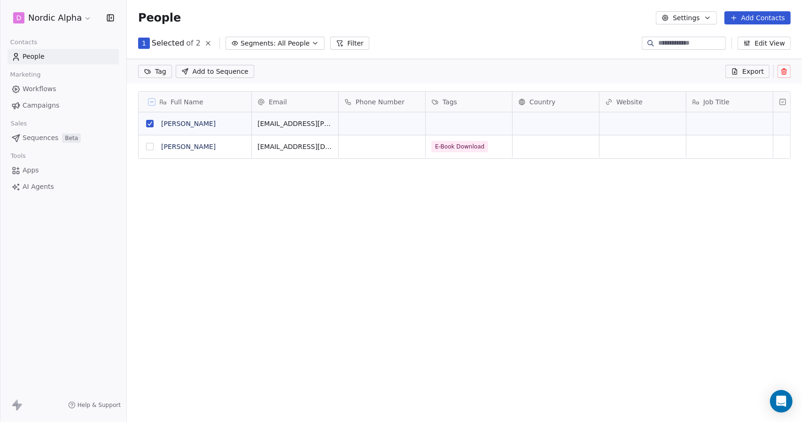
click at [788, 69] on button at bounding box center [783, 71] width 13 height 13
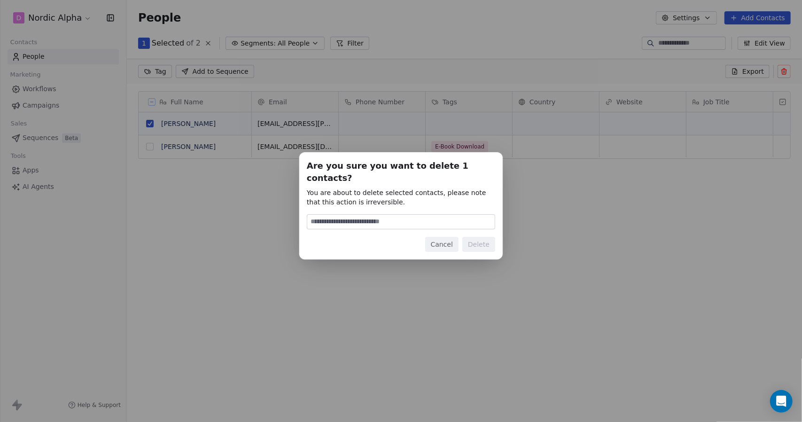
click at [384, 217] on input at bounding box center [400, 222] width 187 height 14
click at [375, 218] on input at bounding box center [400, 222] width 187 height 14
click at [401, 217] on input "*******" at bounding box center [400, 222] width 187 height 14
drag, startPoint x: 370, startPoint y: 214, endPoint x: 278, endPoint y: 208, distance: 92.3
click at [278, 209] on div "Are you sure you want to delete 1 contacts? You are about to delete selected co…" at bounding box center [401, 211] width 802 height 148
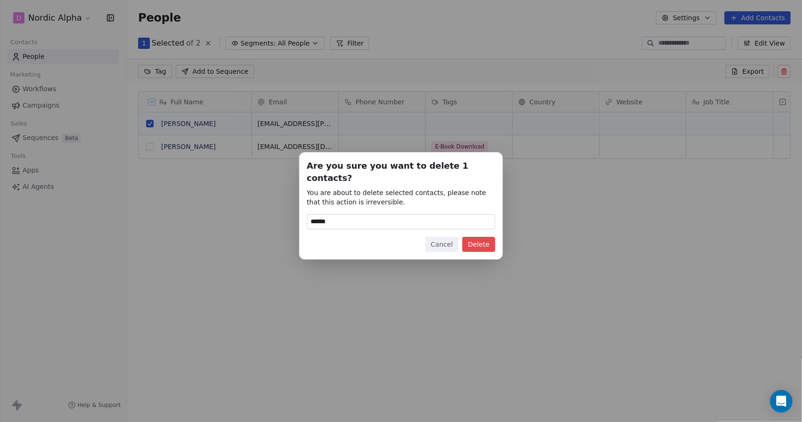
type input "******"
click at [490, 237] on button "Delete" at bounding box center [478, 244] width 33 height 15
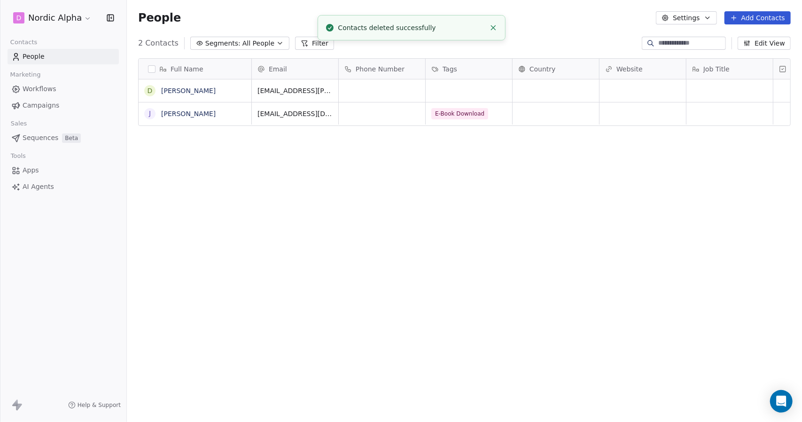
scroll to position [364, 668]
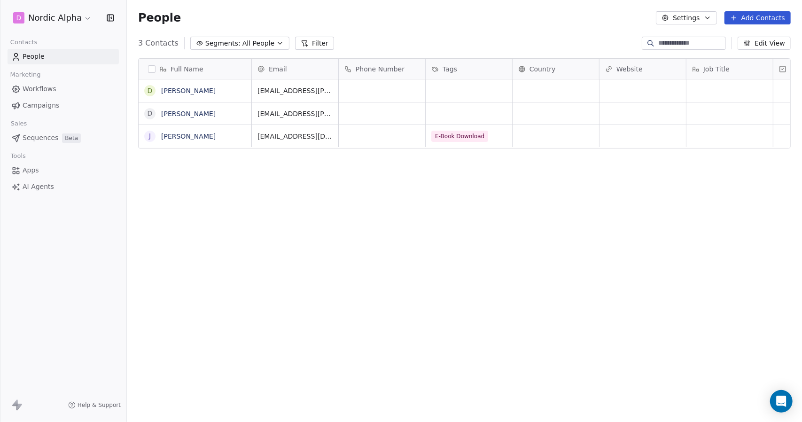
scroll to position [364, 668]
click at [77, 12] on html "D Nordic Alpha Contacts People Marketing Workflows Campaigns Sales Sequences Be…" at bounding box center [401, 211] width 802 height 422
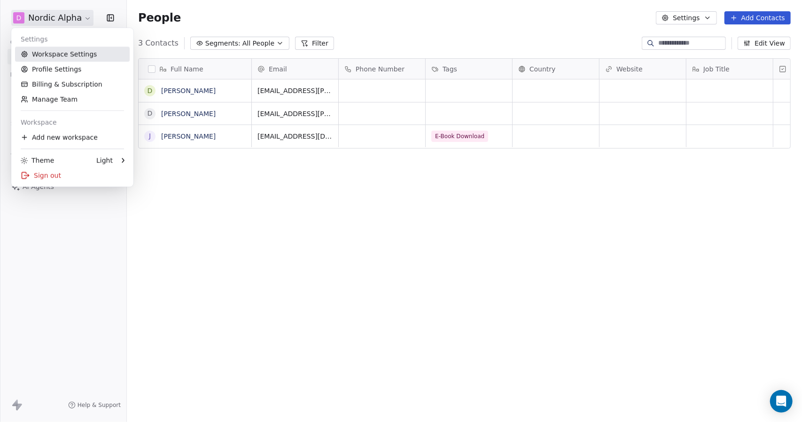
click at [58, 52] on link "Workspace Settings" at bounding box center [72, 54] width 115 height 15
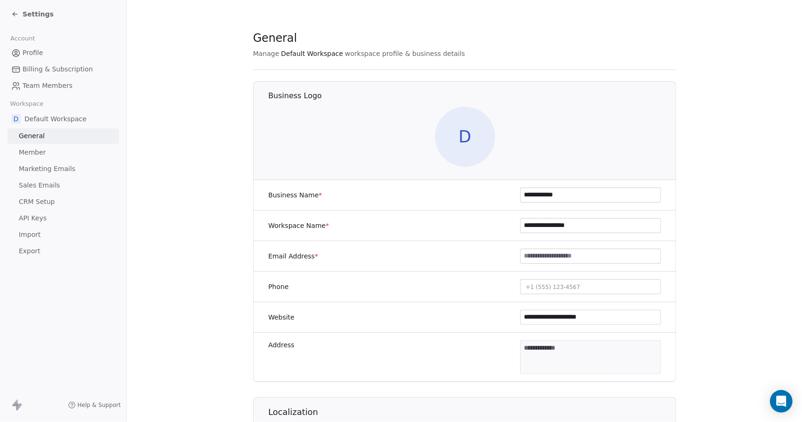
click at [34, 202] on span "CRM Setup" at bounding box center [37, 202] width 36 height 10
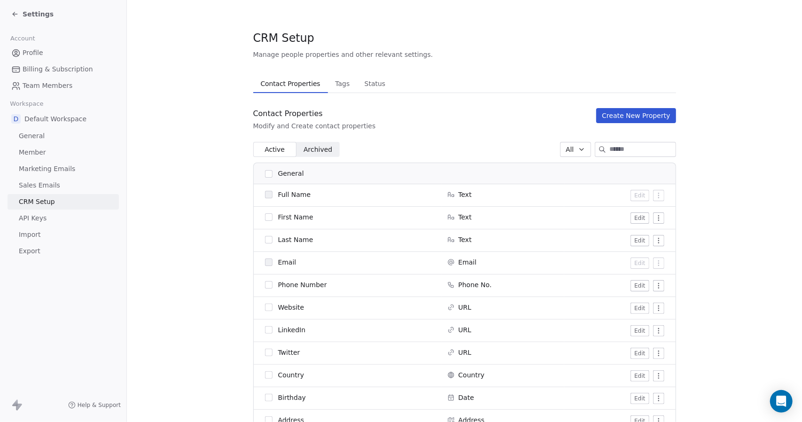
click at [664, 115] on button "Create New Property" at bounding box center [635, 115] width 79 height 15
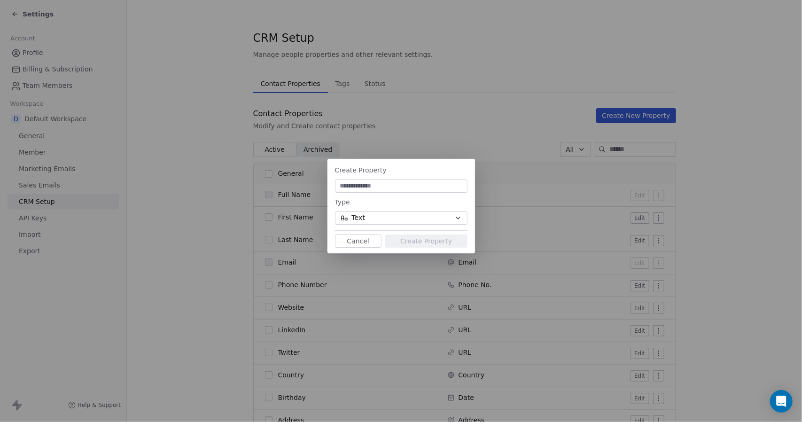
paste input "**********"
type input "**********"
click at [390, 218] on button "Text" at bounding box center [401, 217] width 132 height 13
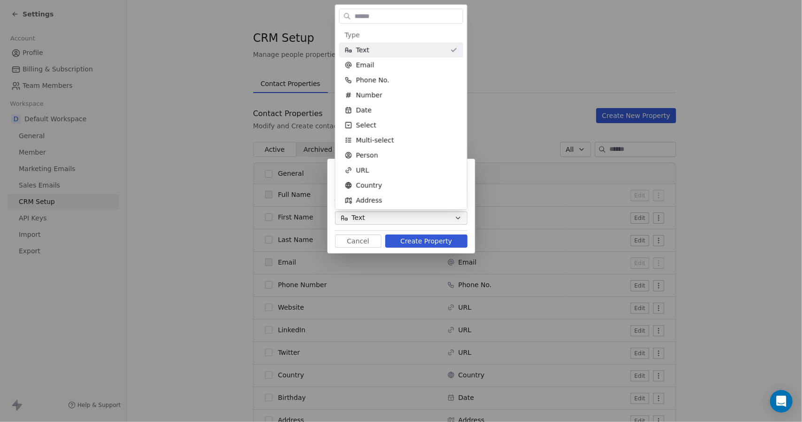
click at [390, 218] on div "**********" at bounding box center [401, 211] width 802 height 135
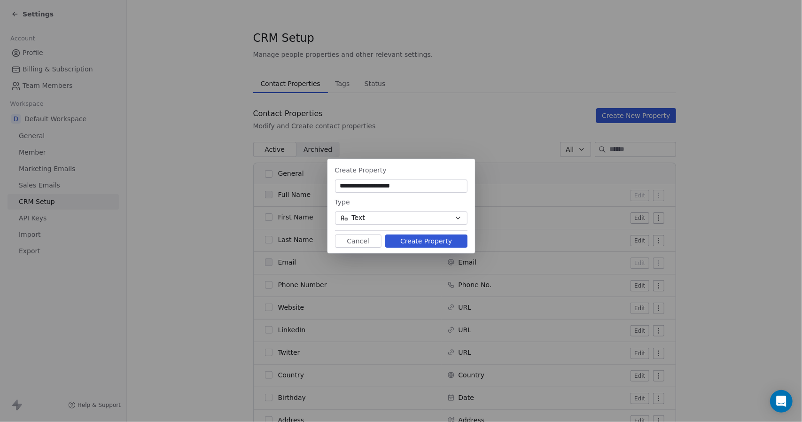
click at [422, 239] on button "Create Property" at bounding box center [426, 240] width 82 height 13
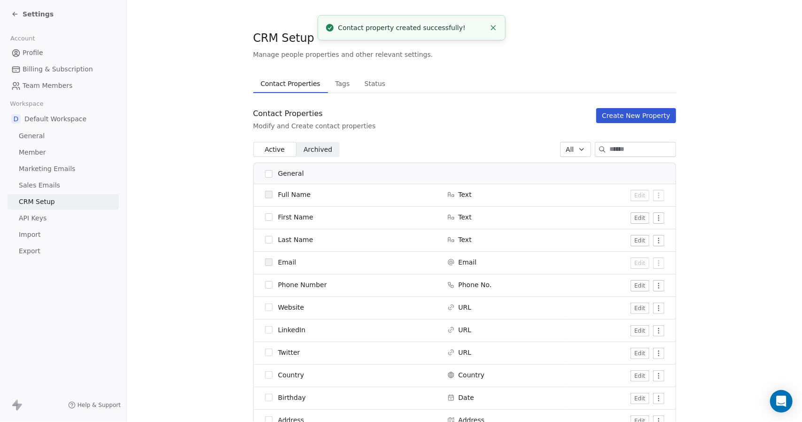
click at [623, 111] on button "Create New Property" at bounding box center [635, 115] width 79 height 15
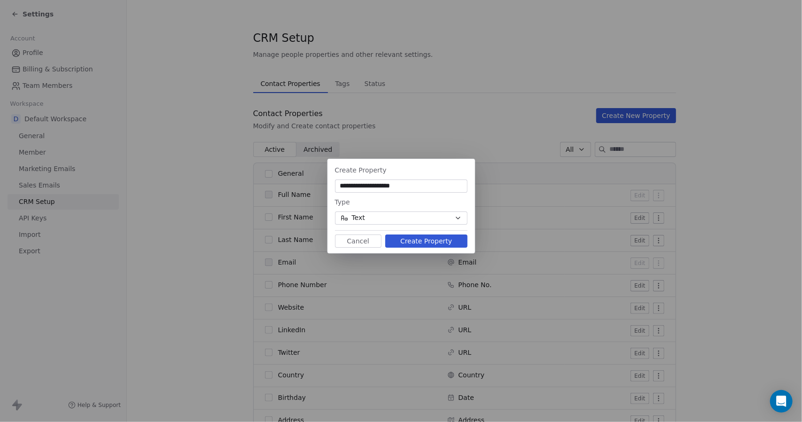
paste input
type input "**********"
click at [418, 242] on button "Create Property" at bounding box center [426, 240] width 82 height 13
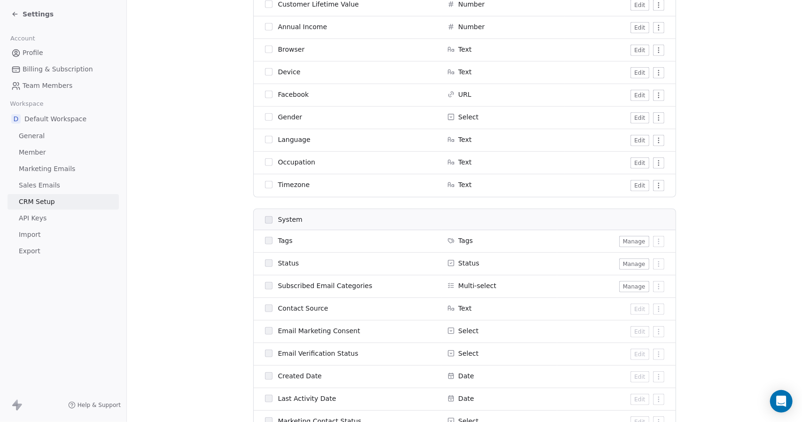
scroll to position [423, 0]
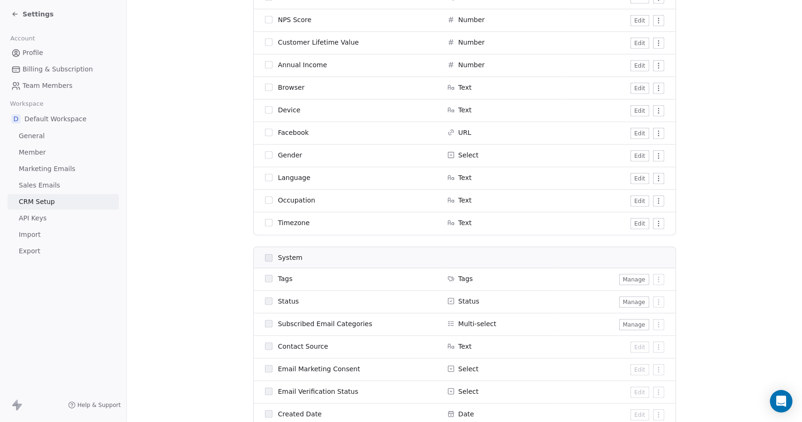
click at [41, 200] on span "CRM Setup" at bounding box center [37, 202] width 36 height 10
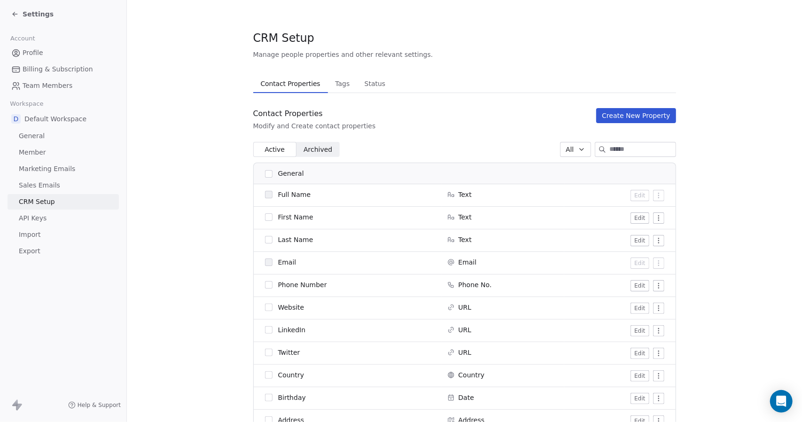
click at [36, 9] on span "Settings" at bounding box center [38, 13] width 31 height 9
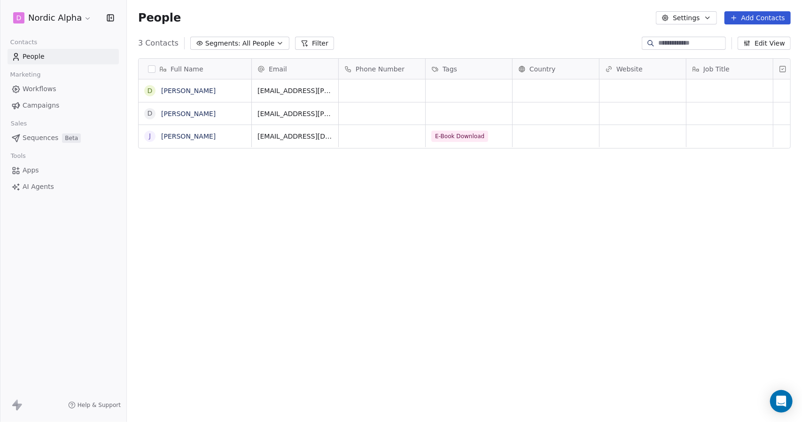
scroll to position [364, 668]
click at [42, 90] on span "Workflows" at bounding box center [40, 89] width 34 height 10
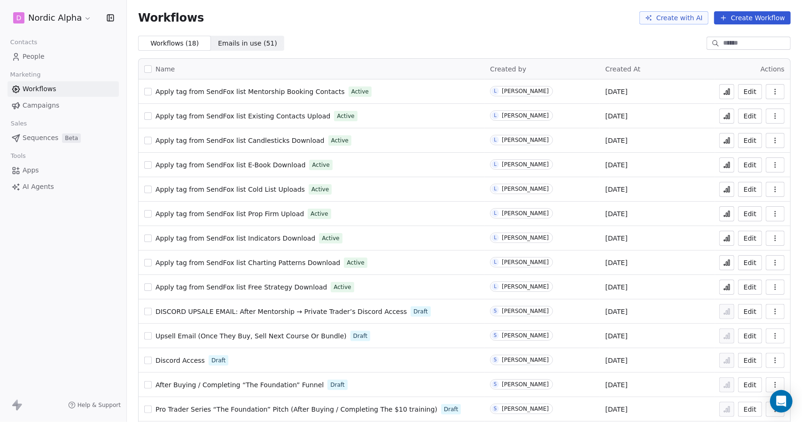
click at [771, 92] on icon "button" at bounding box center [775, 92] width 8 height 8
click at [742, 128] on span "Duplicate" at bounding box center [744, 128] width 31 height 9
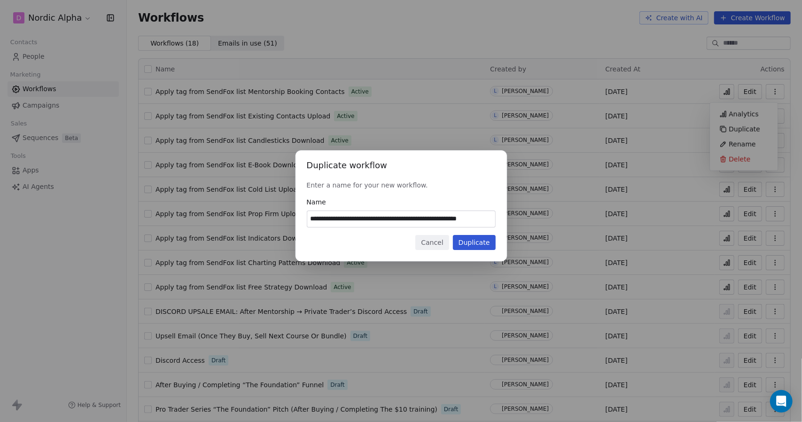
scroll to position [0, 10]
click at [407, 218] on input "**********" at bounding box center [401, 219] width 188 height 16
drag, startPoint x: 348, startPoint y: 220, endPoint x: 371, endPoint y: 220, distance: 23.0
click at [371, 220] on input "**********" at bounding box center [401, 219] width 188 height 16
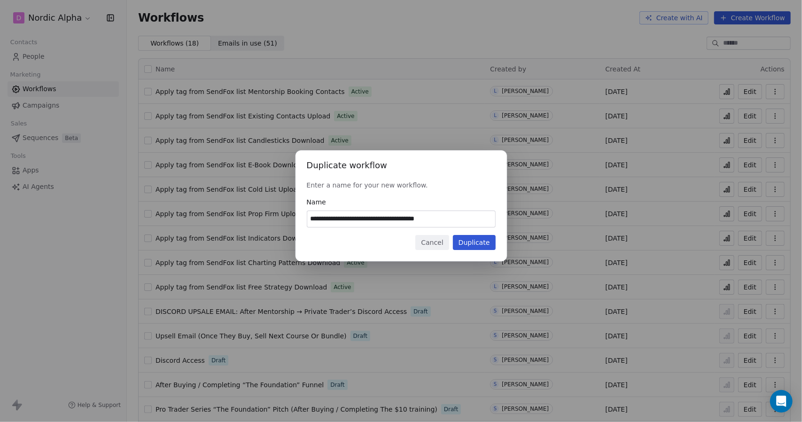
type input "**********"
click at [484, 239] on button "Duplicate" at bounding box center [474, 242] width 43 height 15
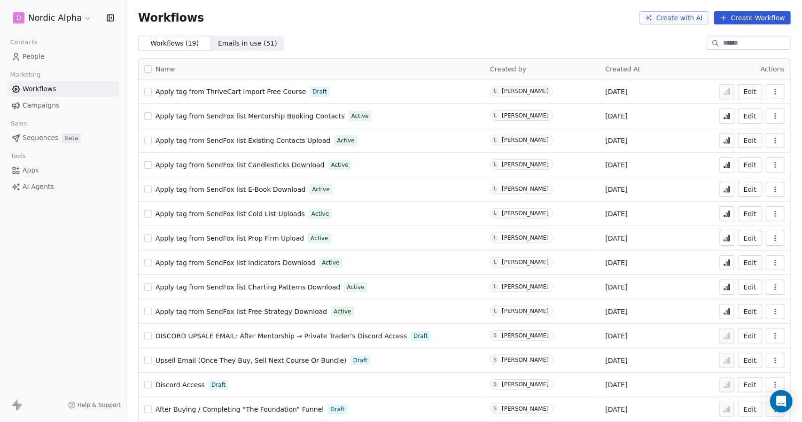
click at [750, 94] on button "Edit" at bounding box center [750, 91] width 24 height 15
click at [771, 90] on icon "button" at bounding box center [775, 92] width 8 height 8
click at [741, 130] on span "Duplicate" at bounding box center [744, 128] width 31 height 9
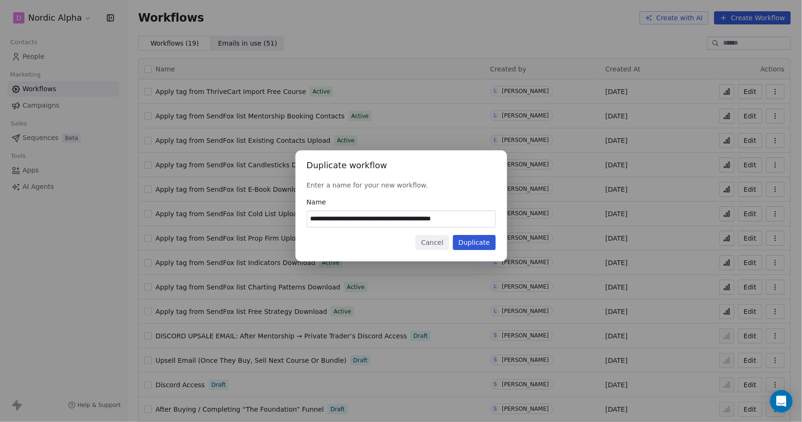
drag, startPoint x: 475, startPoint y: 216, endPoint x: 411, endPoint y: 219, distance: 64.4
click at [411, 219] on input "**********" at bounding box center [401, 219] width 188 height 16
type input "**********"
click at [482, 241] on button "Duplicate" at bounding box center [474, 242] width 43 height 15
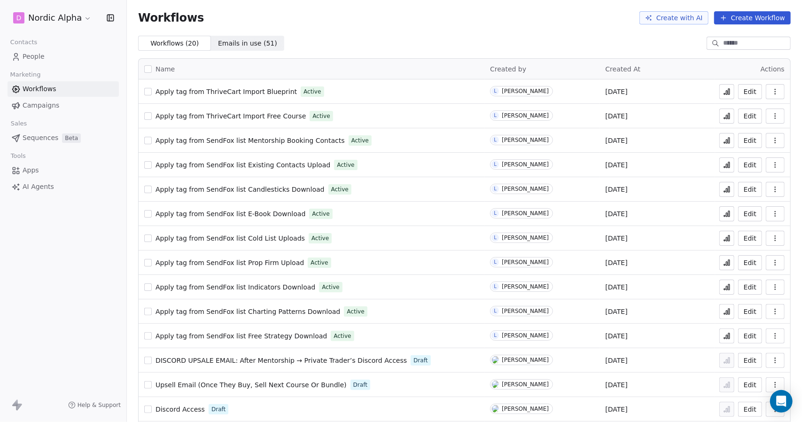
click at [773, 89] on button "button" at bounding box center [775, 91] width 19 height 15
click at [738, 129] on span "Duplicate" at bounding box center [744, 128] width 31 height 9
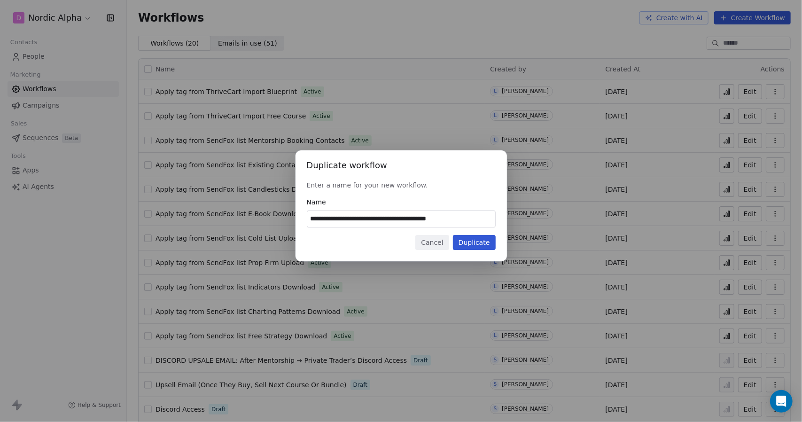
drag, startPoint x: 465, startPoint y: 220, endPoint x: 412, endPoint y: 222, distance: 52.2
click at [412, 222] on input "**********" at bounding box center [401, 219] width 188 height 16
type input "**********"
click at [483, 247] on button "Duplicate" at bounding box center [474, 242] width 43 height 15
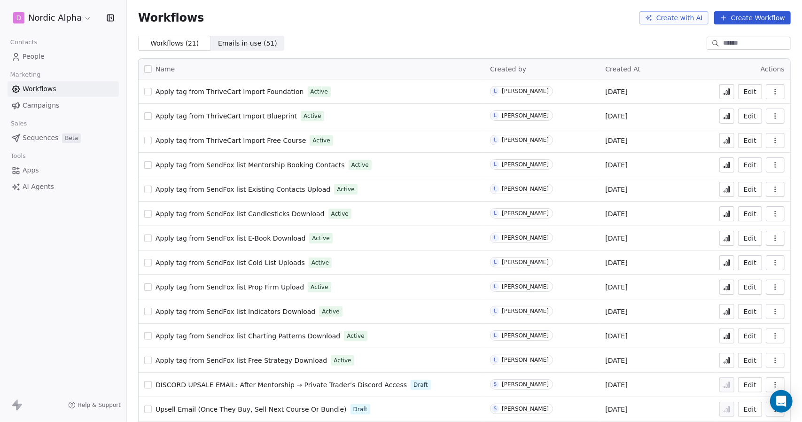
click at [549, 29] on div "Workflows Create with AI Create Workflow" at bounding box center [464, 18] width 675 height 36
click at [496, 32] on div "Workflows Create with AI Create Workflow" at bounding box center [464, 18] width 675 height 36
click at [34, 56] on span "People" at bounding box center [34, 57] width 22 height 10
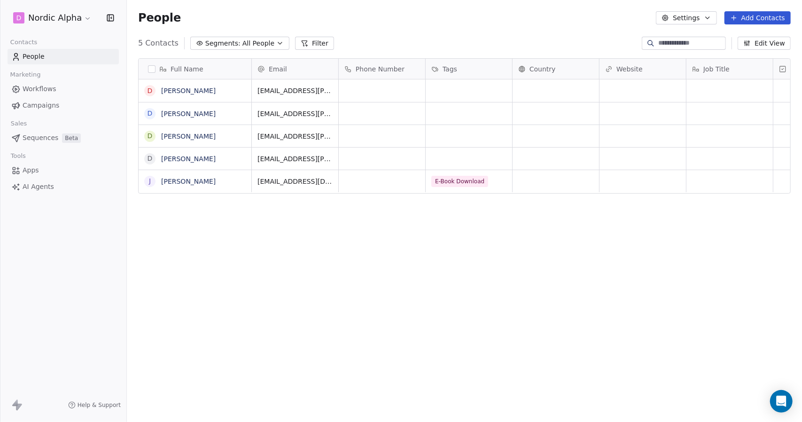
scroll to position [364, 668]
click at [436, 27] on div "People Settings Add Contacts" at bounding box center [464, 18] width 675 height 36
click at [40, 90] on span "Workflows" at bounding box center [40, 89] width 34 height 10
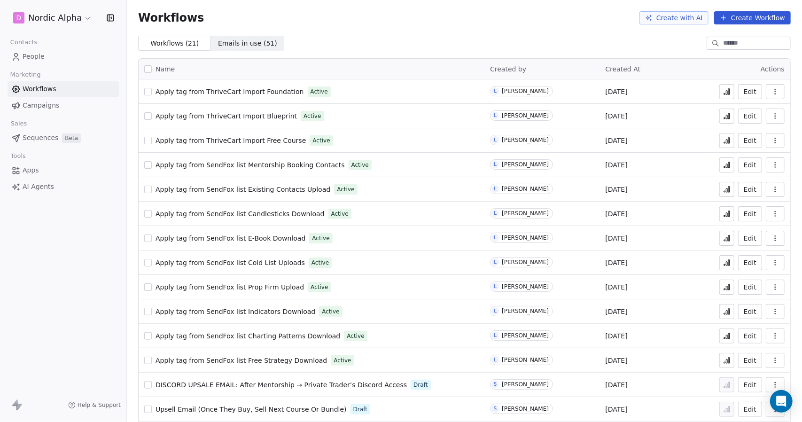
click at [771, 90] on icon "button" at bounding box center [775, 92] width 8 height 8
click at [744, 95] on button "Edit" at bounding box center [750, 91] width 24 height 15
click at [36, 57] on span "People" at bounding box center [34, 57] width 22 height 10
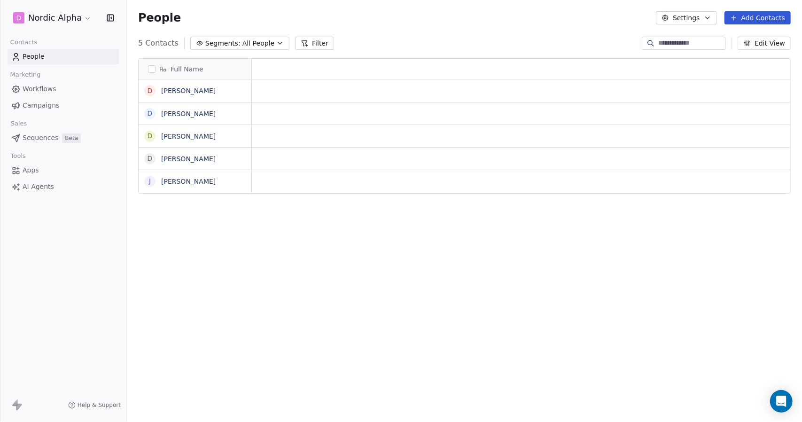
scroll to position [364, 668]
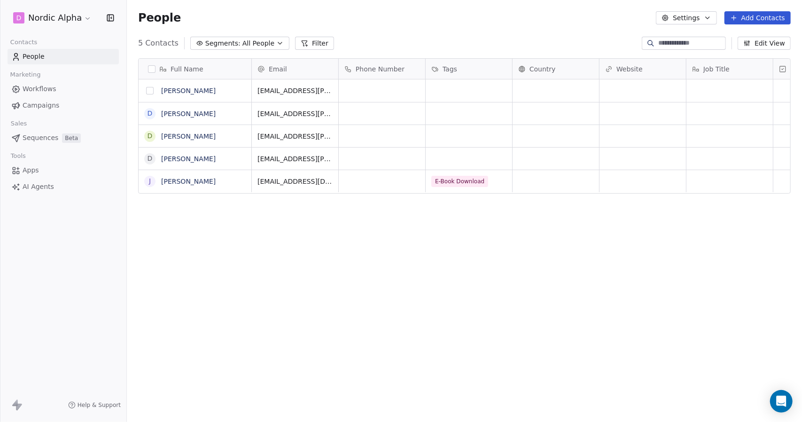
click at [151, 91] on button "grid" at bounding box center [150, 91] width 8 height 8
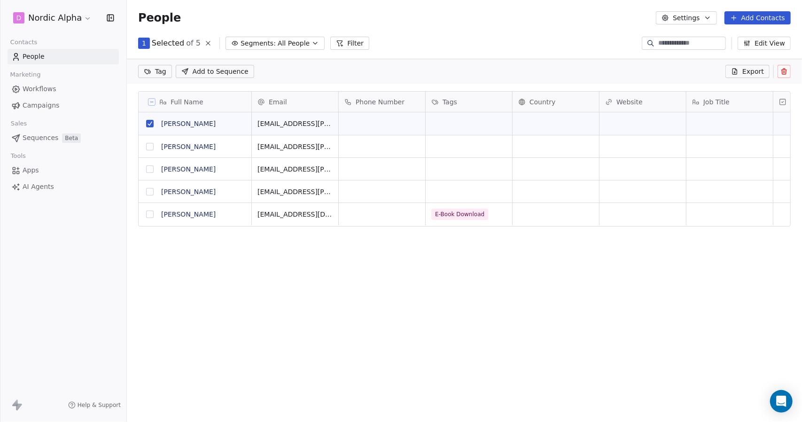
click at [150, 145] on button "grid" at bounding box center [150, 147] width 8 height 8
drag, startPoint x: 152, startPoint y: 166, endPoint x: 150, endPoint y: 177, distance: 11.0
click at [152, 167] on button "grid" at bounding box center [150, 169] width 8 height 8
click at [148, 192] on button "grid" at bounding box center [150, 192] width 8 height 8
click at [782, 69] on icon at bounding box center [784, 72] width 8 height 8
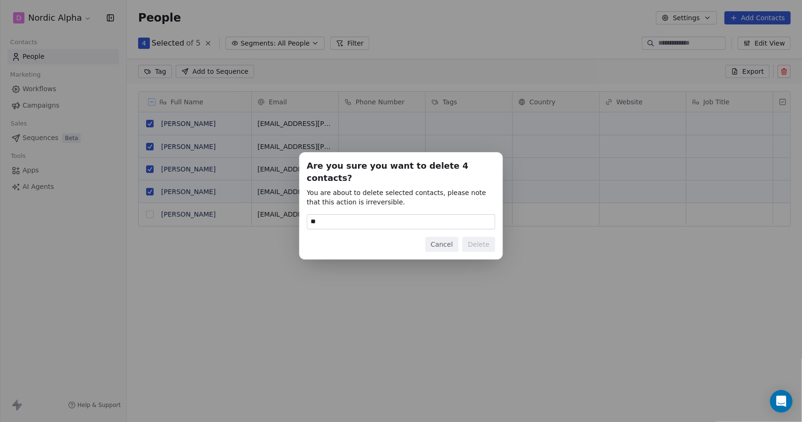
type input "******"
click at [481, 238] on button "Delete" at bounding box center [478, 244] width 33 height 15
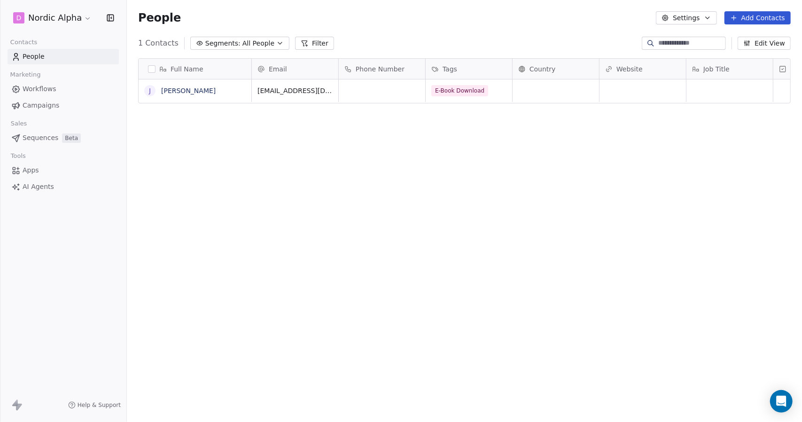
scroll to position [364, 668]
click at [405, 181] on div "Full Name [PERSON_NAME] Email Phone Number Tags Country Website Job Title Statu…" at bounding box center [464, 236] width 675 height 371
click at [331, 186] on div "Full Name D [PERSON_NAME] J [PERSON_NAME] Email Phone Number Tags Country Websi…" at bounding box center [464, 236] width 675 height 371
click at [83, 15] on html "D Nordic Alpha Contacts People Marketing Workflows Campaigns Sales Sequences Be…" at bounding box center [401, 211] width 802 height 422
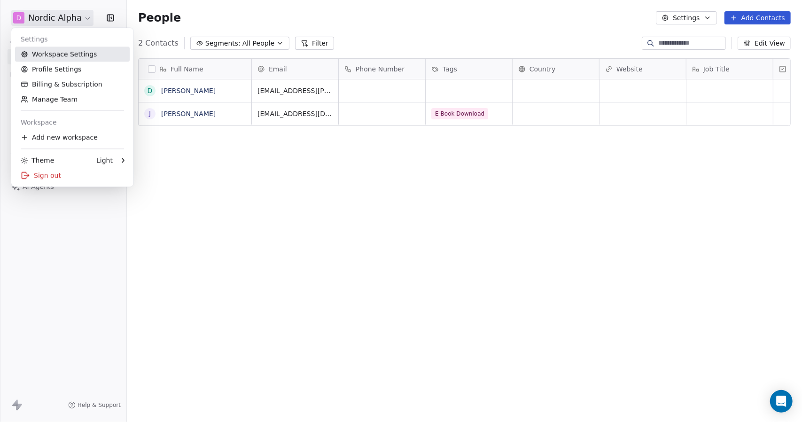
click at [61, 55] on link "Workspace Settings" at bounding box center [72, 54] width 115 height 15
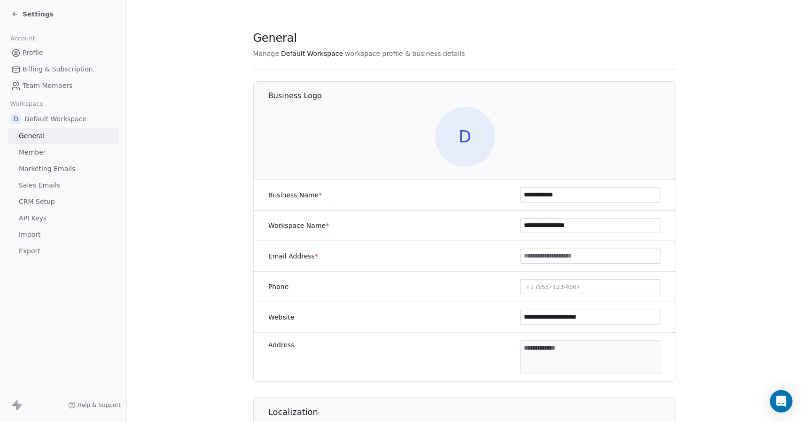
click at [40, 201] on span "CRM Setup" at bounding box center [37, 202] width 36 height 10
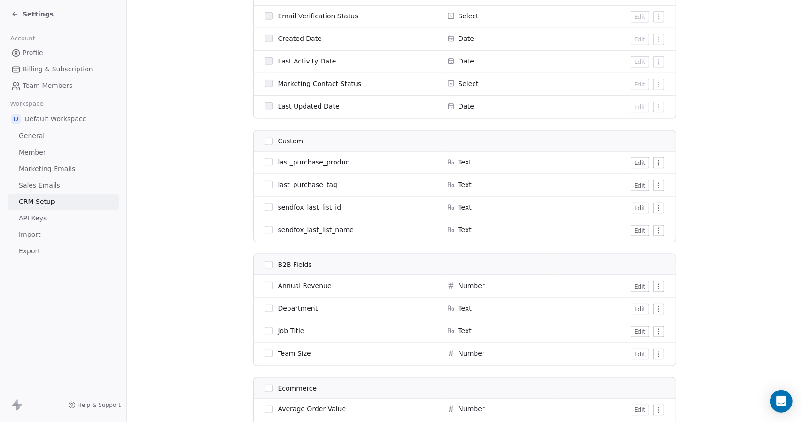
scroll to position [799, 0]
click at [633, 160] on button "Edit" at bounding box center [639, 162] width 18 height 11
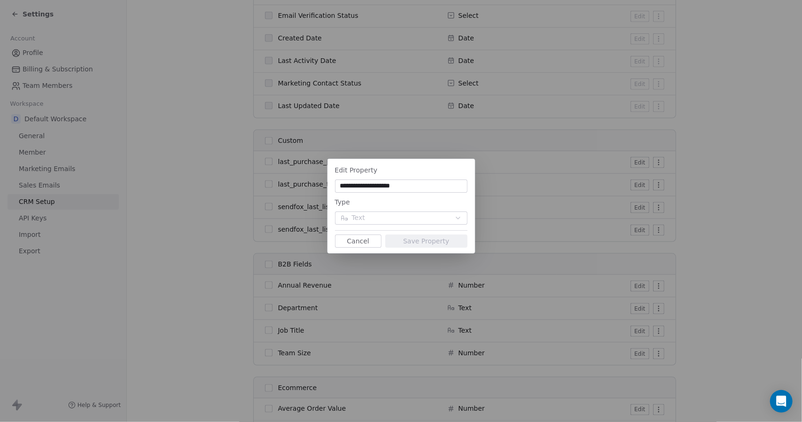
click at [429, 184] on input "**********" at bounding box center [401, 185] width 129 height 9
click at [366, 238] on button "Cancel" at bounding box center [358, 240] width 47 height 13
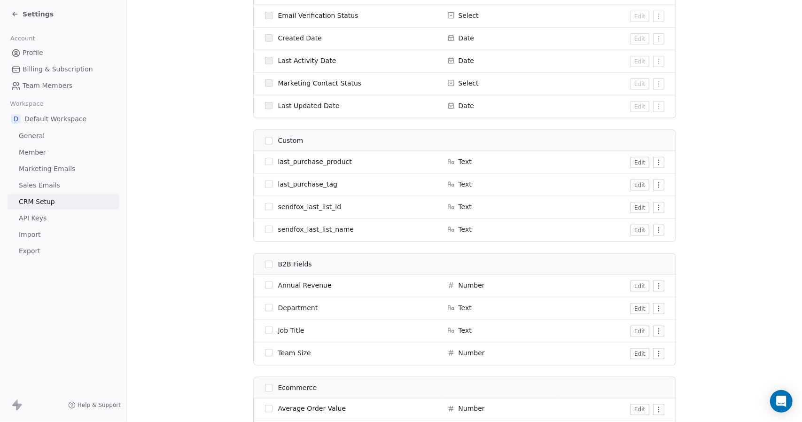
click at [52, 200] on span "CRM Setup" at bounding box center [37, 202] width 36 height 10
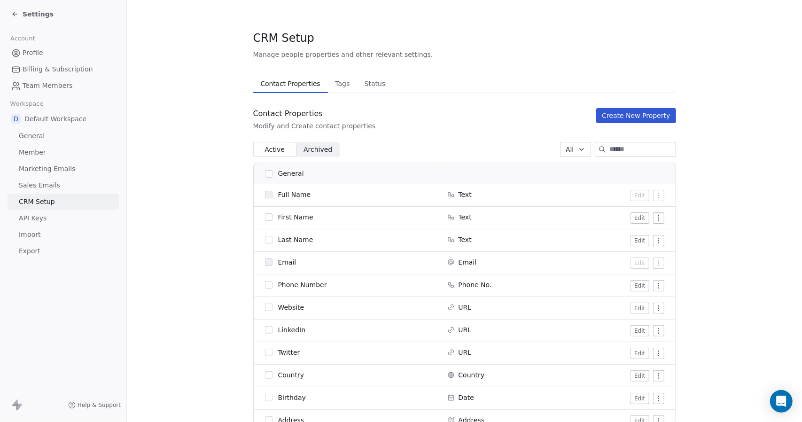
click at [31, 16] on span "Settings" at bounding box center [38, 13] width 31 height 9
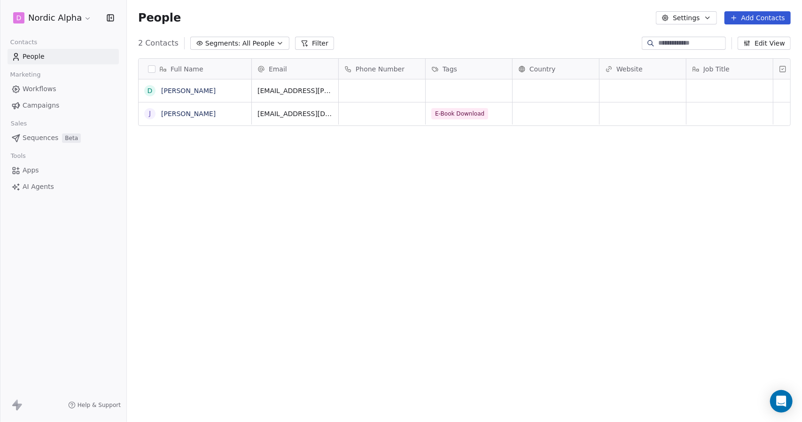
scroll to position [364, 668]
click at [41, 87] on span "Workflows" at bounding box center [40, 89] width 34 height 10
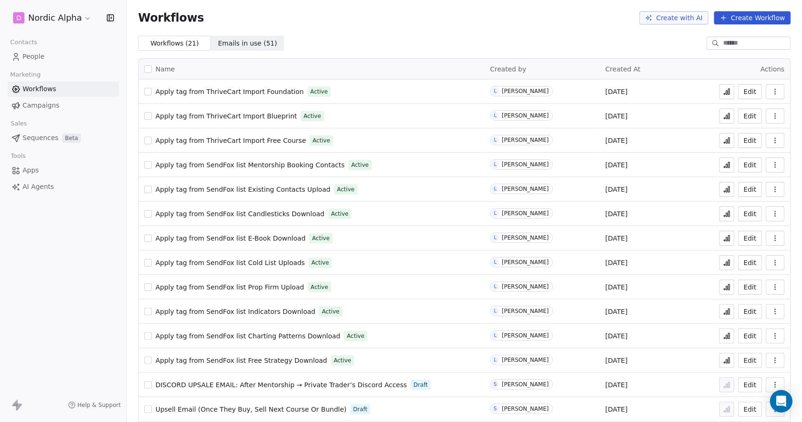
click at [748, 89] on button "Edit" at bounding box center [750, 91] width 24 height 15
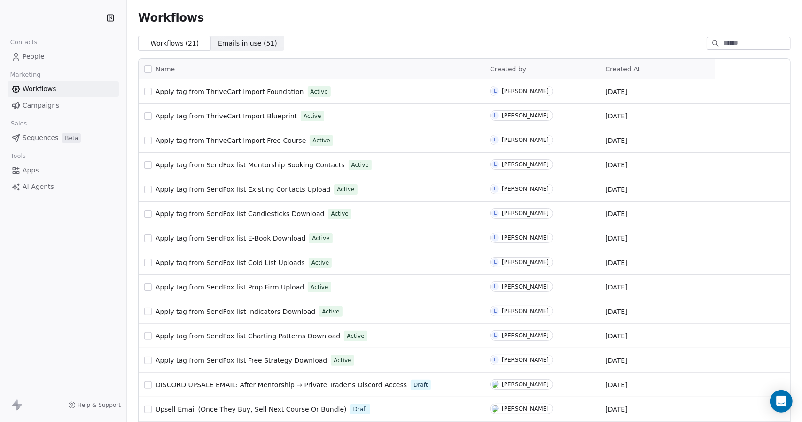
click at [35, 56] on span "People" at bounding box center [34, 57] width 22 height 10
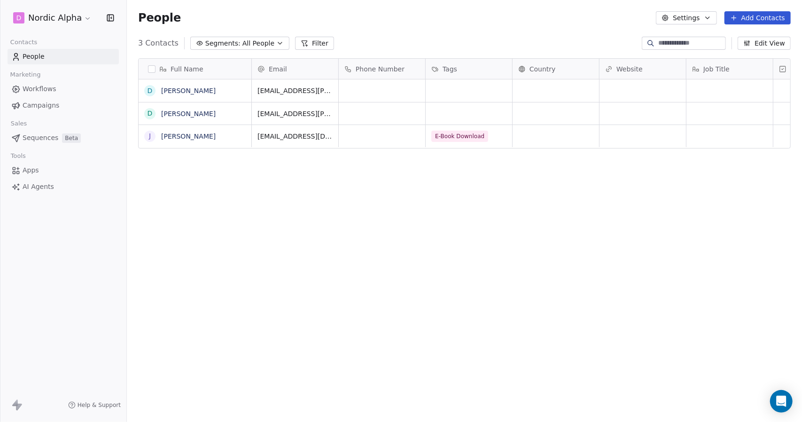
scroll to position [364, 668]
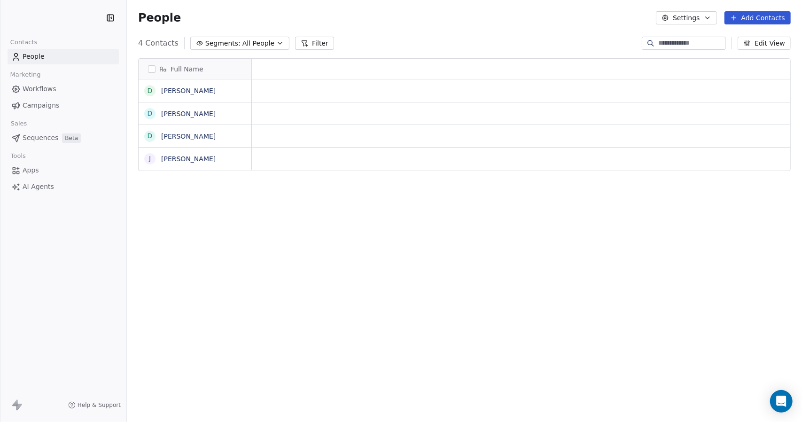
scroll to position [364, 668]
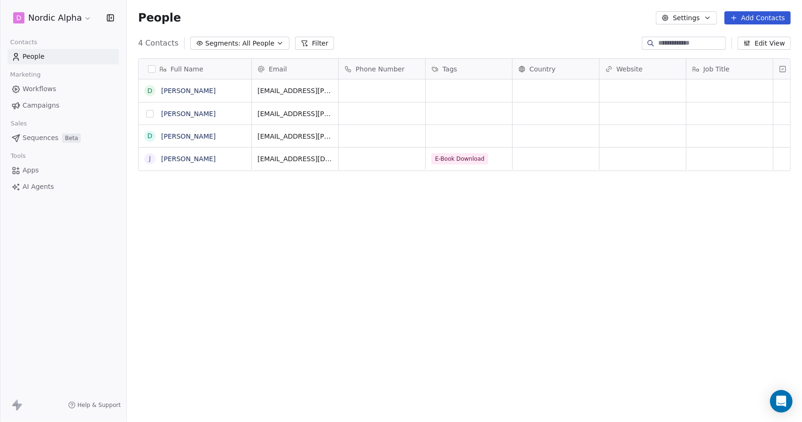
drag, startPoint x: 150, startPoint y: 112, endPoint x: 149, endPoint y: 132, distance: 19.8
click at [150, 112] on button "grid" at bounding box center [150, 114] width 8 height 8
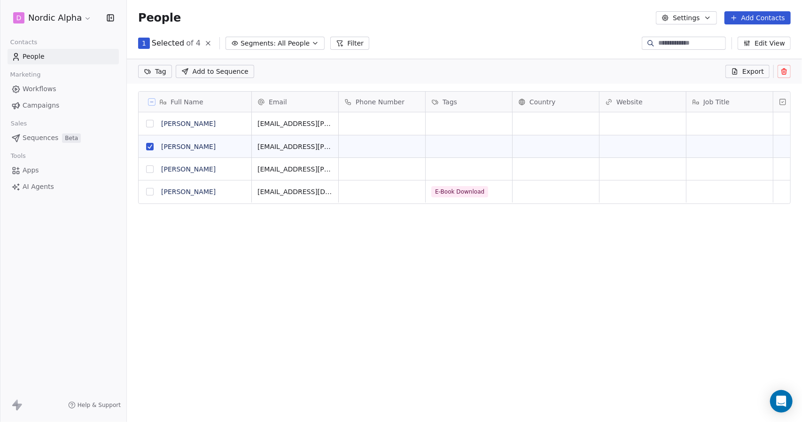
click at [148, 170] on button "grid" at bounding box center [150, 169] width 8 height 8
click at [148, 124] on button "grid" at bounding box center [150, 124] width 8 height 8
click at [788, 68] on button at bounding box center [783, 71] width 13 height 13
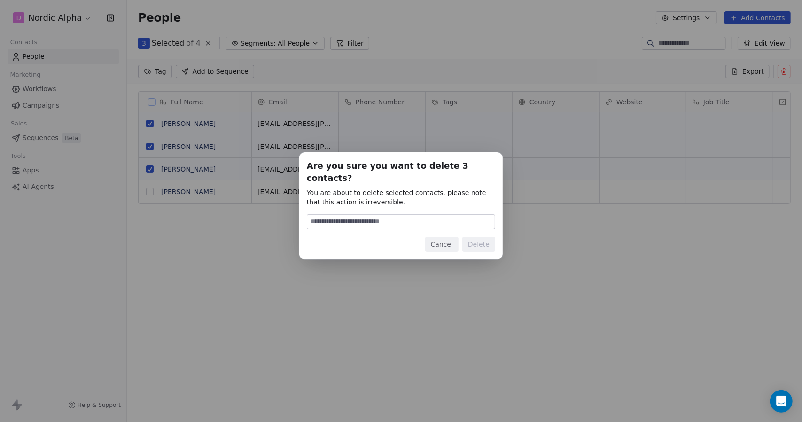
click at [410, 215] on input at bounding box center [400, 222] width 187 height 14
type input "******"
click at [475, 239] on button "Delete" at bounding box center [478, 244] width 33 height 15
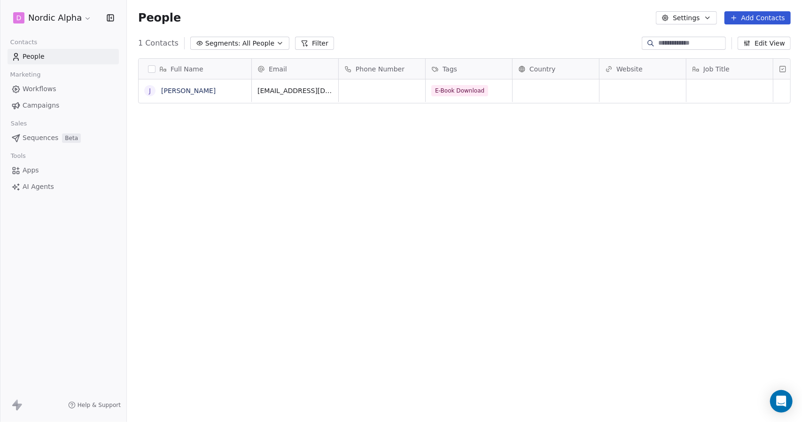
scroll to position [364, 668]
click at [482, 159] on div "Full Name J Jonathan Pailet Email Phone Number Tags Country Website Job Title S…" at bounding box center [464, 236] width 675 height 371
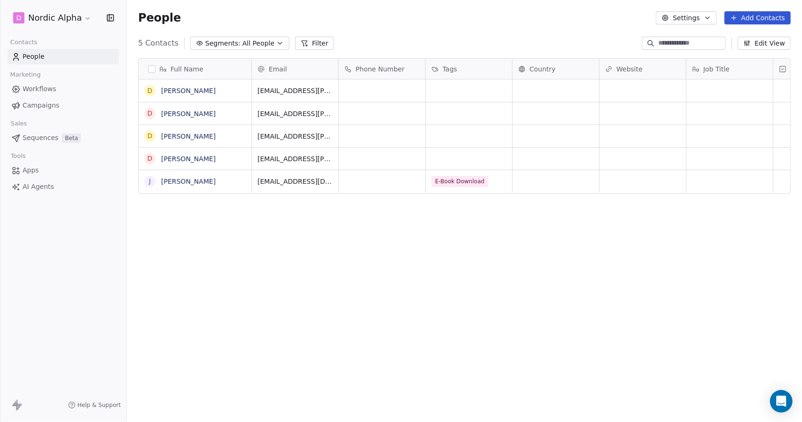
click at [155, 67] on button "button" at bounding box center [152, 69] width 8 height 8
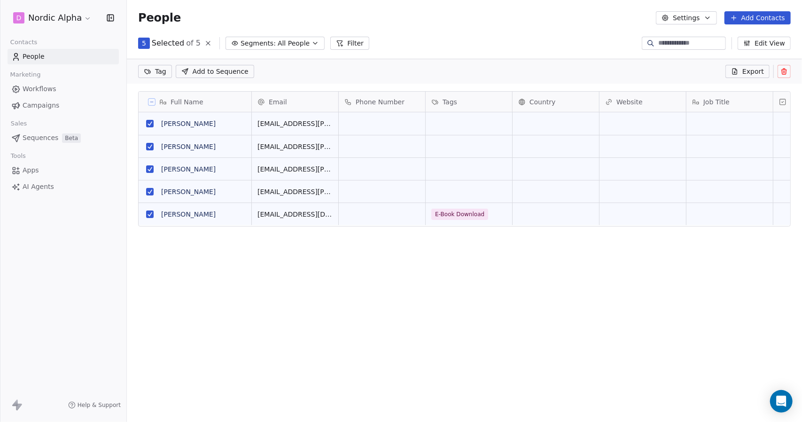
scroll to position [331, 668]
click at [148, 211] on button "grid" at bounding box center [150, 214] width 8 height 8
click at [783, 71] on icon at bounding box center [784, 72] width 8 height 8
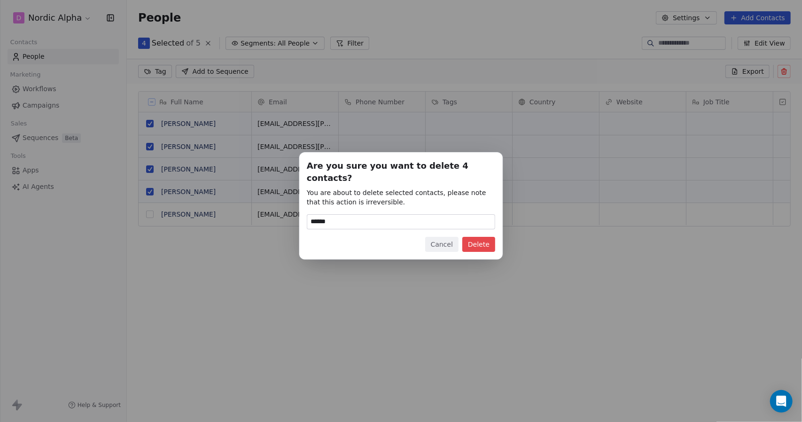
click at [477, 239] on button "Delete" at bounding box center [478, 244] width 33 height 15
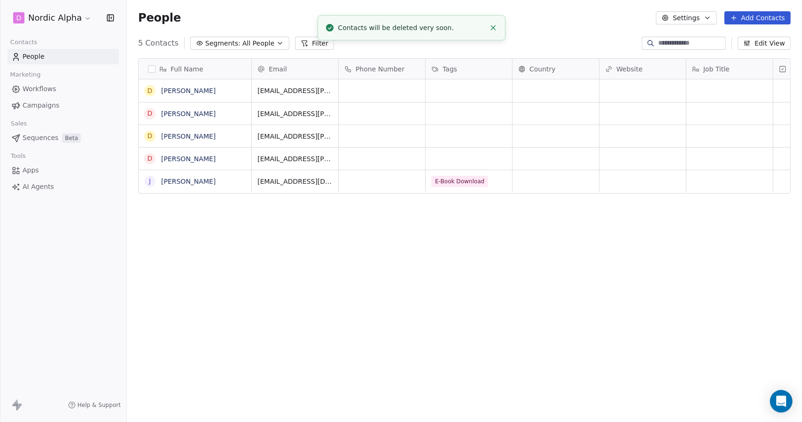
scroll to position [364, 668]
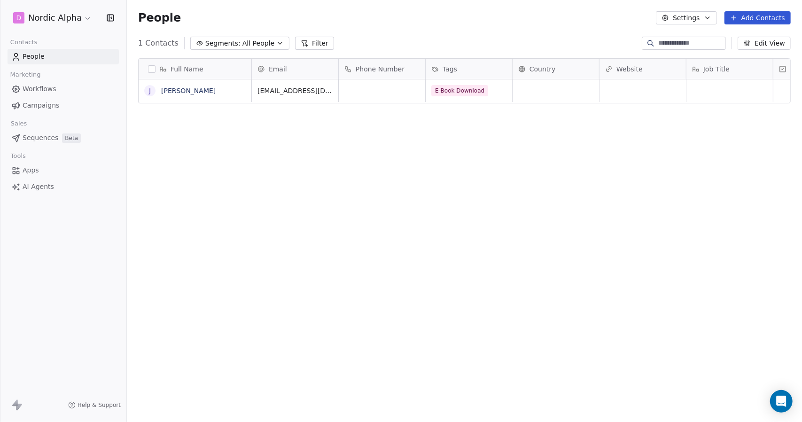
click at [62, 16] on html "D Nordic Alpha Contacts People Marketing Workflows Campaigns Sales Sequences Be…" at bounding box center [401, 211] width 802 height 422
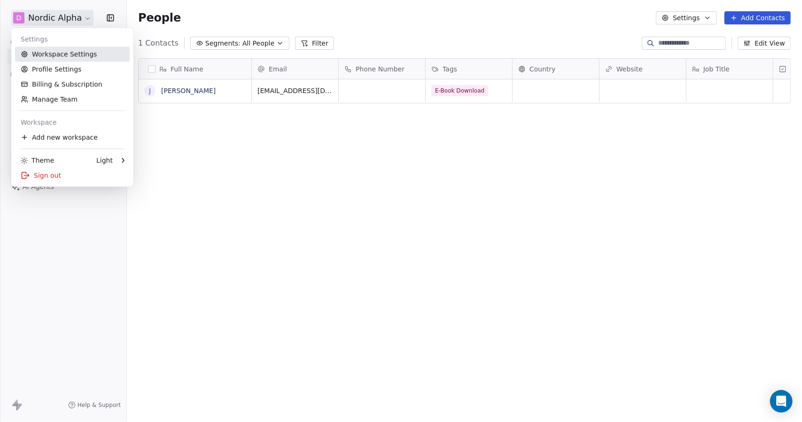
click at [56, 55] on link "Workspace Settings" at bounding box center [72, 54] width 115 height 15
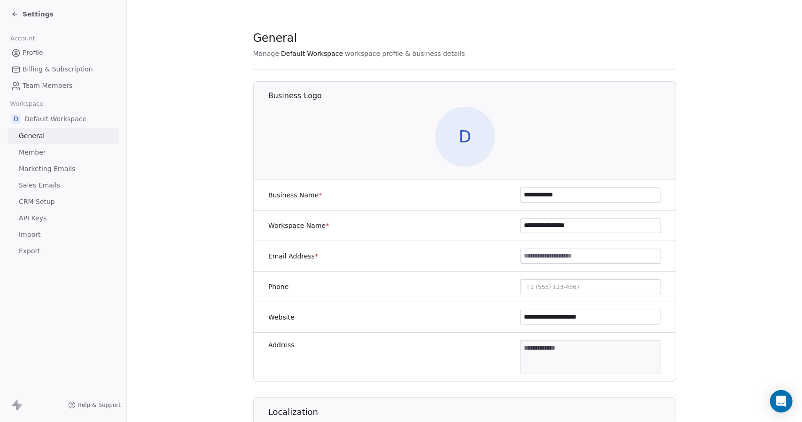
click at [50, 199] on span "CRM Setup" at bounding box center [37, 202] width 36 height 10
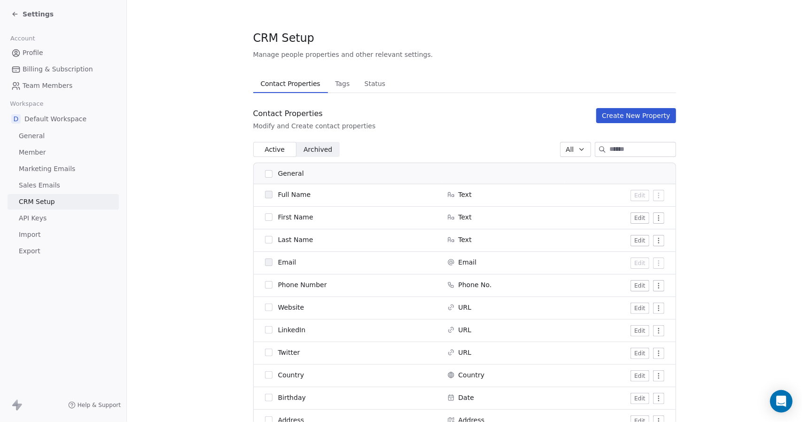
click at [338, 82] on span "Tags" at bounding box center [342, 83] width 22 height 13
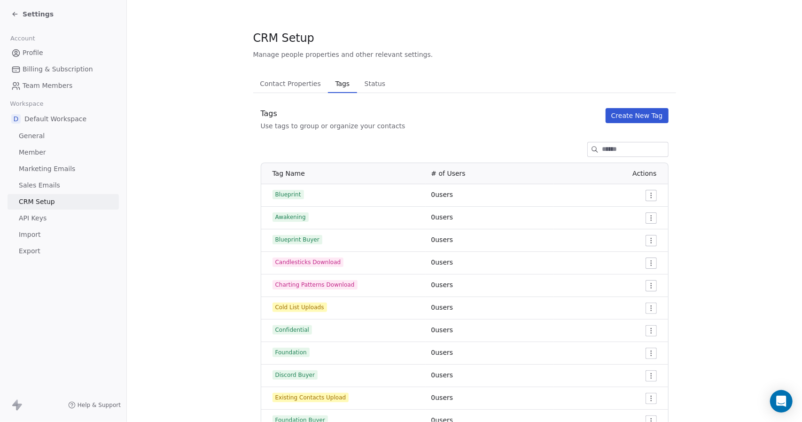
click at [43, 52] on link "Profile" at bounding box center [63, 53] width 111 height 16
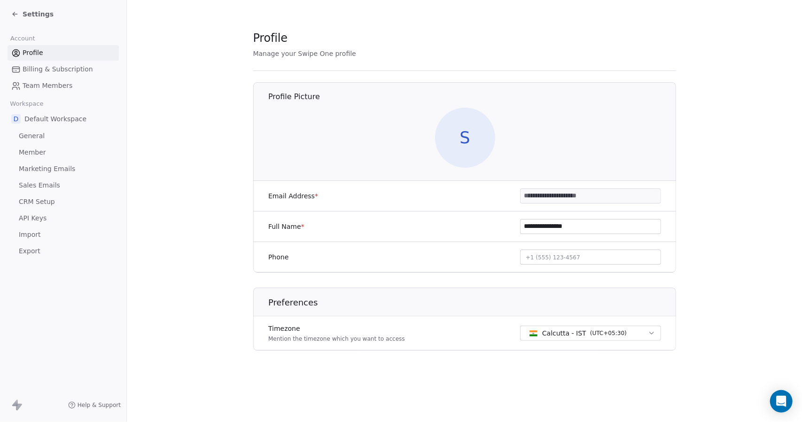
click at [28, 20] on div "Settings" at bounding box center [65, 14] width 108 height 13
click at [33, 14] on span "Settings" at bounding box center [38, 13] width 31 height 9
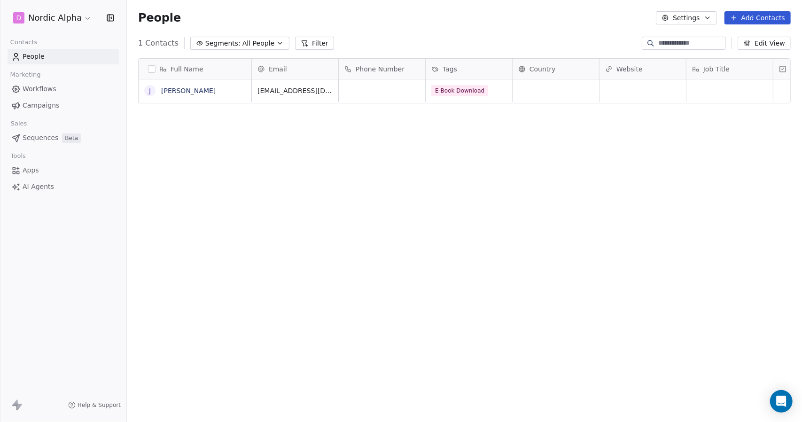
scroll to position [364, 668]
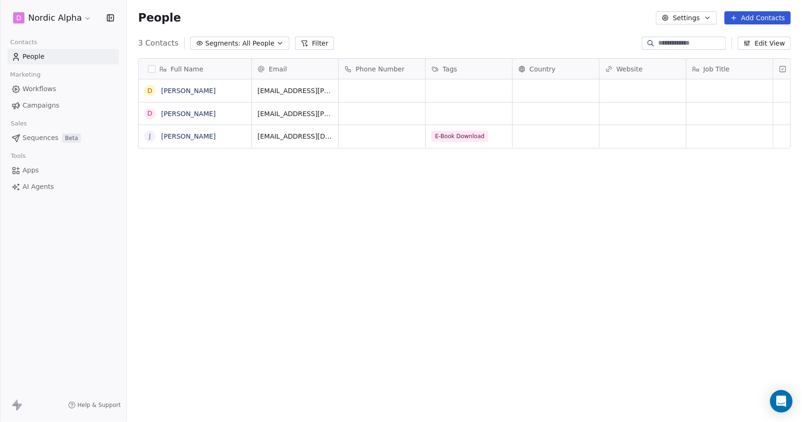
click at [709, 18] on icon "button" at bounding box center [708, 18] width 4 height 2
click at [84, 19] on html "D Nordic Alpha Contacts People Marketing Workflows Campaigns Sales Sequences Be…" at bounding box center [401, 211] width 802 height 422
click at [83, 19] on html "D Nordic Alpha Contacts People Marketing Workflows Campaigns Sales Sequences Be…" at bounding box center [401, 211] width 802 height 422
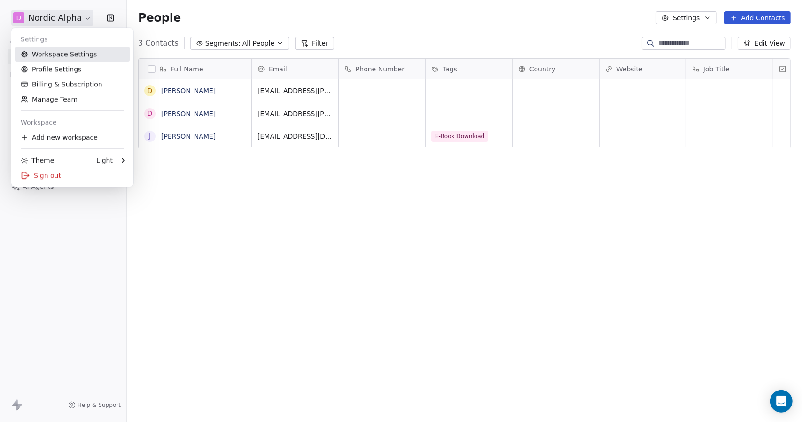
click at [65, 56] on link "Workspace Settings" at bounding box center [72, 54] width 115 height 15
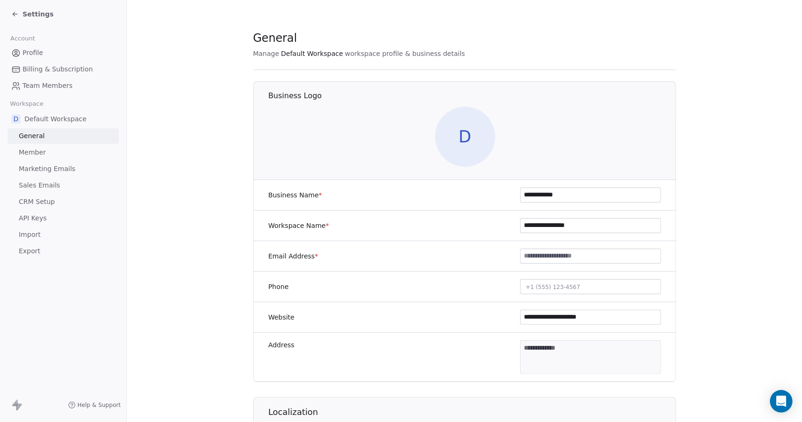
click at [25, 215] on span "API Keys" at bounding box center [33, 218] width 28 height 10
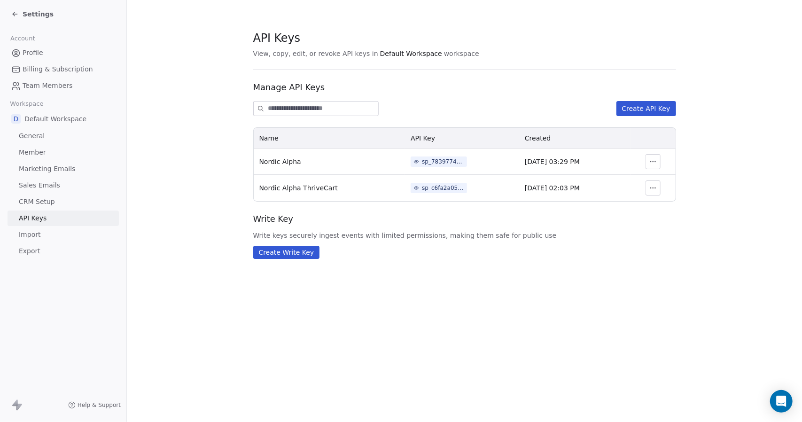
click at [655, 161] on icon "button" at bounding box center [655, 161] width 0 height 0
click at [423, 159] on div "sp_7839774b8d034540abde27db5d23456b" at bounding box center [443, 161] width 42 height 8
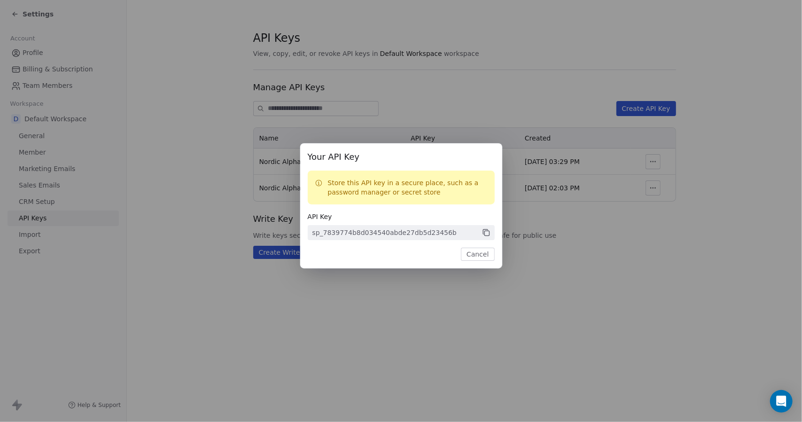
click at [487, 233] on icon at bounding box center [486, 232] width 8 height 8
drag, startPoint x: 474, startPoint y: 255, endPoint x: 347, endPoint y: 218, distance: 132.8
click at [475, 255] on button "Cancel" at bounding box center [477, 254] width 33 height 13
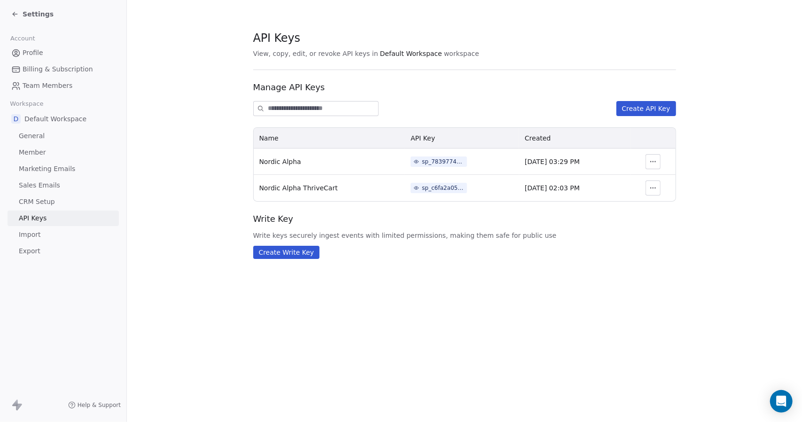
click at [30, 14] on span "Settings" at bounding box center [38, 13] width 31 height 9
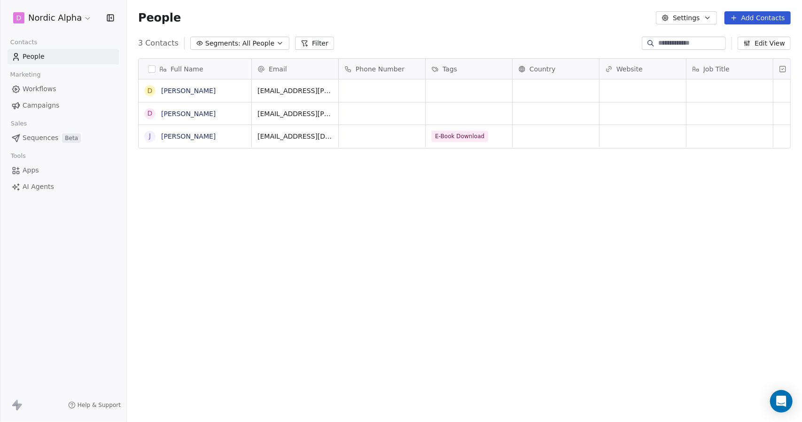
scroll to position [364, 668]
click at [26, 62] on link "People" at bounding box center [63, 57] width 111 height 16
click at [148, 111] on button "grid" at bounding box center [150, 114] width 8 height 8
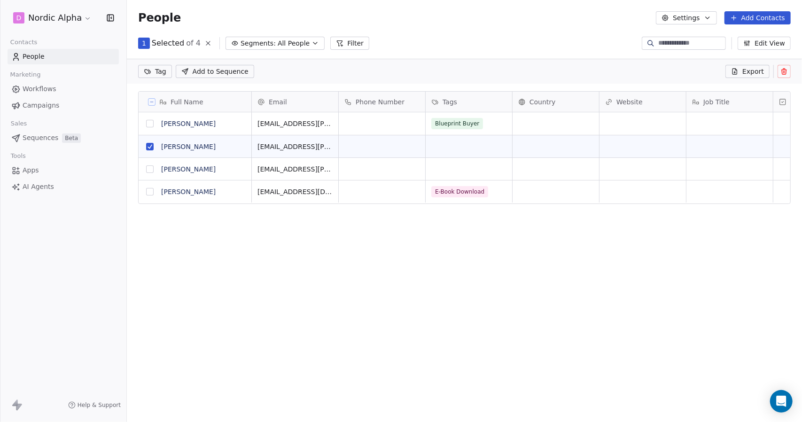
scroll to position [331, 668]
click at [147, 168] on button "grid" at bounding box center [150, 169] width 8 height 8
click at [786, 68] on icon at bounding box center [784, 72] width 8 height 8
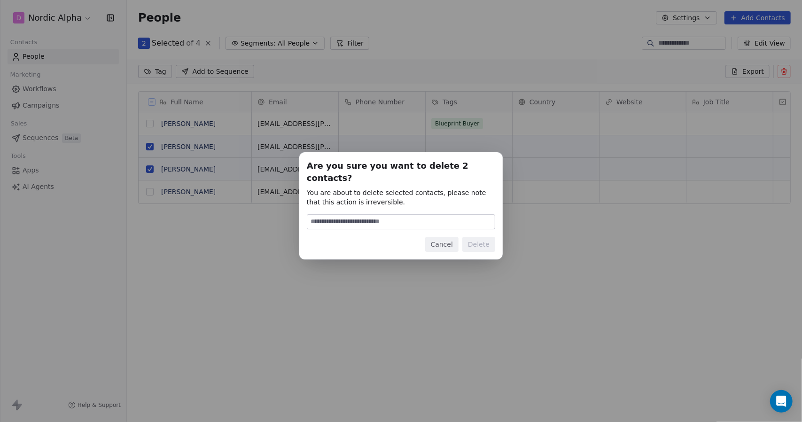
click at [379, 215] on input at bounding box center [400, 222] width 187 height 14
type input "******"
click at [472, 241] on button "Delete" at bounding box center [478, 244] width 33 height 15
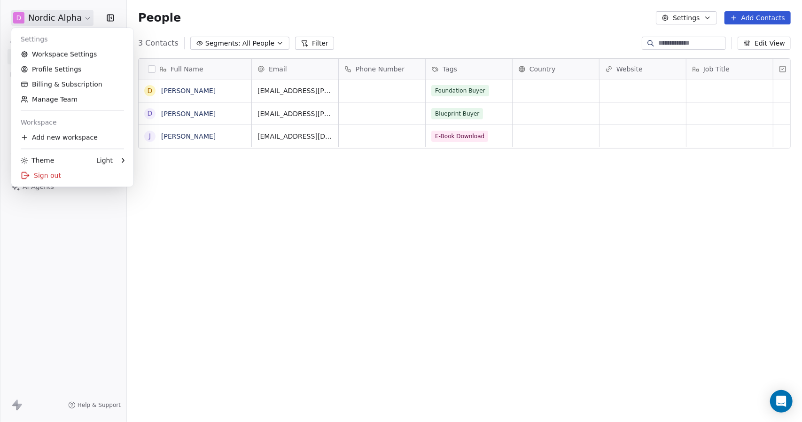
click at [75, 17] on html "D Nordic Alpha Contacts People Marketing Workflows Campaigns Sales Sequences Be…" at bounding box center [401, 211] width 802 height 422
click at [200, 274] on html "D Nordic Alpha Contacts People Marketing Workflows Campaigns Sales Sequences Be…" at bounding box center [401, 211] width 802 height 422
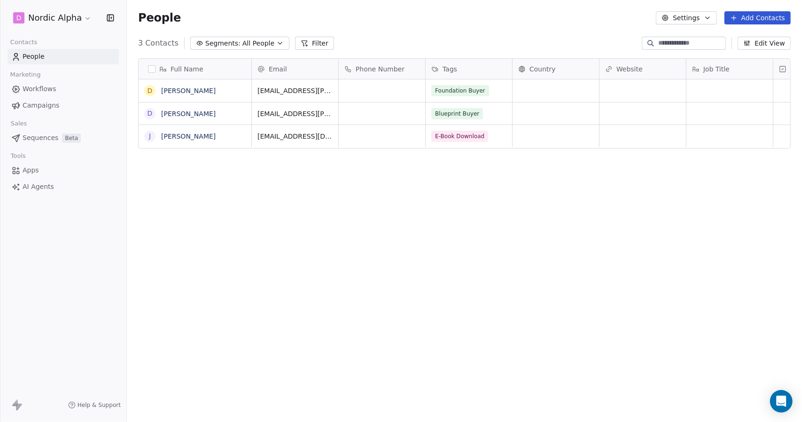
click at [42, 88] on span "Workflows" at bounding box center [40, 89] width 34 height 10
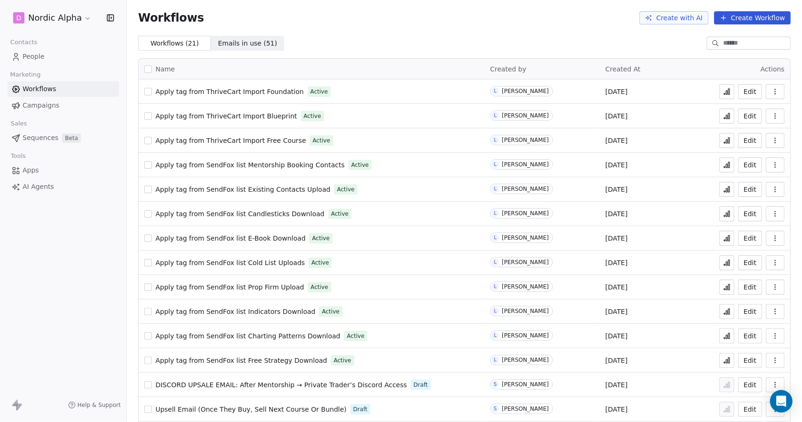
click at [743, 92] on button "Edit" at bounding box center [750, 91] width 24 height 15
click at [35, 52] on span "People" at bounding box center [34, 57] width 22 height 10
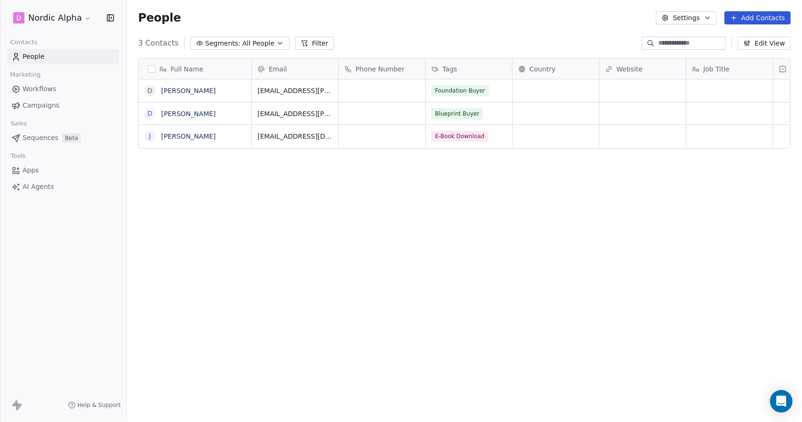
scroll to position [364, 668]
click at [36, 87] on span "Workflows" at bounding box center [40, 89] width 34 height 10
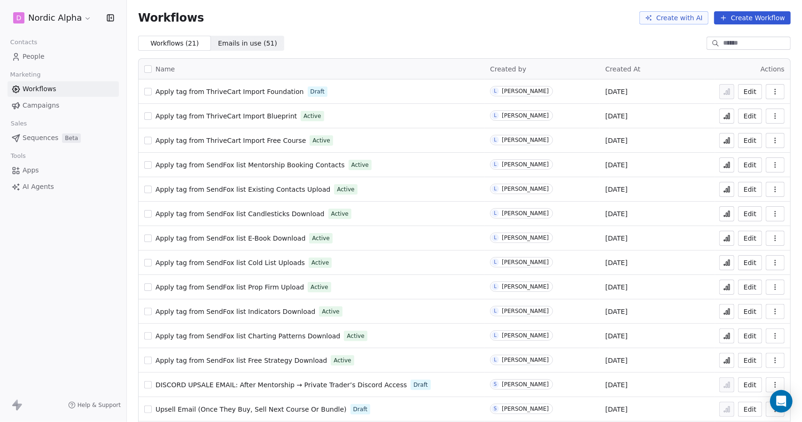
click at [749, 115] on button "Edit" at bounding box center [750, 116] width 24 height 15
click at [743, 140] on button "Edit" at bounding box center [750, 140] width 24 height 15
click at [40, 57] on span "People" at bounding box center [34, 57] width 22 height 10
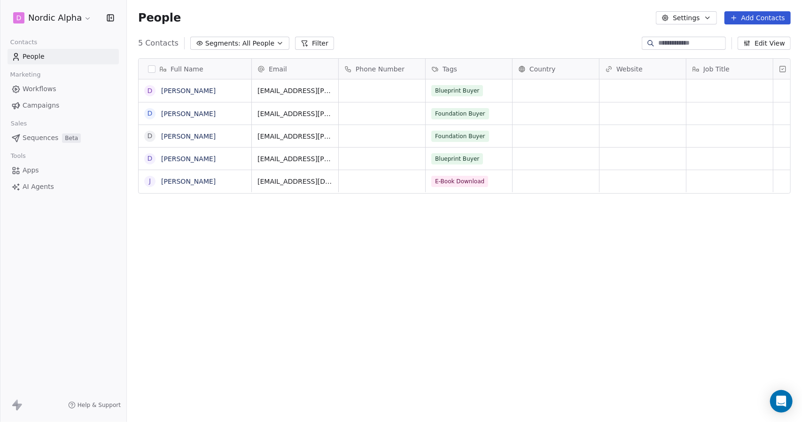
scroll to position [364, 668]
click at [151, 134] on button "grid" at bounding box center [150, 136] width 8 height 8
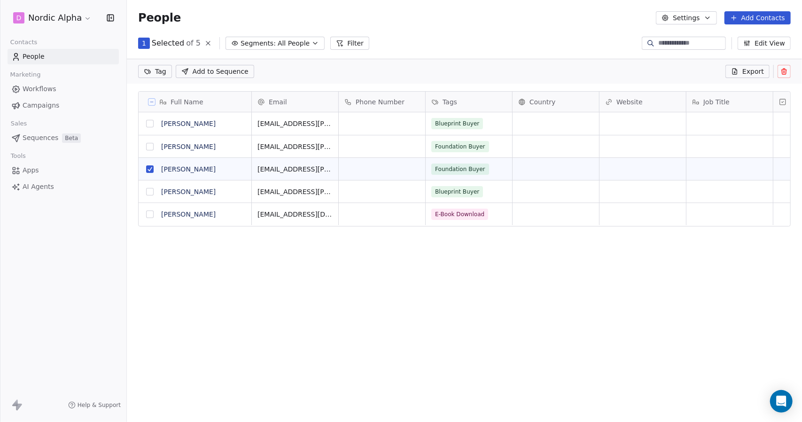
scroll to position [331, 668]
click at [152, 192] on button "grid" at bounding box center [150, 192] width 8 height 8
click at [790, 70] on button at bounding box center [783, 71] width 13 height 13
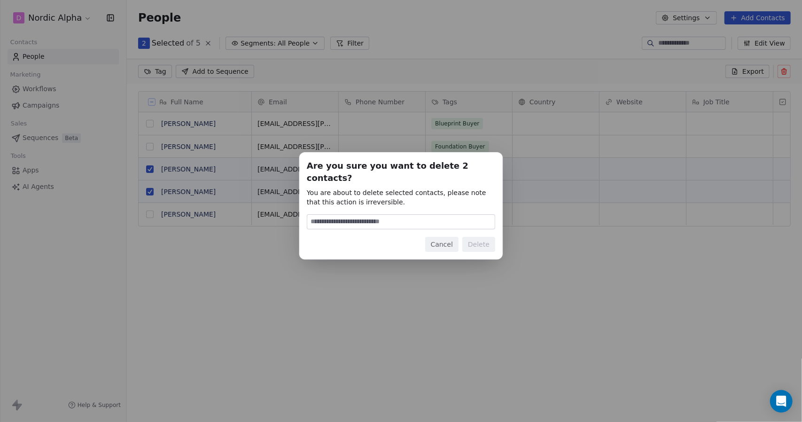
click at [406, 217] on input at bounding box center [400, 222] width 187 height 14
type input "******"
click at [468, 237] on button "Delete" at bounding box center [478, 244] width 33 height 15
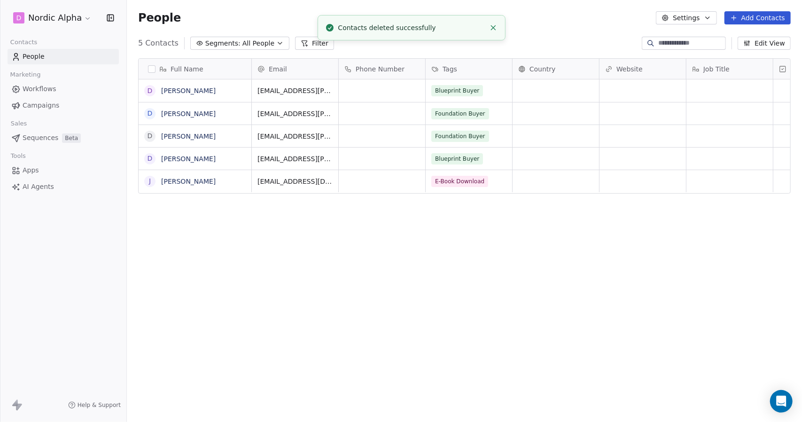
scroll to position [364, 668]
click at [535, 295] on div "Full Name D [PERSON_NAME] D [PERSON_NAME] D [PERSON_NAME] D [PERSON_NAME] J [PE…" at bounding box center [464, 236] width 675 height 371
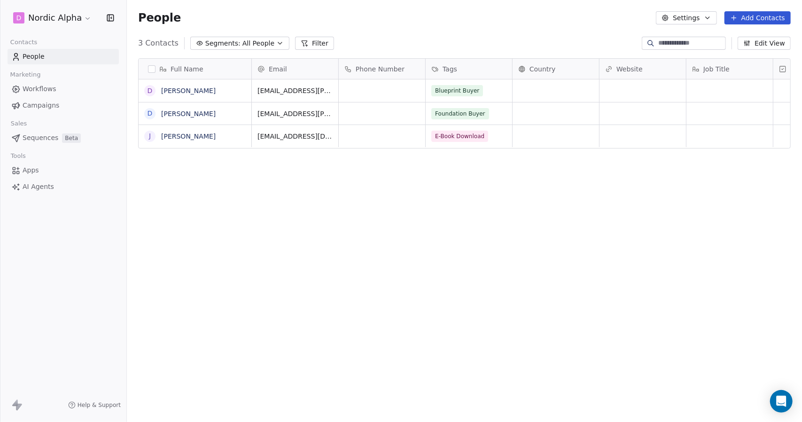
click at [690, 19] on button "Settings" at bounding box center [686, 17] width 61 height 13
click at [695, 49] on div "Tags" at bounding box center [683, 53] width 37 height 15
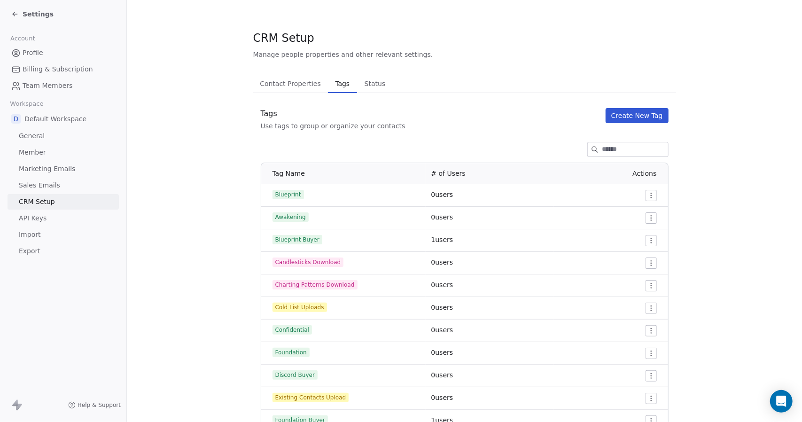
click at [30, 223] on link "API Keys" at bounding box center [63, 218] width 111 height 16
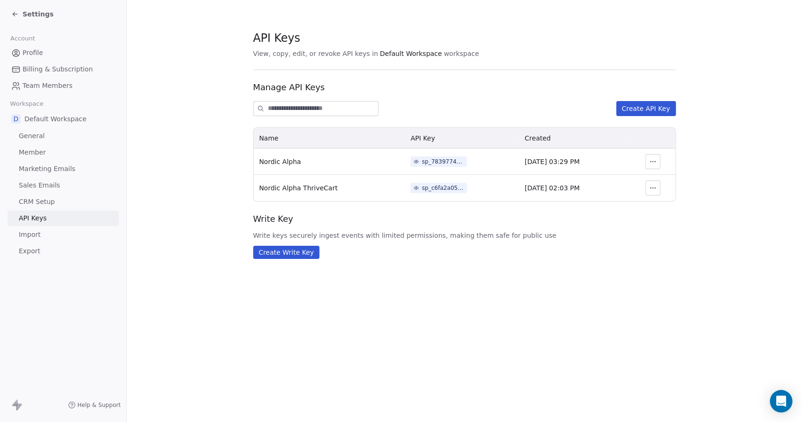
click at [656, 160] on icon "button" at bounding box center [653, 162] width 8 height 8
click at [435, 162] on div "sp_7839774b8d034540abde27db5d23456b" at bounding box center [443, 161] width 42 height 8
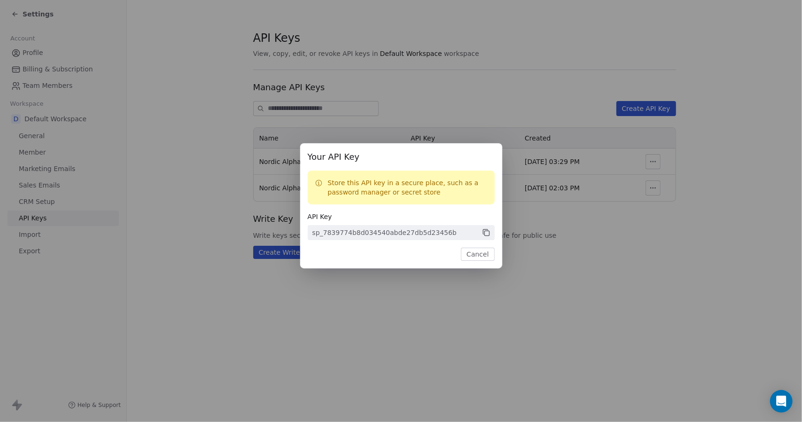
click at [484, 233] on icon at bounding box center [486, 233] width 5 height 5
click at [479, 257] on button "Cancel" at bounding box center [477, 254] width 33 height 13
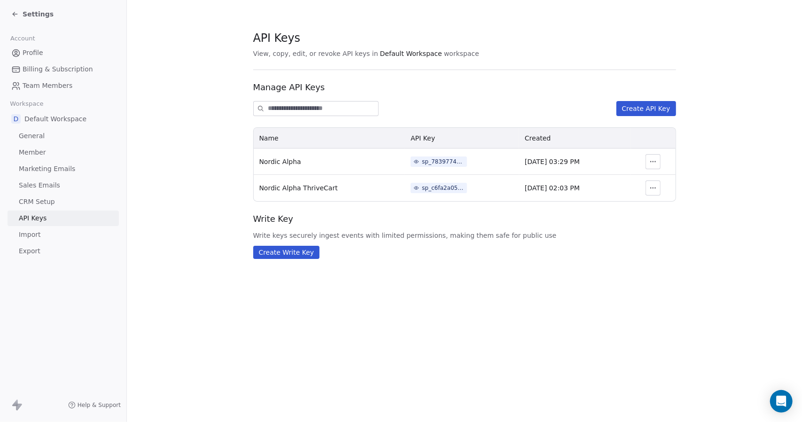
click at [37, 14] on span "Settings" at bounding box center [38, 13] width 31 height 9
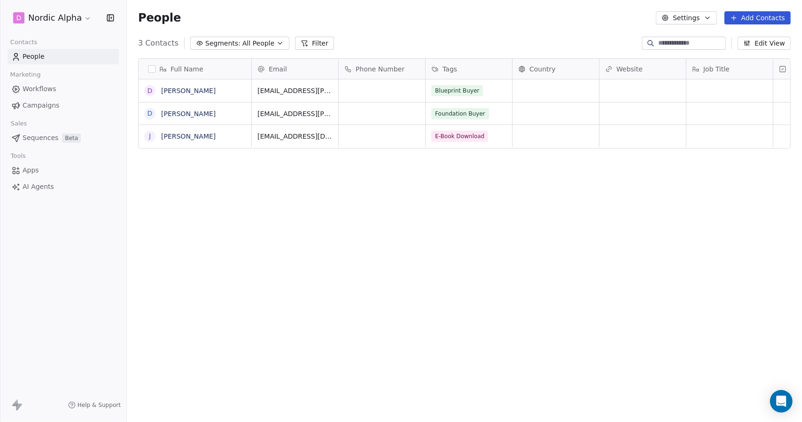
scroll to position [364, 668]
click at [33, 91] on span "Workflows" at bounding box center [40, 89] width 34 height 10
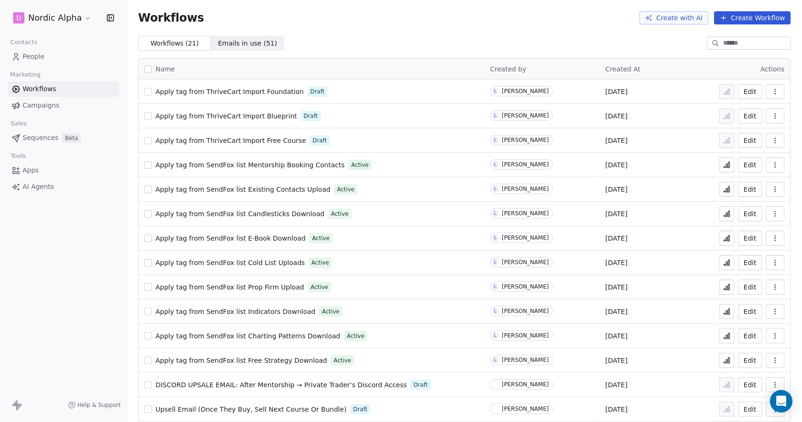
click at [36, 59] on span "People" at bounding box center [34, 57] width 22 height 10
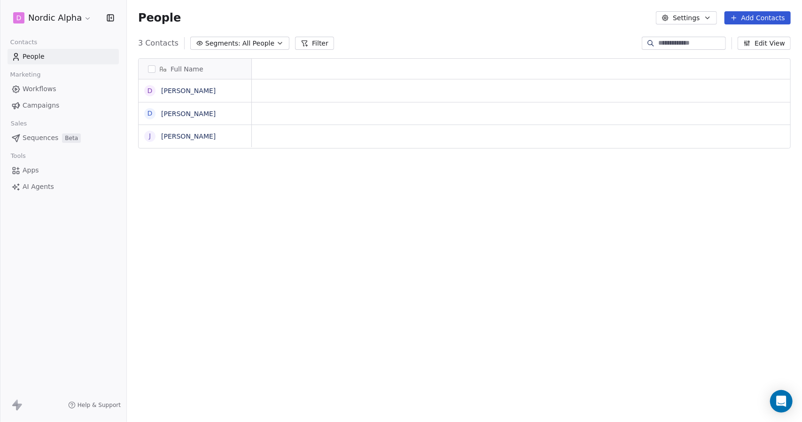
scroll to position [364, 668]
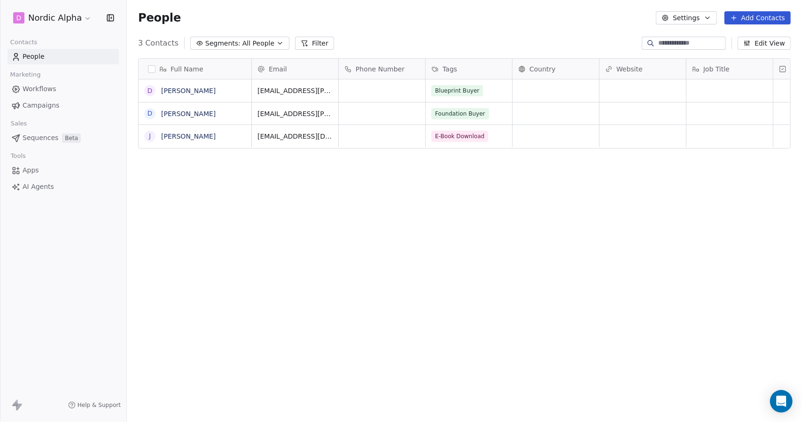
click at [696, 18] on button "Settings" at bounding box center [686, 17] width 61 height 13
click at [688, 53] on span "Tags" at bounding box center [689, 53] width 15 height 10
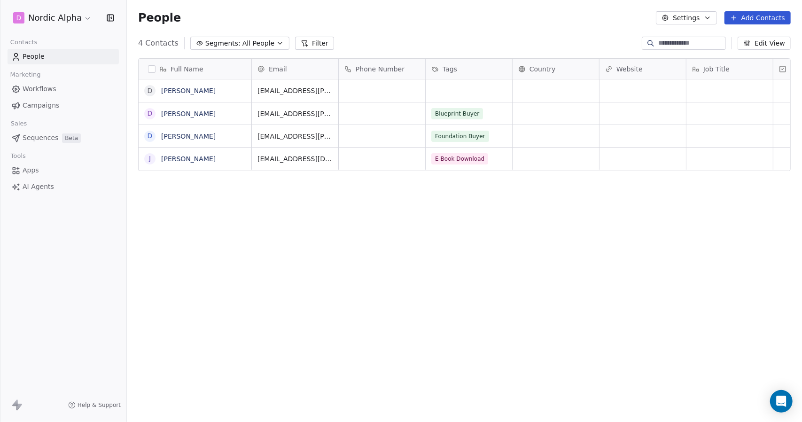
scroll to position [364, 668]
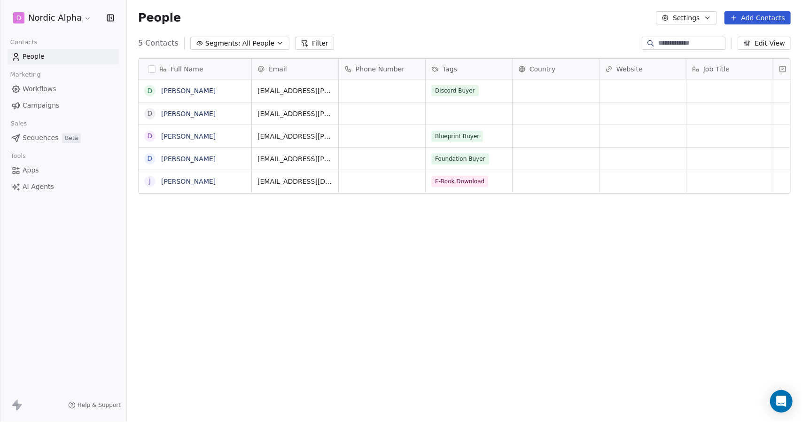
scroll to position [364, 668]
click at [150, 114] on button "grid" at bounding box center [150, 114] width 8 height 8
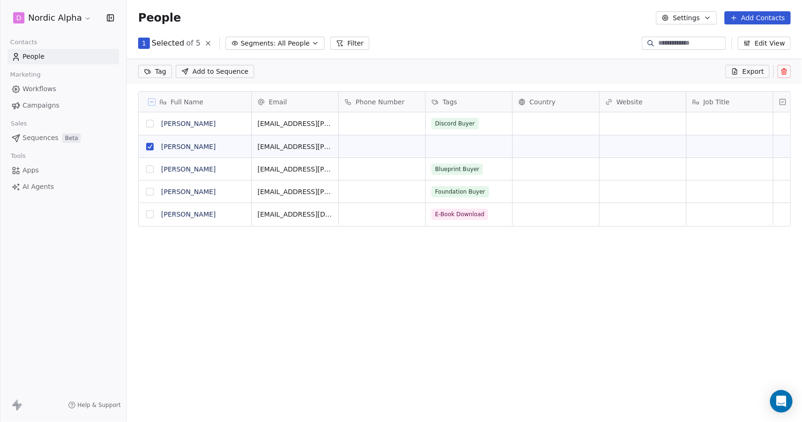
click at [781, 69] on icon at bounding box center [784, 72] width 8 height 8
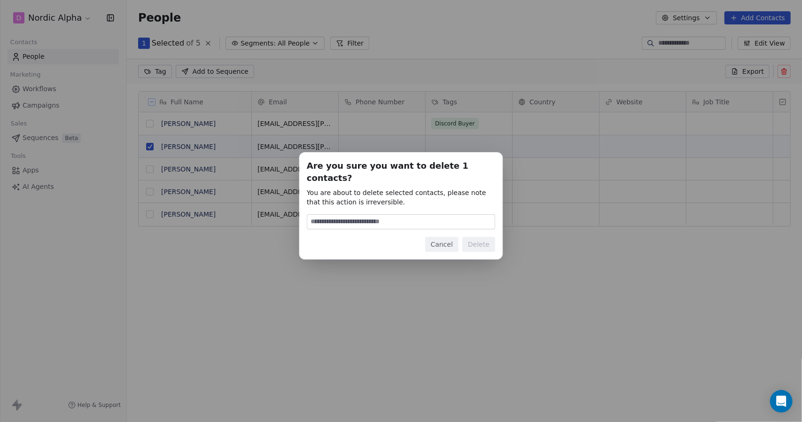
click at [409, 219] on input at bounding box center [400, 222] width 187 height 14
type input "******"
click at [474, 238] on button "Delete" at bounding box center [478, 244] width 33 height 15
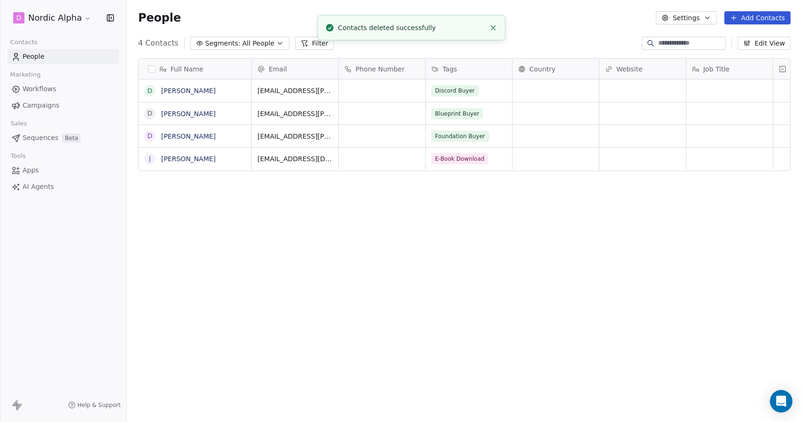
click at [546, 17] on div "People Settings Add Contacts" at bounding box center [464, 17] width 653 height 13
